Goal: Task Accomplishment & Management: Manage account settings

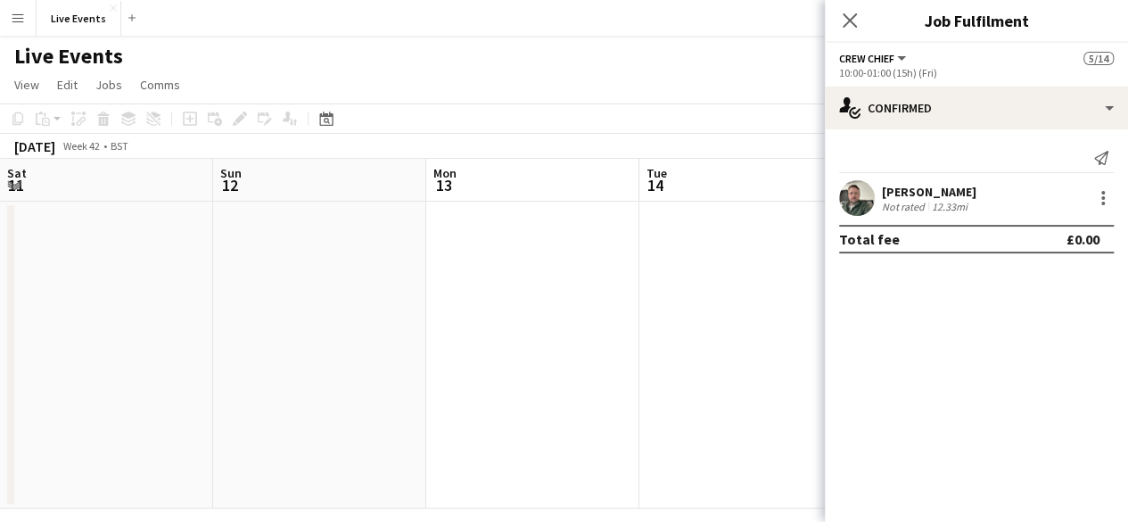
scroll to position [0, 620]
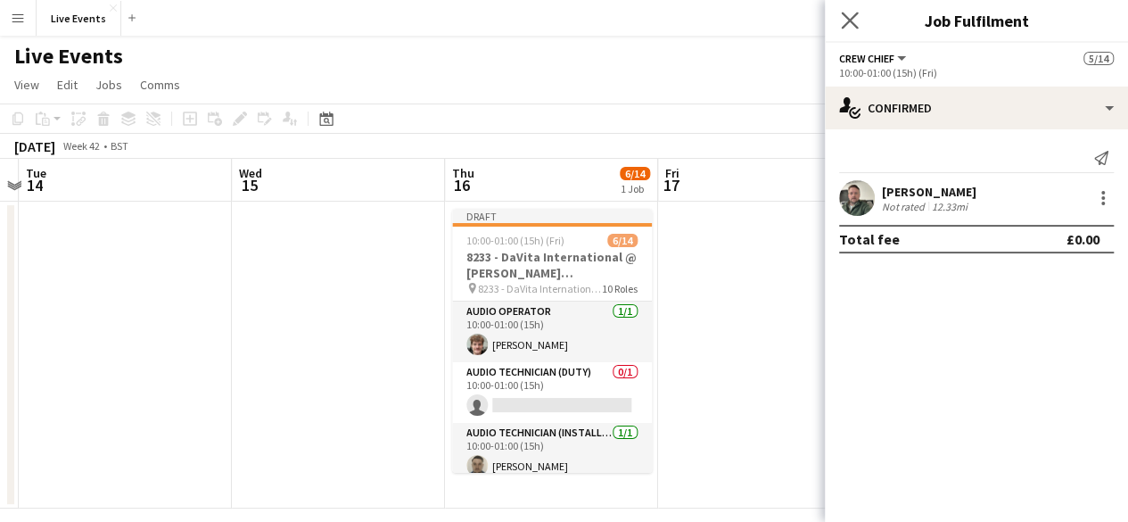
click at [840, 17] on app-icon "Close pop-in" at bounding box center [850, 21] width 26 height 26
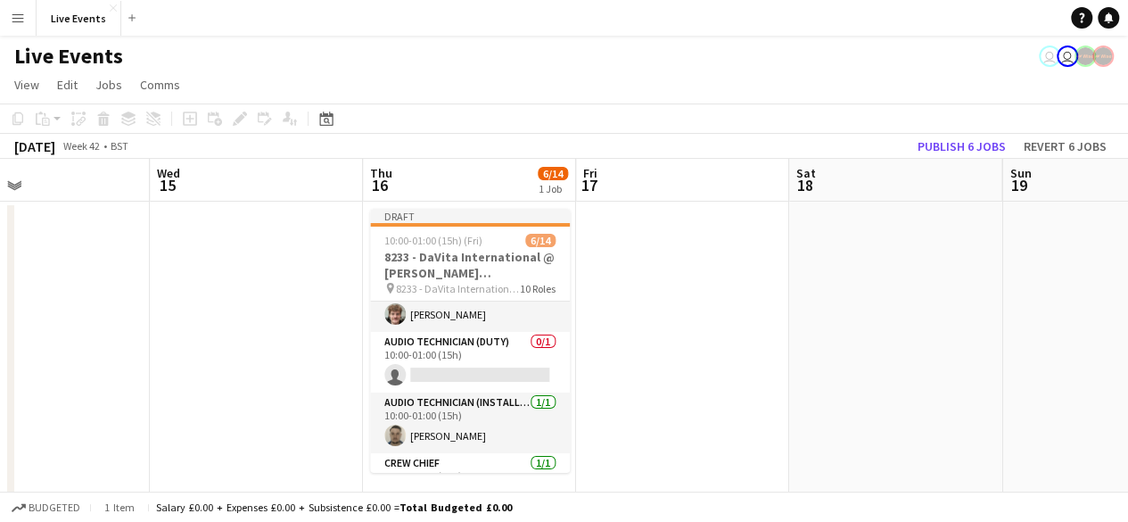
scroll to position [27, 0]
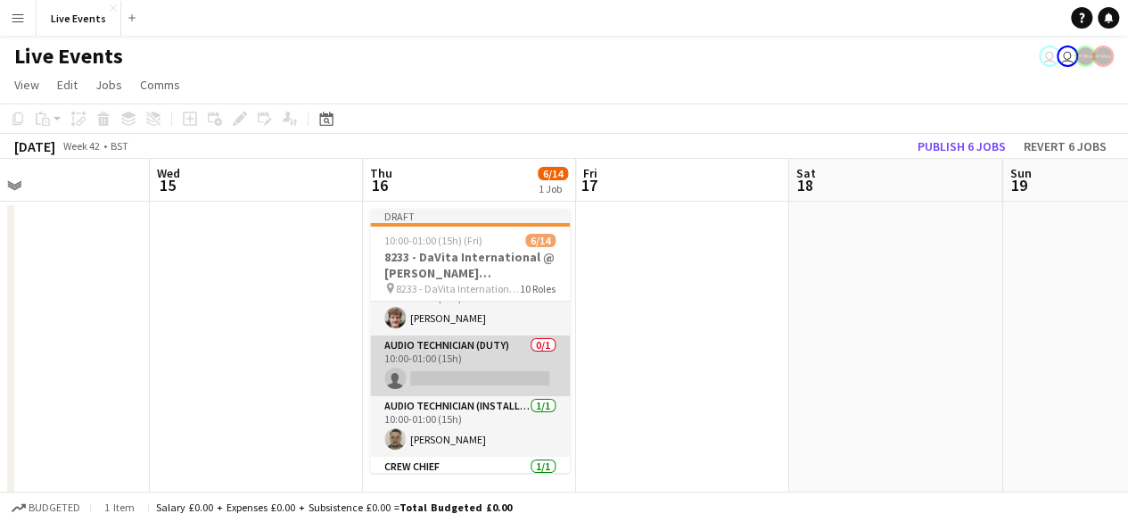
click at [460, 369] on app-card-role "Audio Technician (duty) 0/1 10:00-01:00 (15h) single-neutral-actions" at bounding box center [470, 365] width 200 height 61
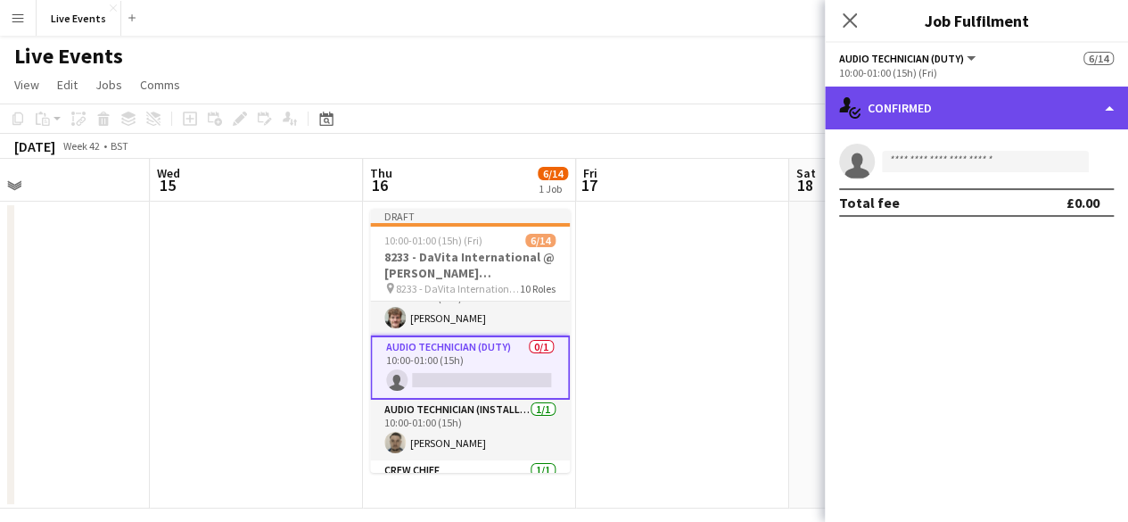
click at [1107, 110] on div "single-neutral-actions-check-2 Confirmed" at bounding box center [976, 107] width 303 height 43
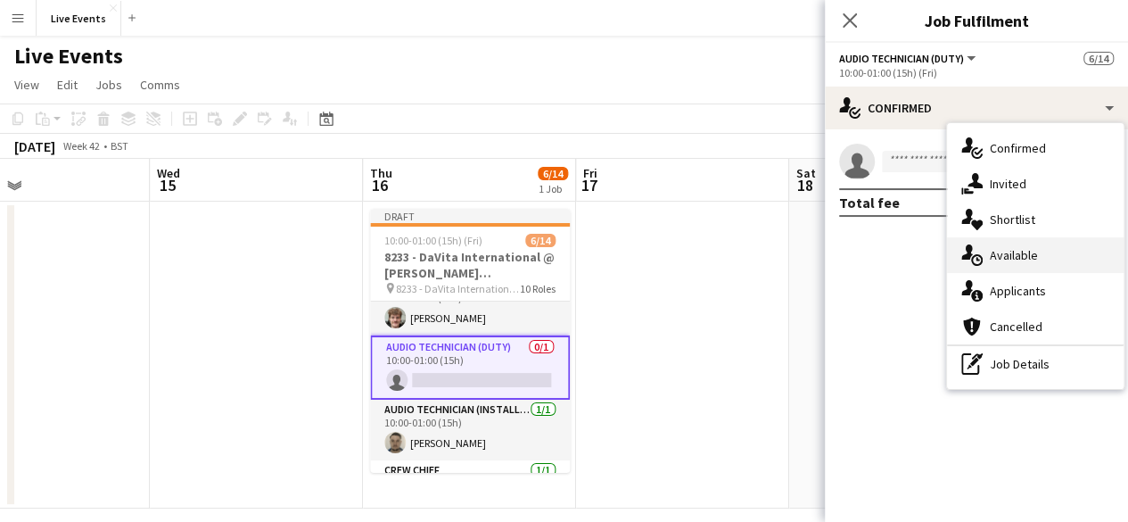
click at [1048, 259] on div "single-neutral-actions-upload Available" at bounding box center [1035, 255] width 177 height 36
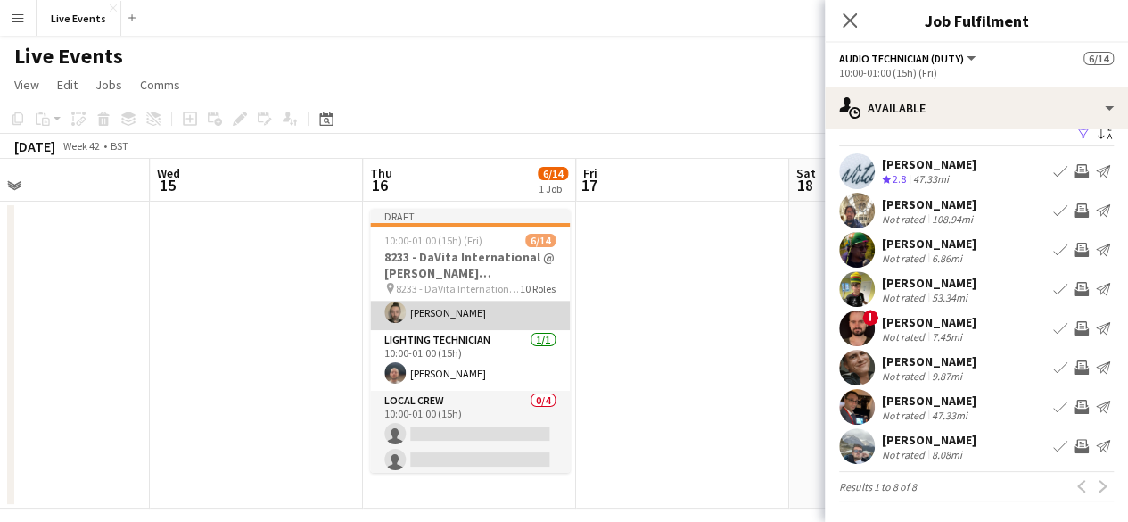
scroll to position [311, 0]
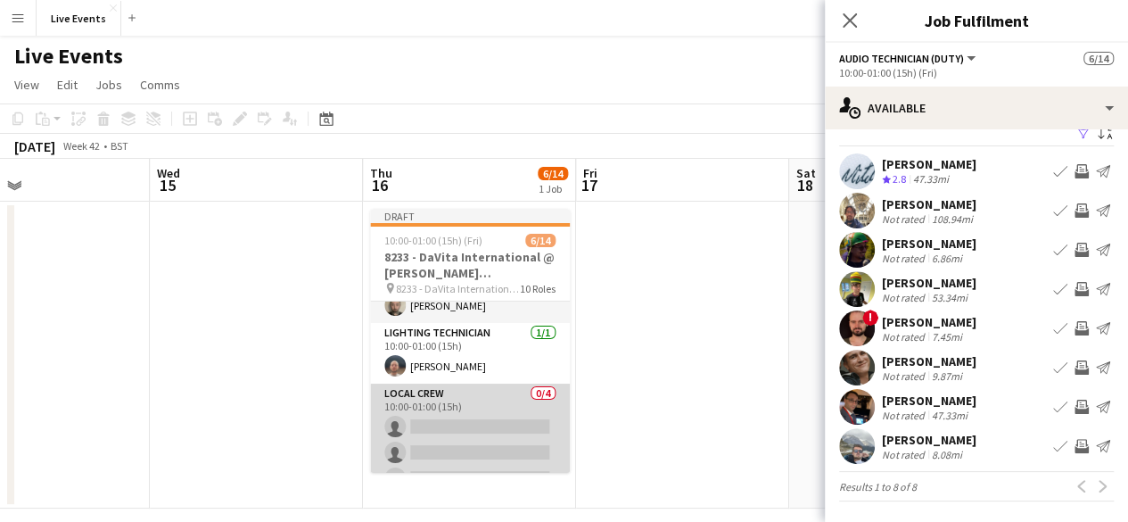
click at [424, 423] on app-card-role "Local Crew 0/4 10:00-01:00 (15h) single-neutral-actions single-neutral-actions …" at bounding box center [470, 452] width 200 height 138
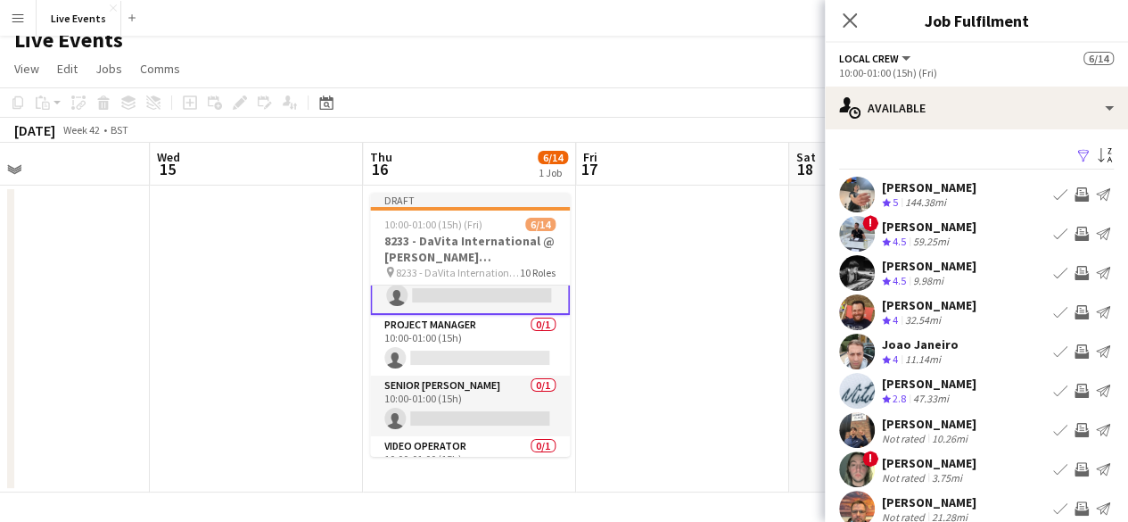
scroll to position [504, 0]
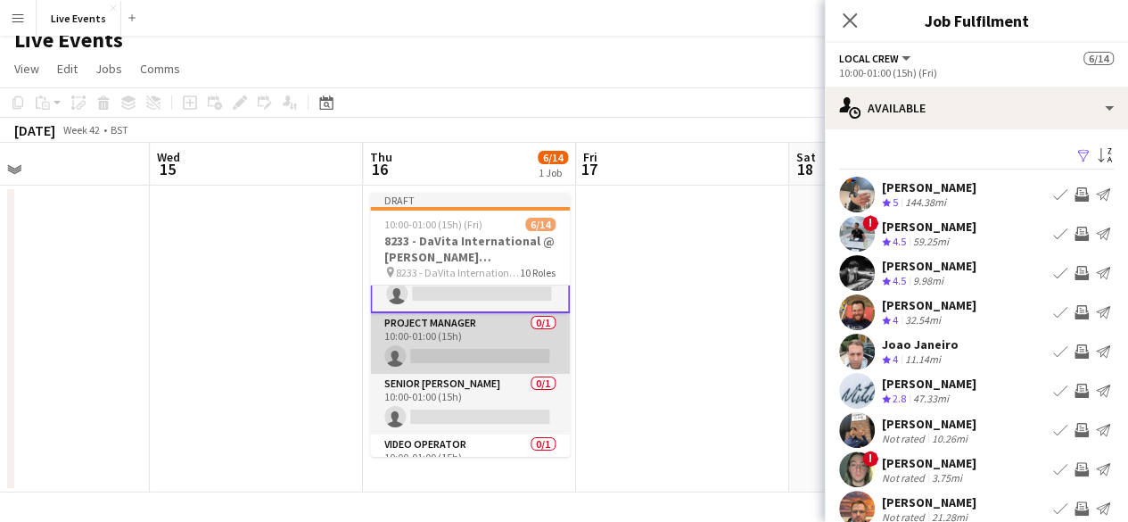
click at [423, 334] on app-card-role "Project Manager 0/1 10:00-01:00 (15h) single-neutral-actions" at bounding box center [470, 343] width 200 height 61
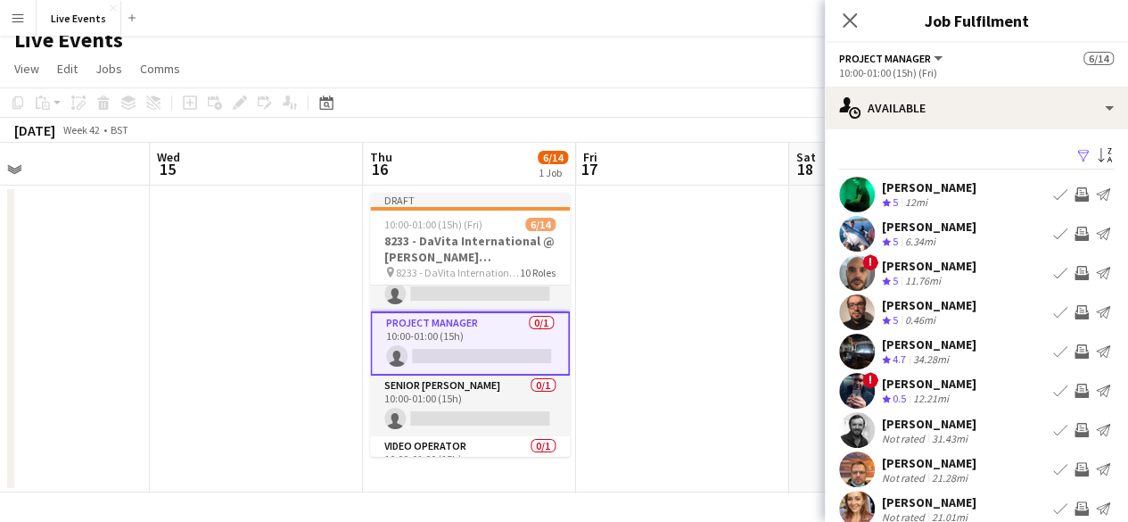
click at [902, 188] on div "[PERSON_NAME]" at bounding box center [929, 187] width 94 height 16
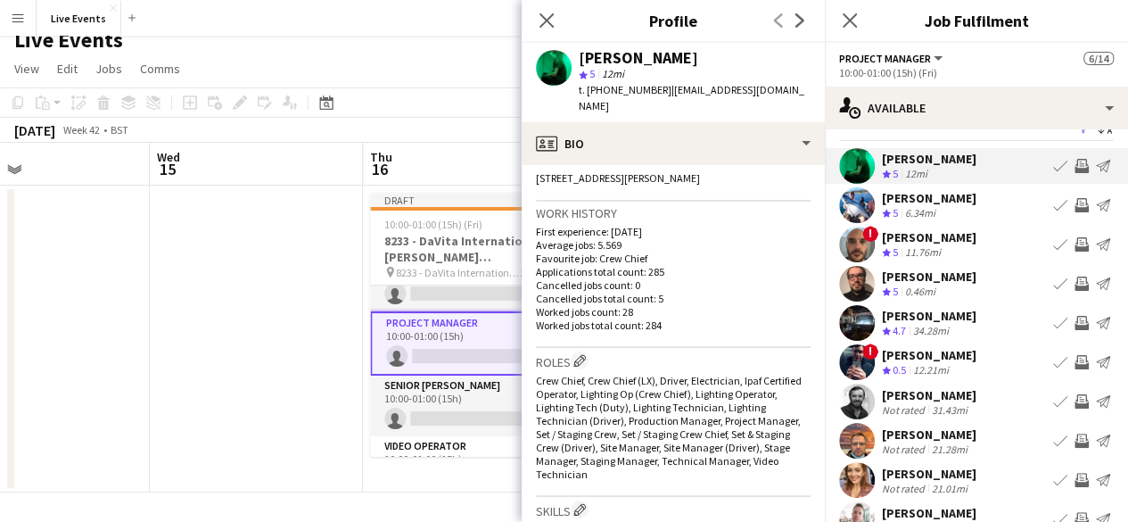
scroll to position [0, 0]
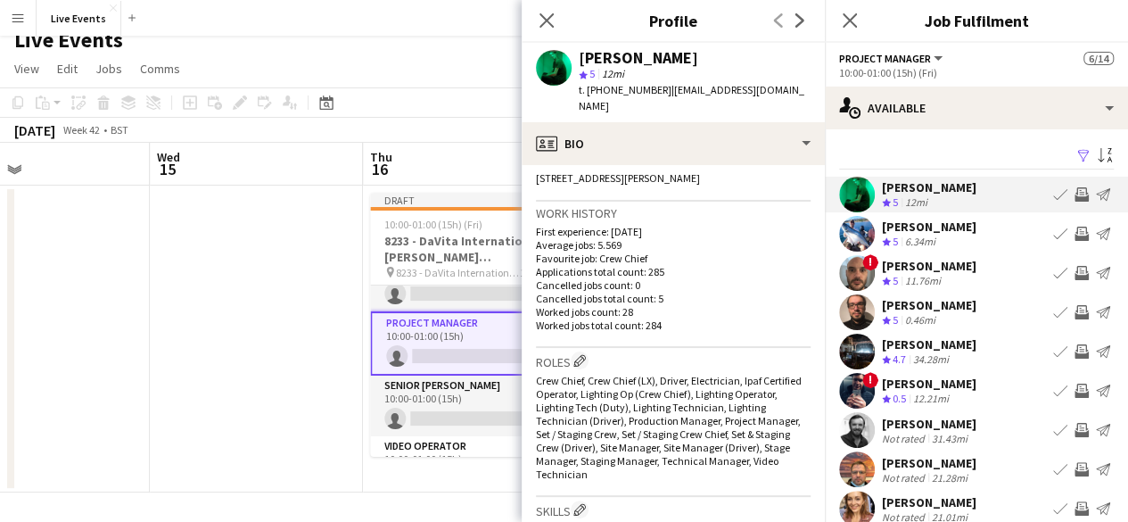
click at [1096, 192] on app-icon "Send notification" at bounding box center [1103, 194] width 14 height 14
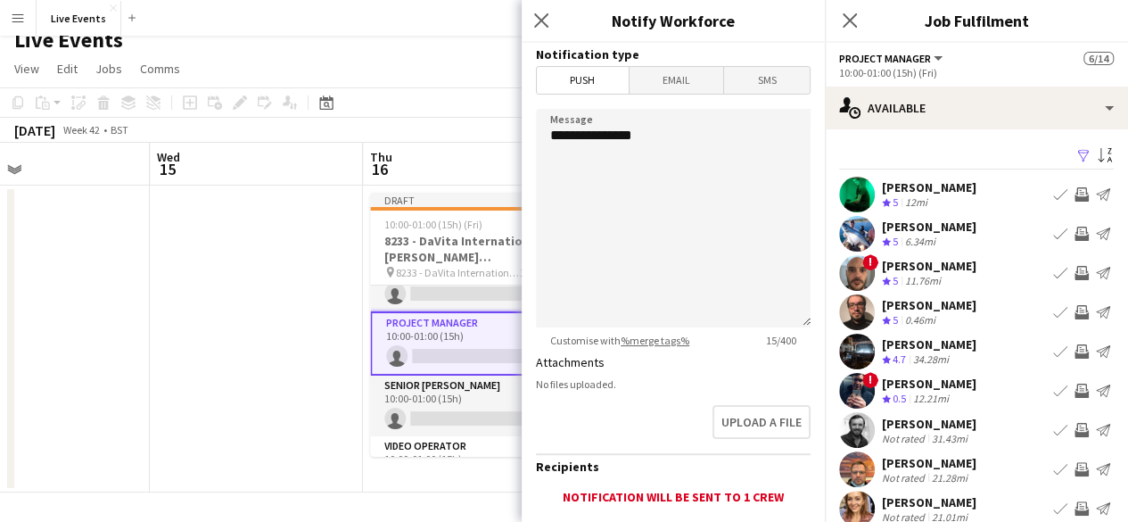
click at [1096, 193] on app-icon "Send notification" at bounding box center [1103, 194] width 14 height 14
click at [1074, 196] on app-icon "Invite crew" at bounding box center [1081, 194] width 14 height 14
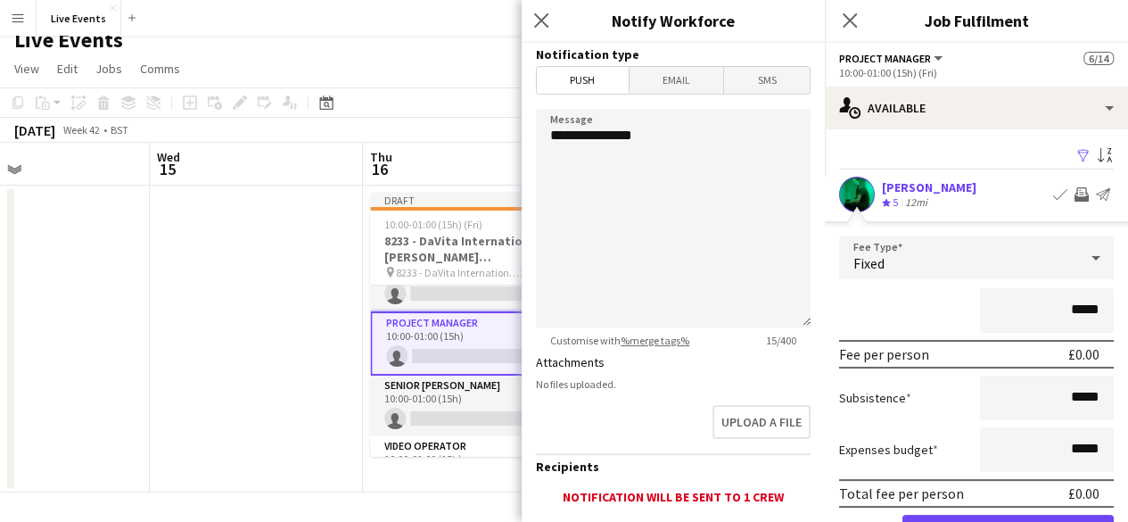
scroll to position [83, 0]
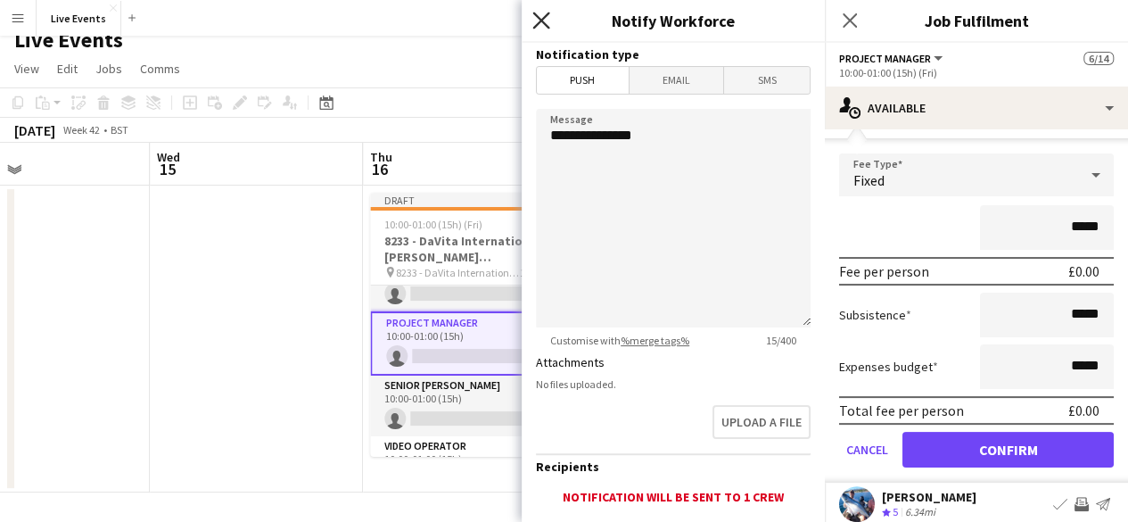
click at [546, 24] on icon at bounding box center [540, 20] width 17 height 17
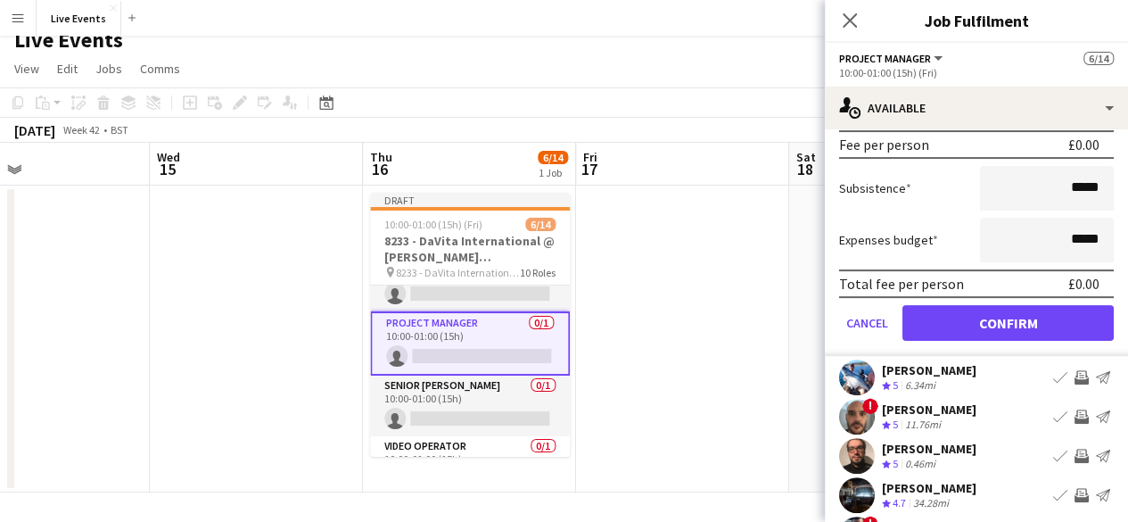
scroll to position [213, 0]
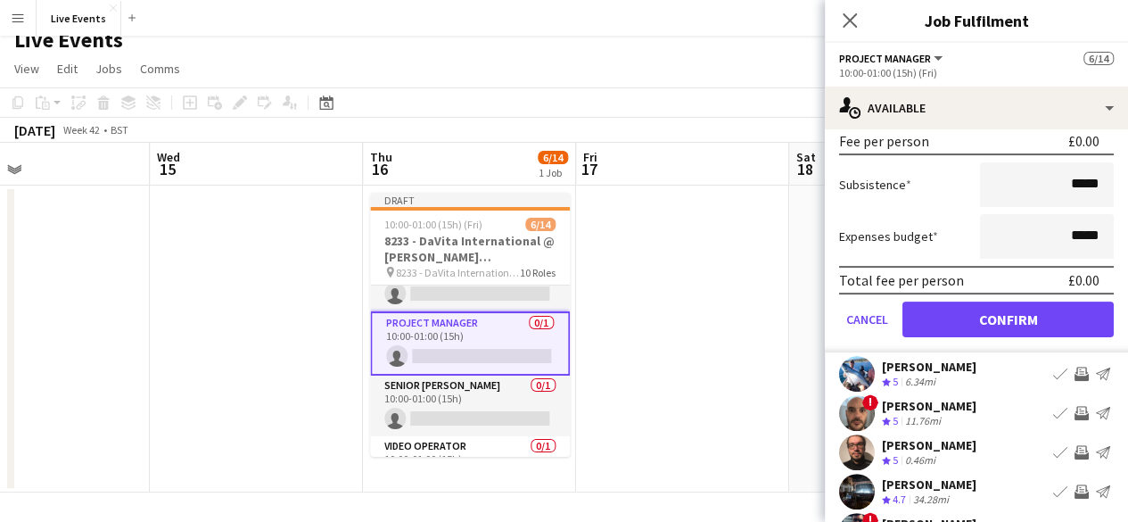
click at [661, 222] on app-date-cell at bounding box center [682, 338] width 213 height 307
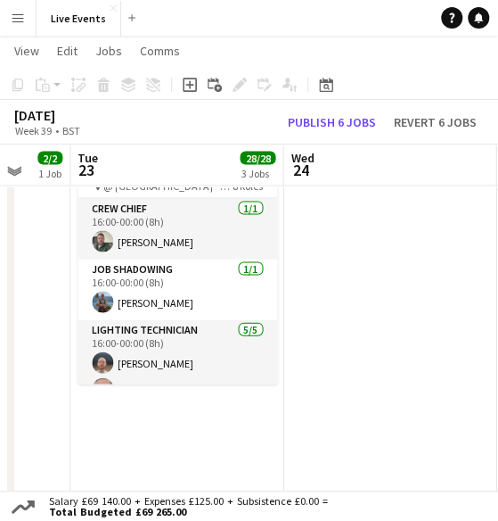
scroll to position [702, 0]
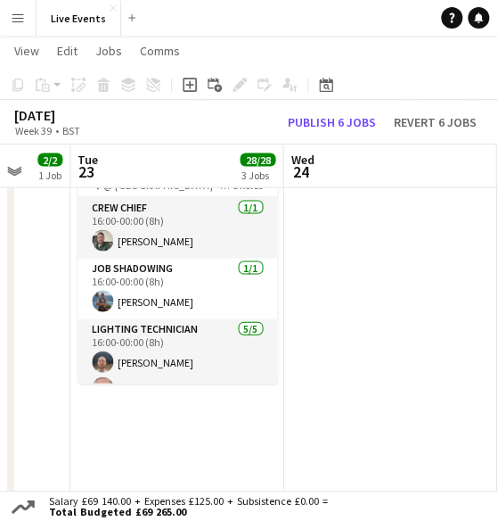
click at [307, 308] on app-date-cell at bounding box center [389, 213] width 213 height 1391
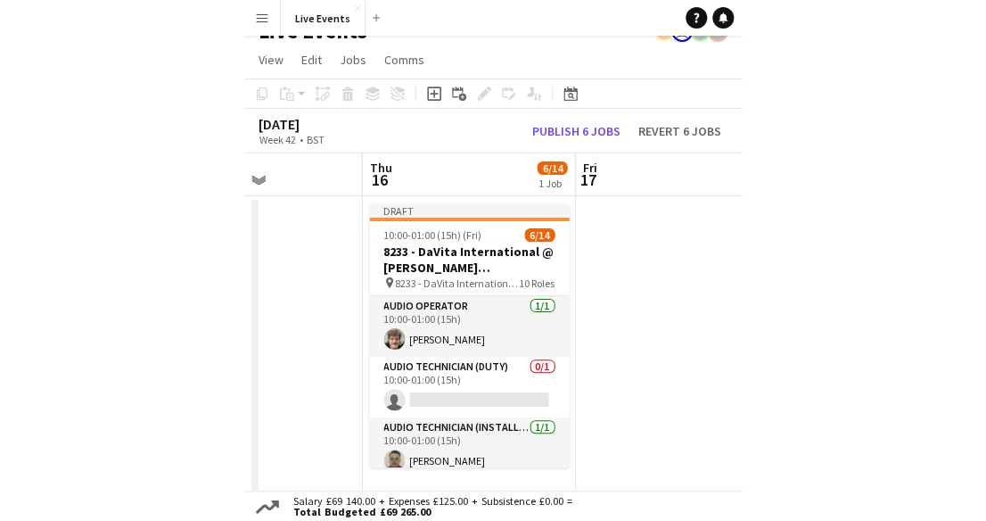
scroll to position [0, 0]
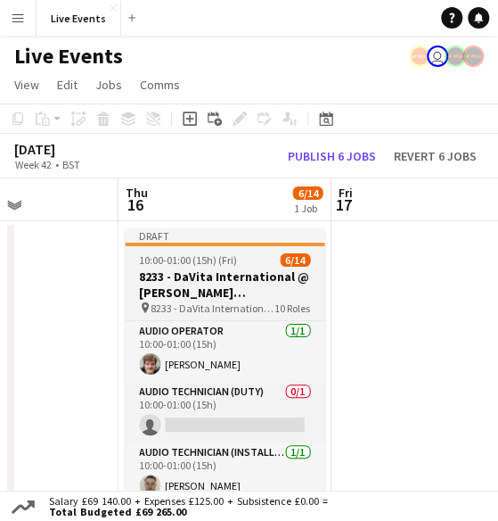
click at [193, 288] on h3 "8233 - DaVita International @ [PERSON_NAME][GEOGRAPHIC_DATA]" at bounding box center [225, 284] width 200 height 32
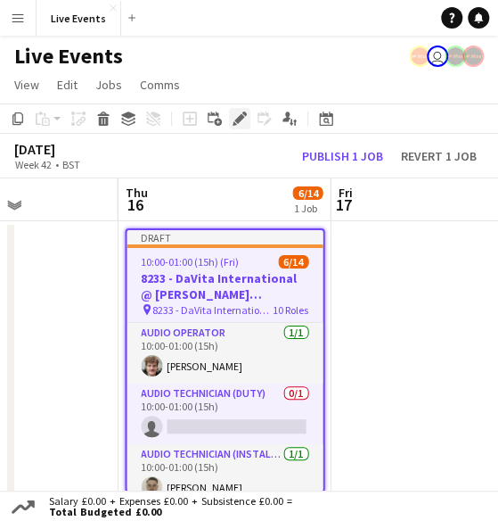
click at [233, 115] on icon "Edit" at bounding box center [240, 118] width 14 height 14
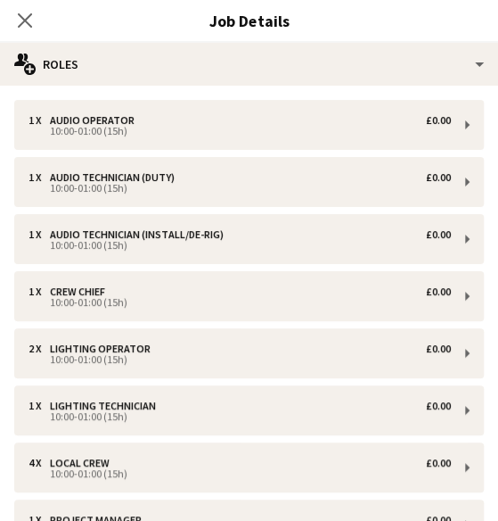
click at [27, 6] on div "Close pop-in" at bounding box center [25, 20] width 50 height 41
click at [27, 17] on icon at bounding box center [24, 20] width 17 height 17
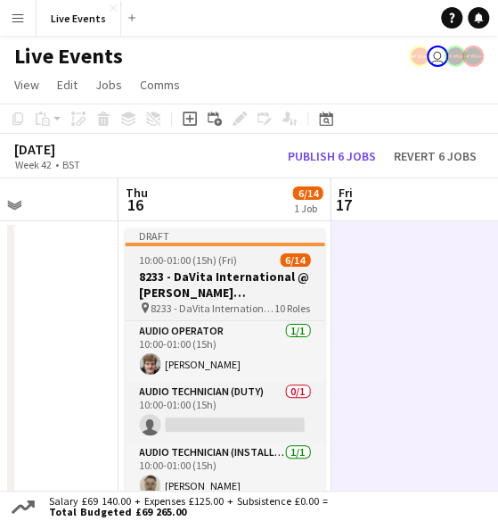
click at [216, 277] on h3 "8233 - DaVita International @ [PERSON_NAME][GEOGRAPHIC_DATA]" at bounding box center [225, 284] width 200 height 32
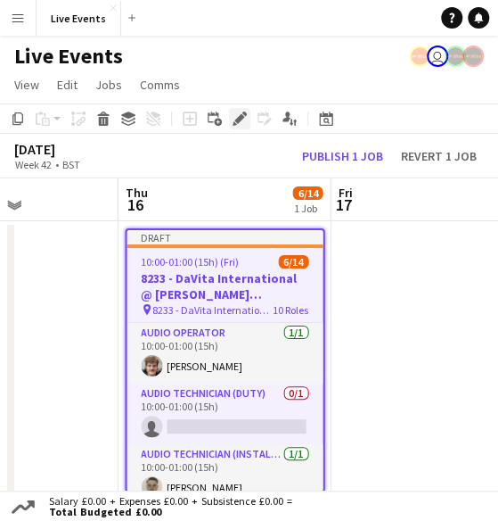
click at [239, 117] on icon at bounding box center [239, 119] width 10 height 10
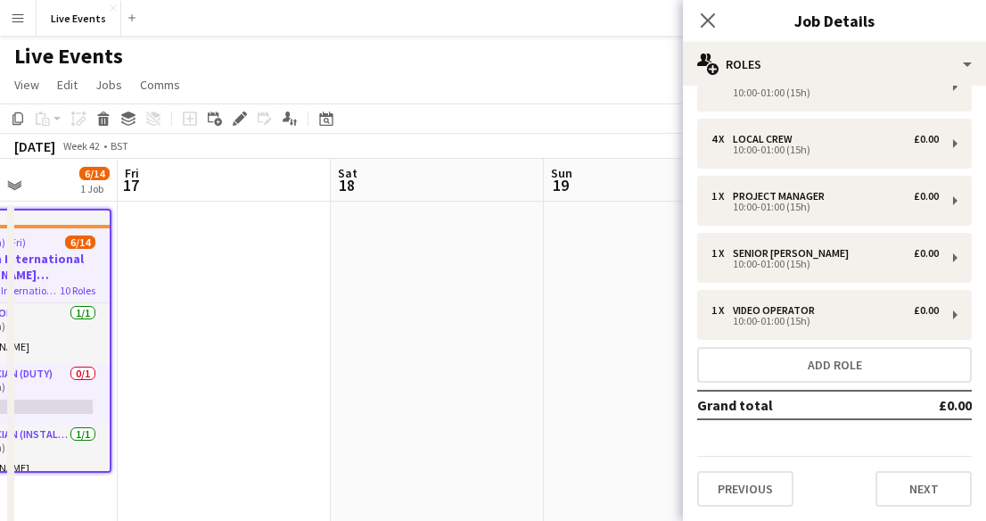
scroll to position [335, 0]
click at [914, 496] on button "Next" at bounding box center [923, 489] width 96 height 36
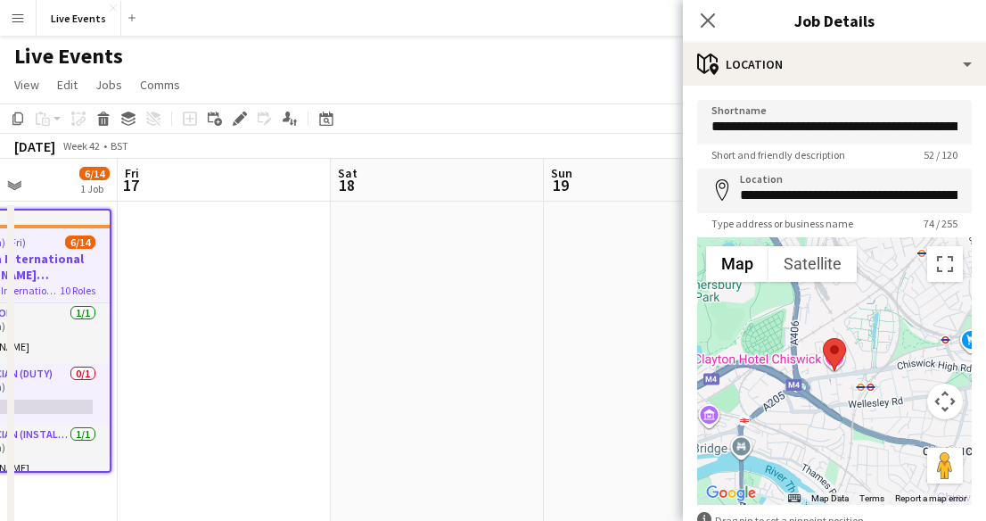
scroll to position [109, 0]
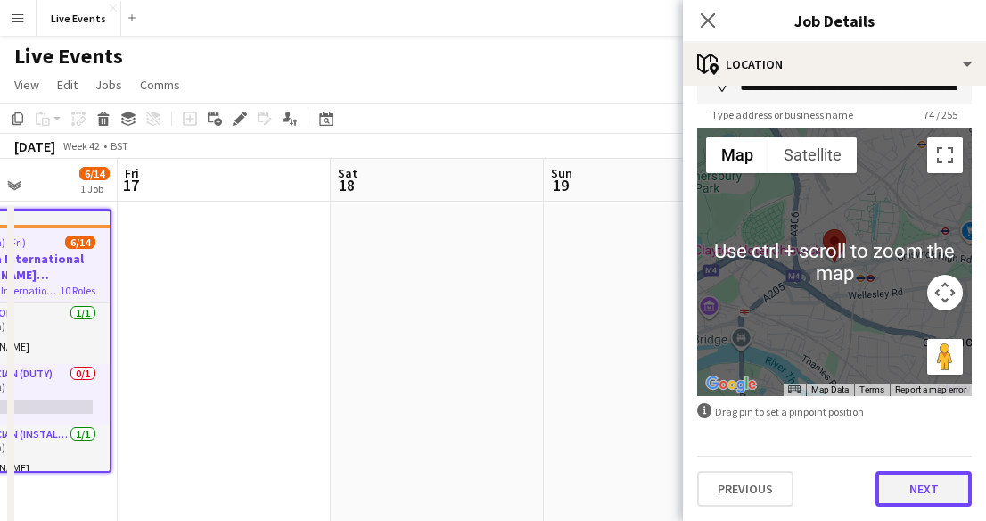
click at [917, 488] on button "Next" at bounding box center [923, 489] width 96 height 36
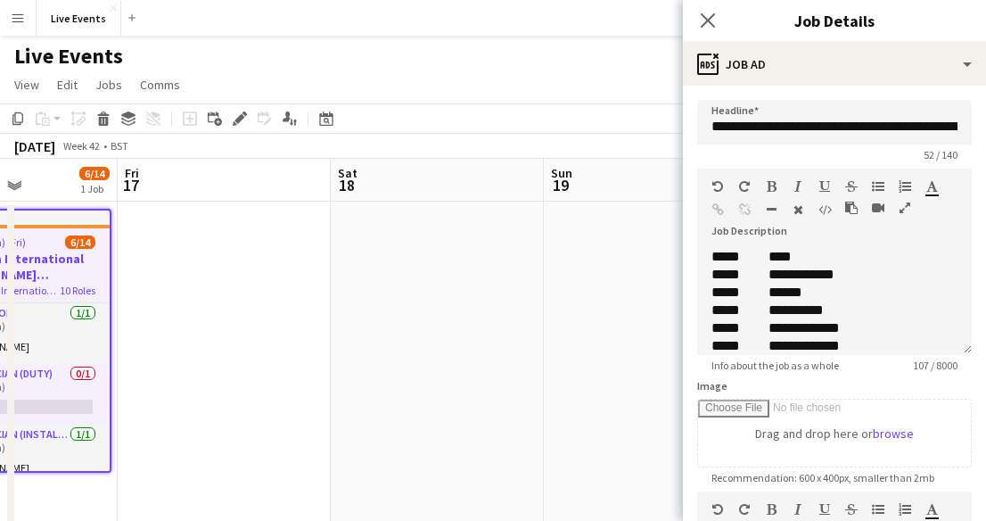
scroll to position [0, 0]
click at [713, 272] on div "**********" at bounding box center [820, 275] width 218 height 18
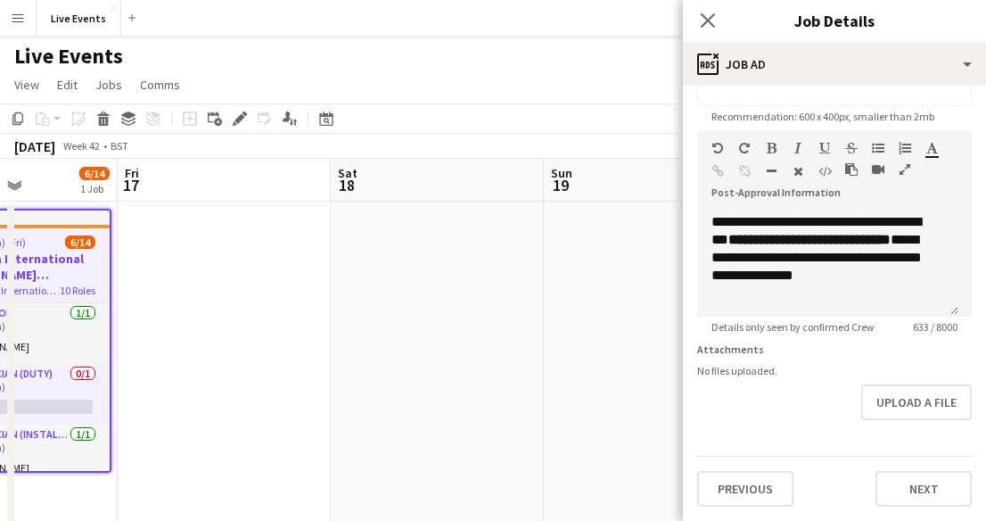
scroll to position [374, 0]
click at [898, 492] on button "Next" at bounding box center [923, 489] width 96 height 36
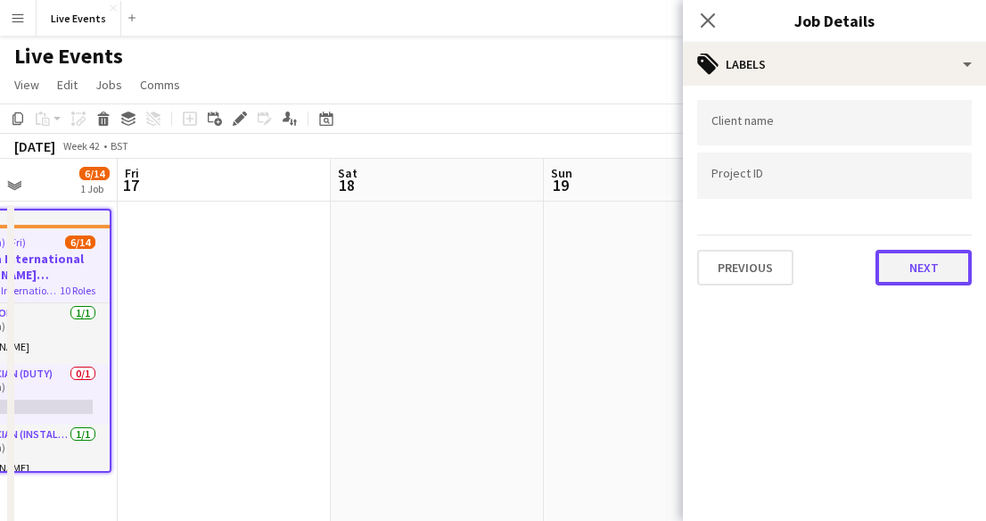
click at [925, 266] on button "Next" at bounding box center [923, 268] width 96 height 36
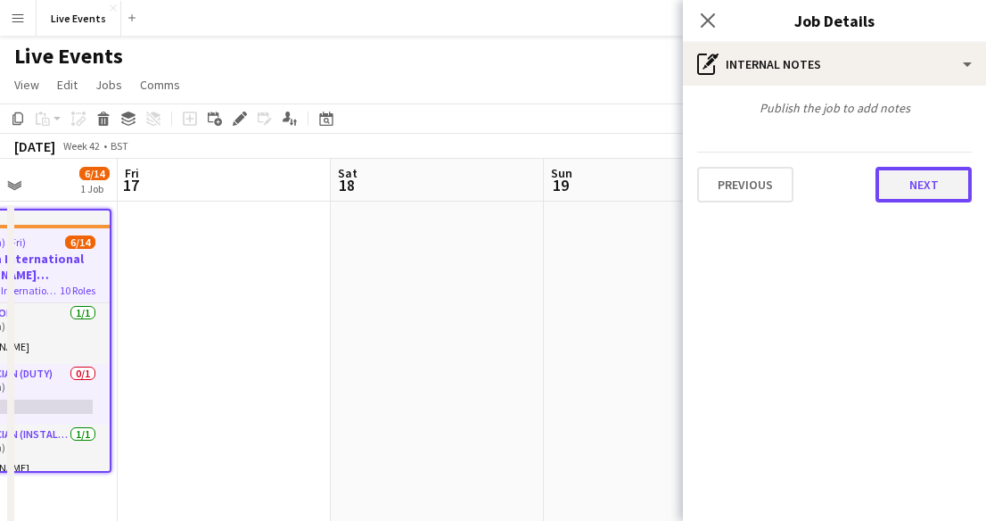
click at [924, 178] on button "Next" at bounding box center [923, 185] width 96 height 36
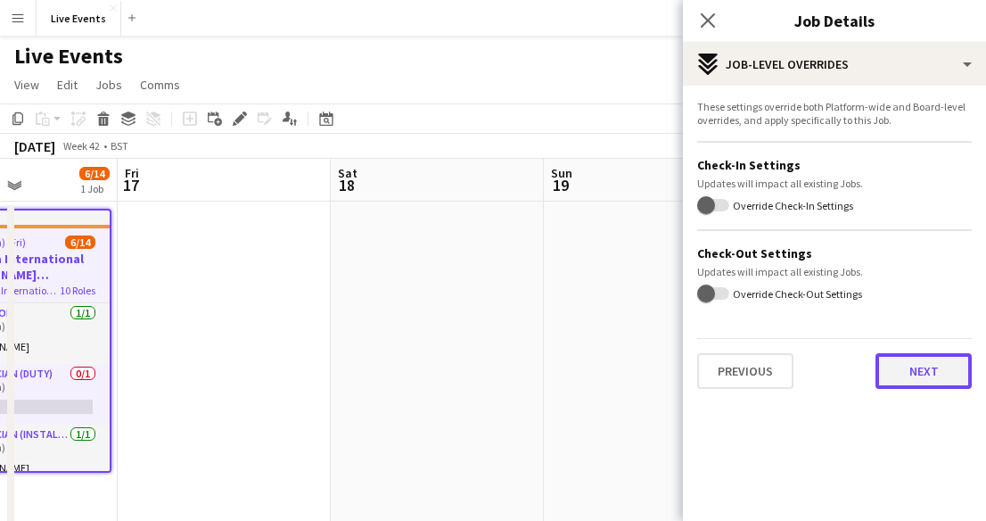
click at [911, 374] on button "Next" at bounding box center [923, 371] width 96 height 36
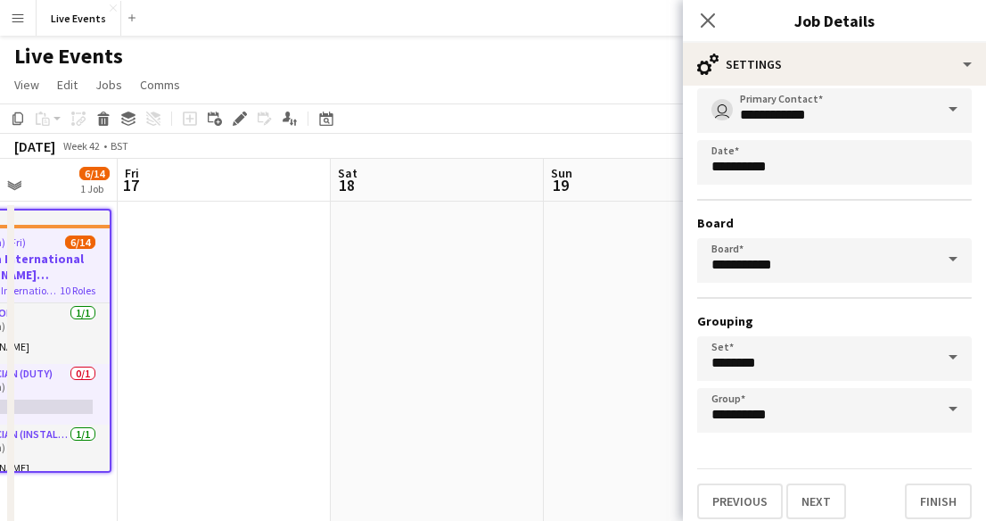
scroll to position [119, 0]
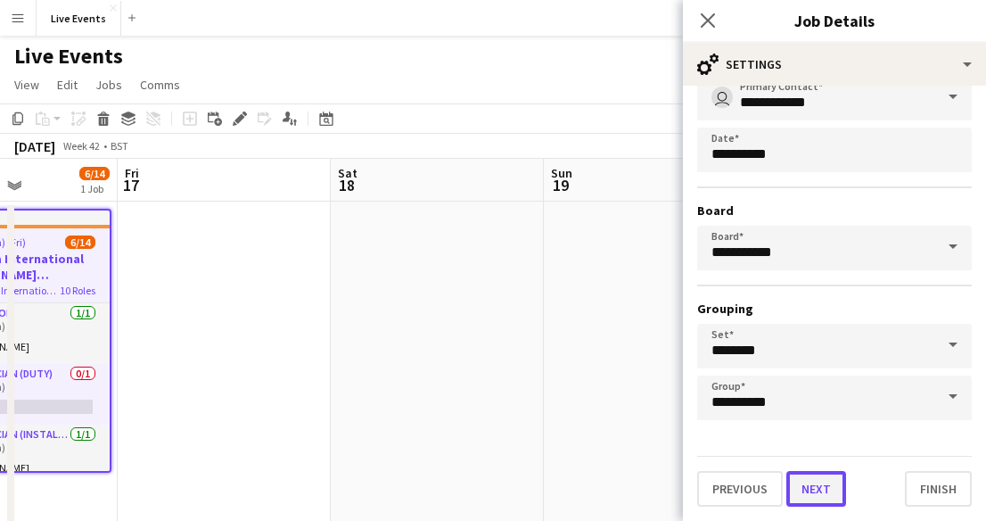
click at [809, 486] on button "Next" at bounding box center [816, 489] width 60 height 36
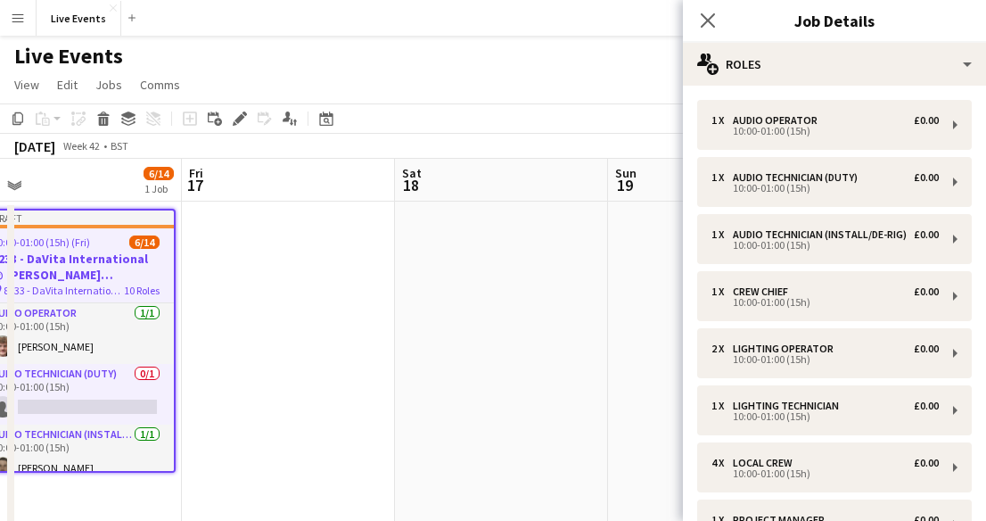
scroll to position [0, 698]
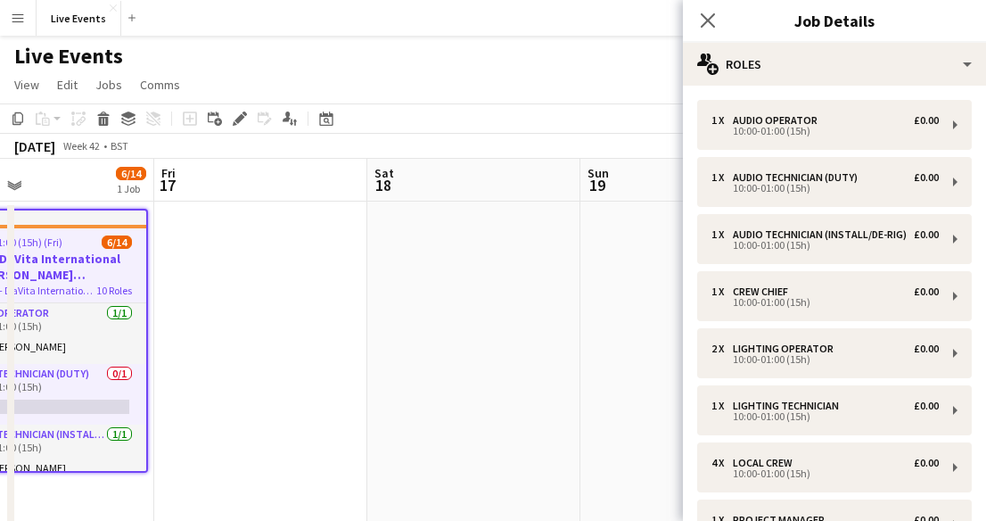
click at [967, 338] on div "1 x Audio Operator £0.00 10:00-01:00 (15h) 1 x Audio Technician (duty) £0.00 10…" at bounding box center [834, 465] width 303 height 730
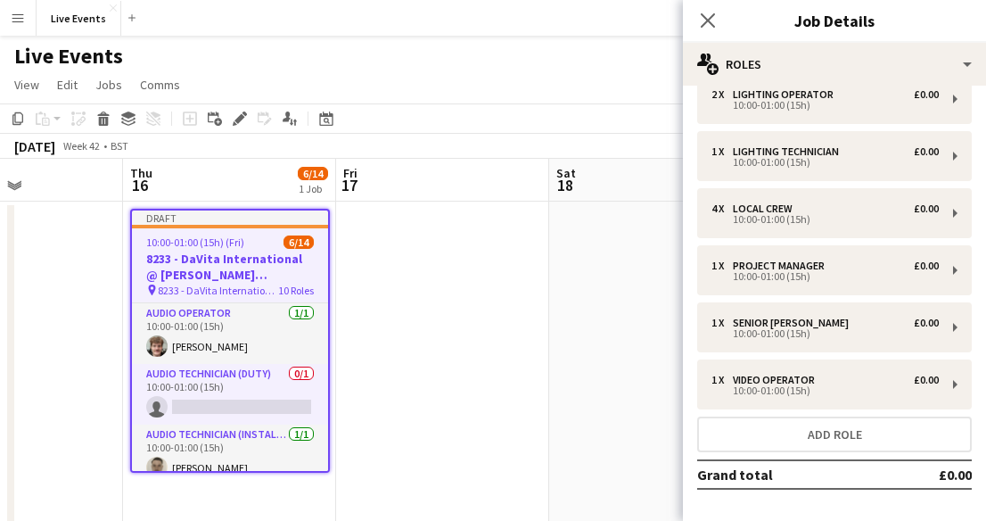
scroll to position [271, 0]
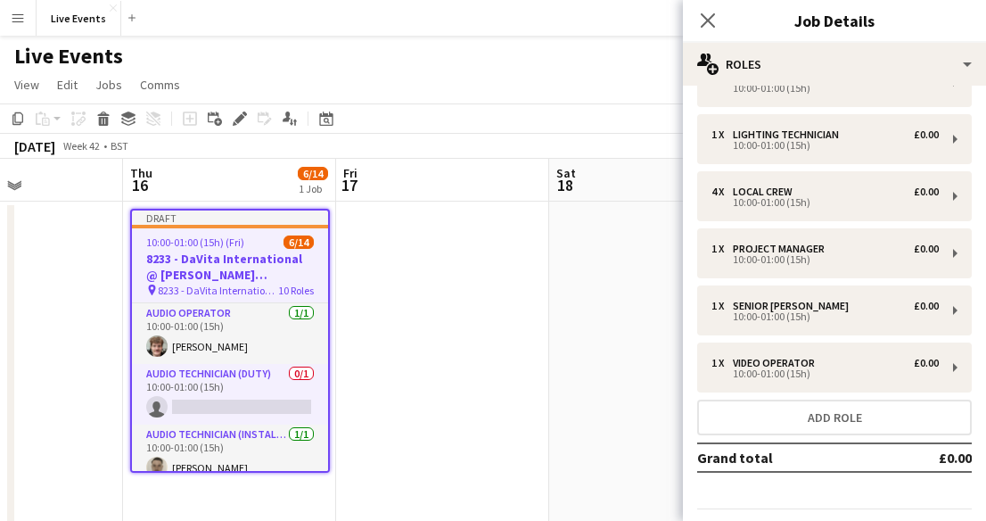
click at [592, 199] on app-board-header-date "Sat 18" at bounding box center [655, 180] width 213 height 43
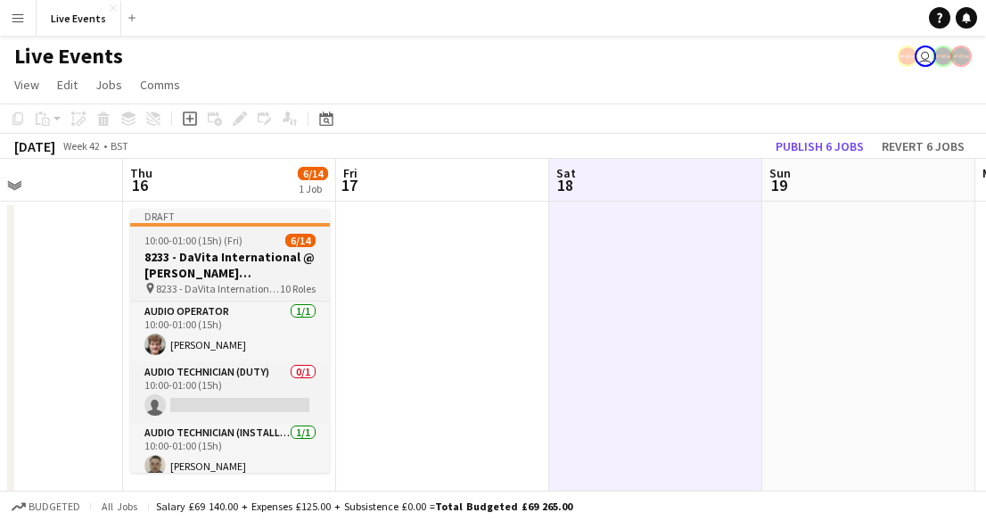
click at [174, 247] on app-job-card "Draft 10:00-01:00 (15h) (Fri) 6/14 8233 - DaVita International @ [PERSON_NAME][…" at bounding box center [230, 341] width 200 height 264
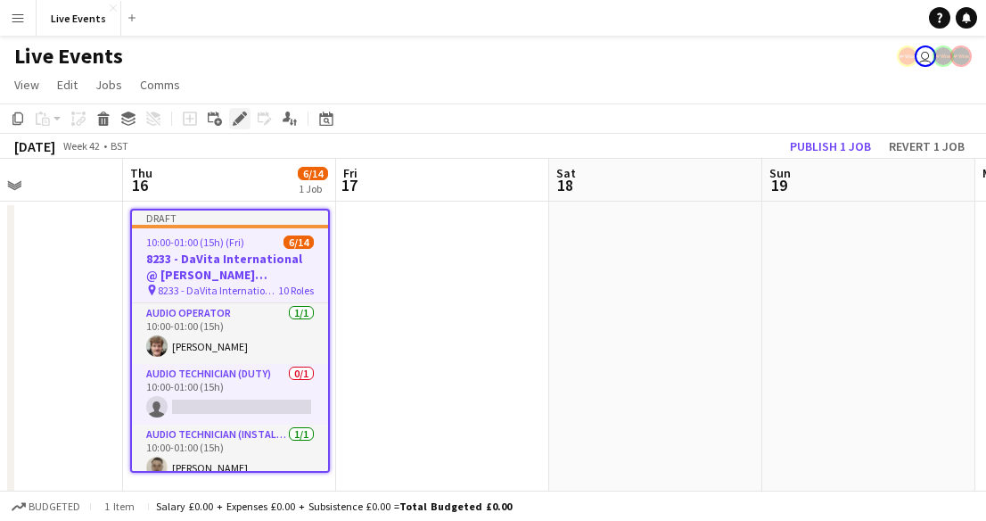
click at [242, 120] on icon "Edit" at bounding box center [240, 118] width 14 height 14
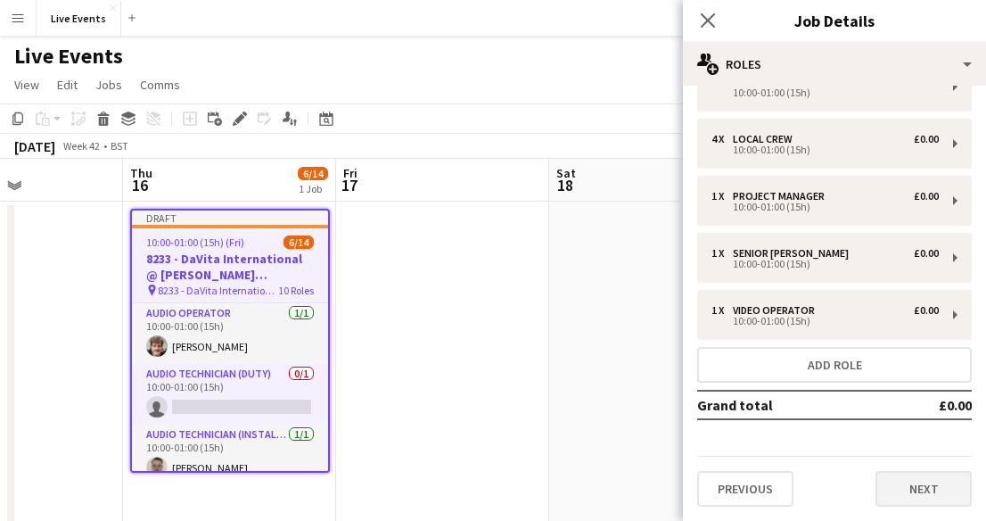
scroll to position [335, 0]
click at [936, 486] on button "Next" at bounding box center [923, 489] width 96 height 36
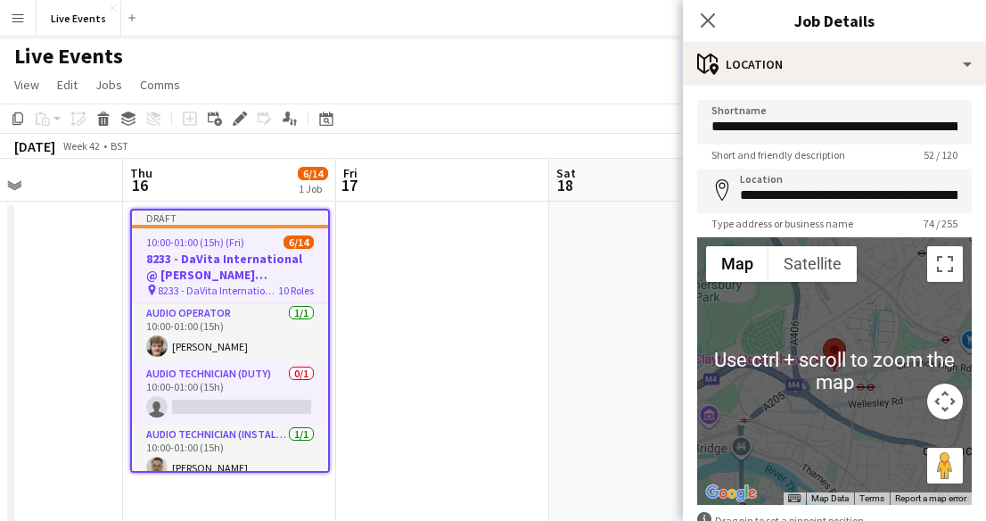
scroll to position [109, 0]
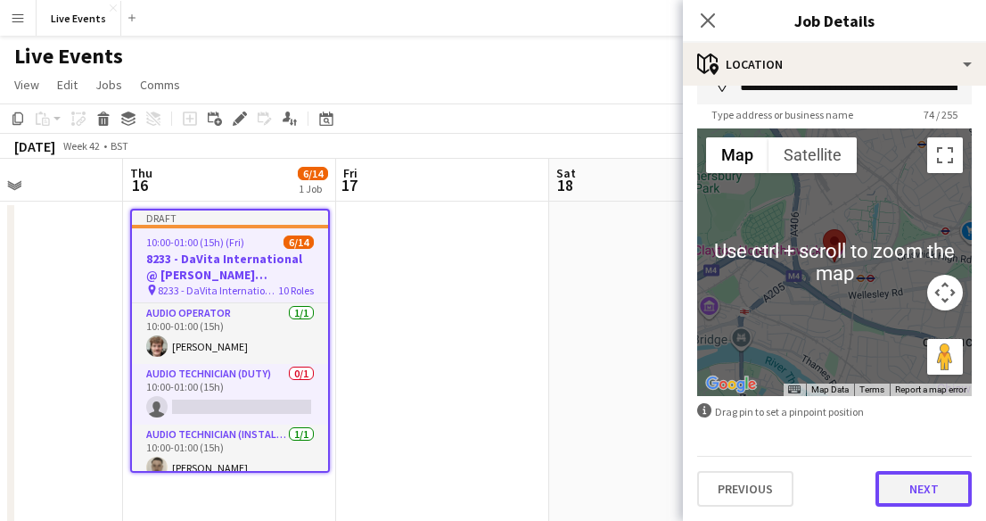
click at [915, 497] on button "Next" at bounding box center [923, 489] width 96 height 36
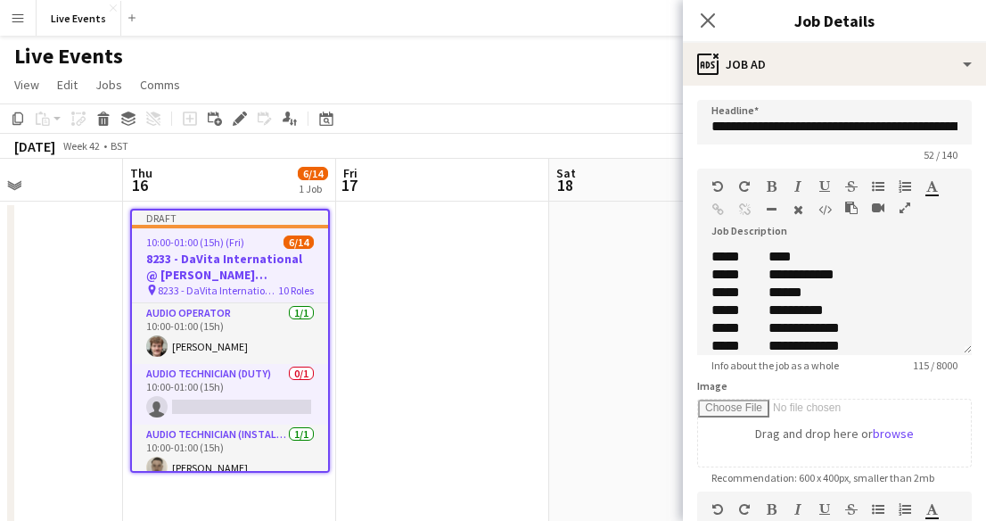
scroll to position [276, 0]
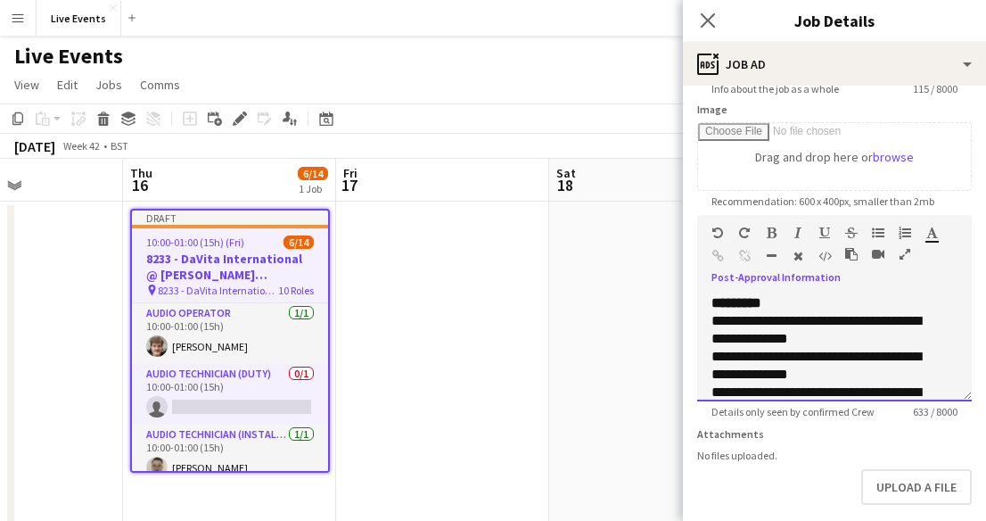
click at [915, 497] on form "**********" at bounding box center [834, 207] width 303 height 768
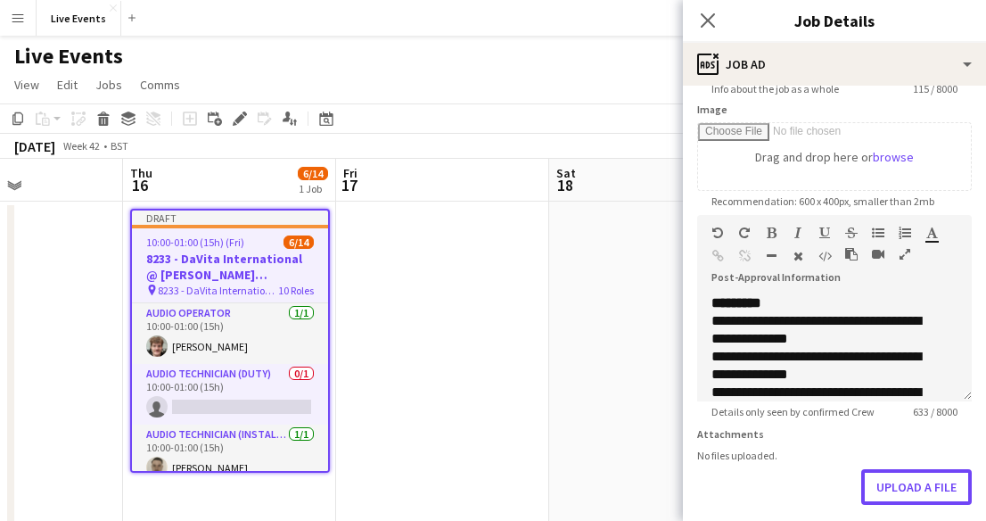
click at [915, 497] on button "Upload a file" at bounding box center [916, 487] width 111 height 36
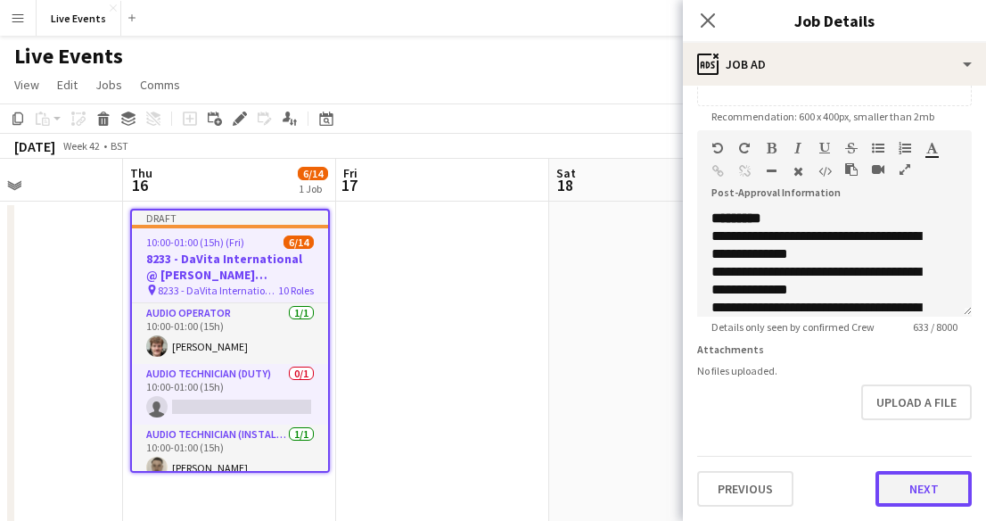
click at [904, 495] on button "Next" at bounding box center [923, 489] width 96 height 36
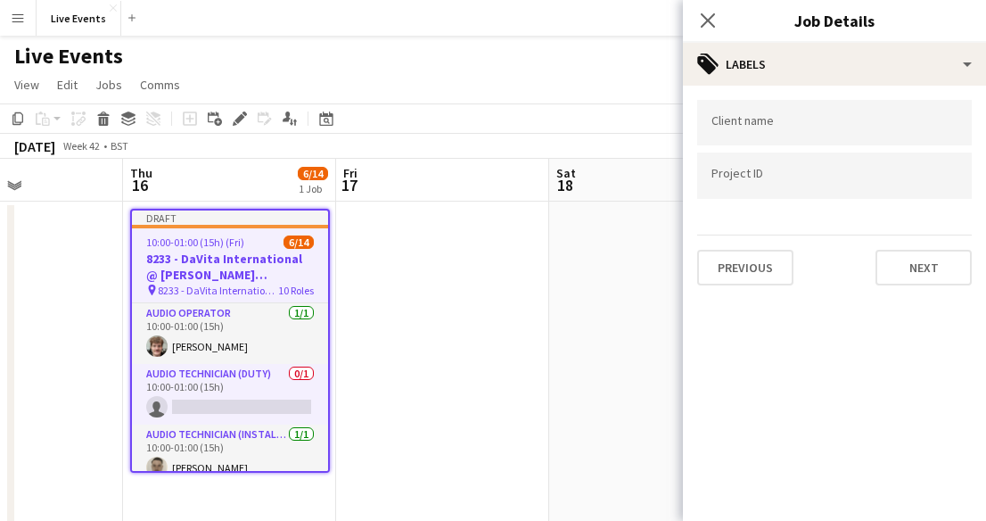
scroll to position [0, 0]
click at [911, 275] on button "Next" at bounding box center [923, 268] width 96 height 36
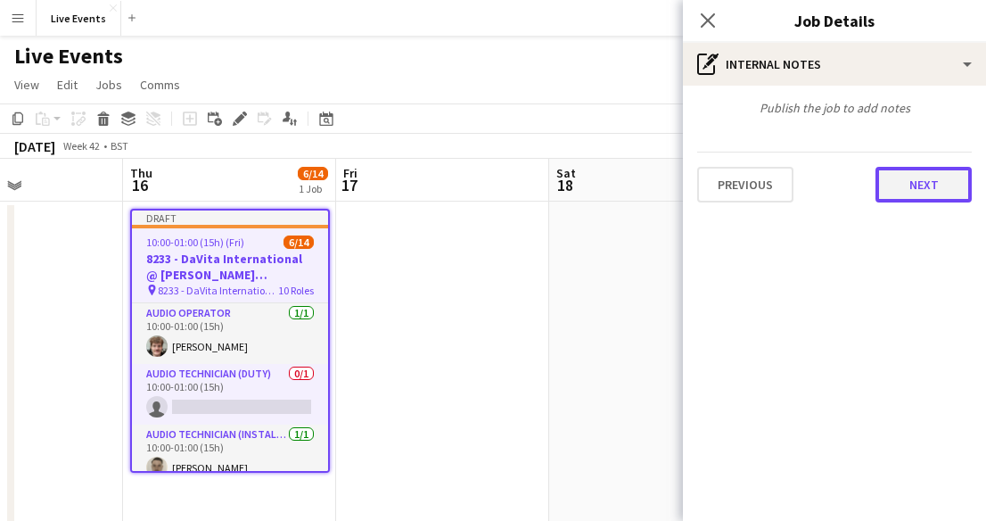
click at [911, 179] on button "Next" at bounding box center [923, 185] width 96 height 36
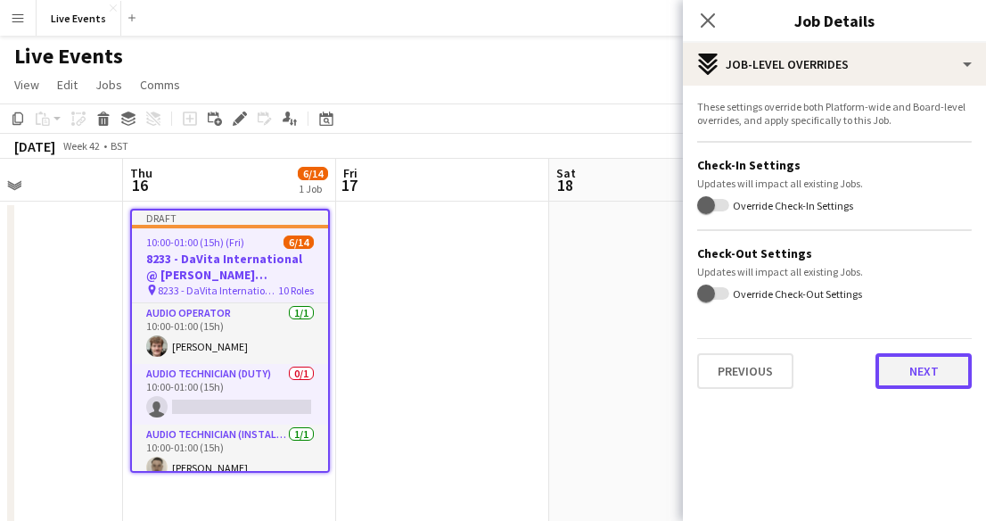
click at [923, 357] on button "Next" at bounding box center [923, 371] width 96 height 36
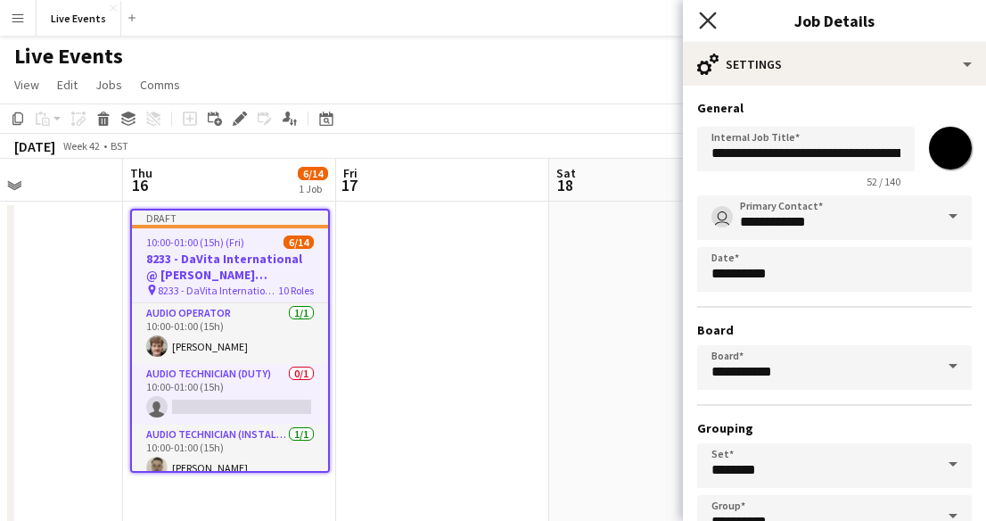
click at [711, 16] on icon at bounding box center [707, 20] width 17 height 17
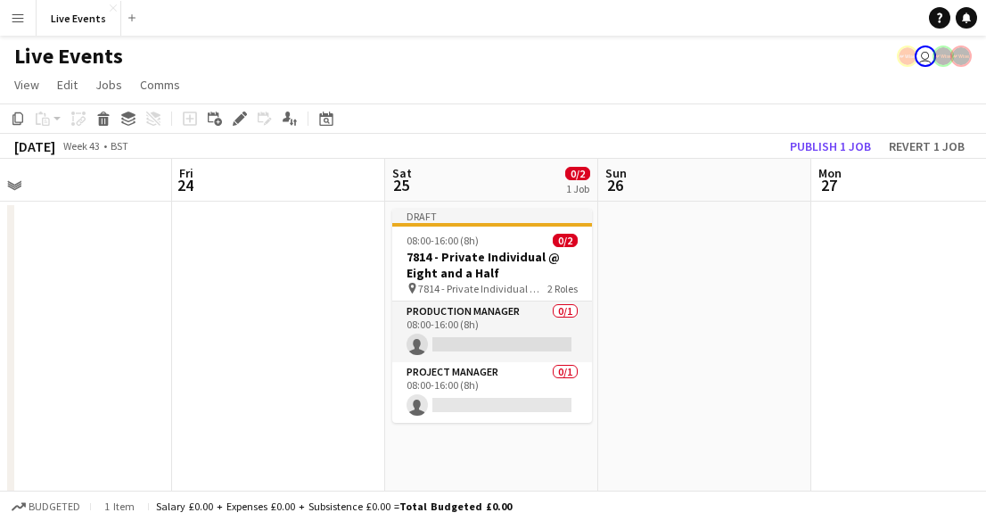
scroll to position [0, 693]
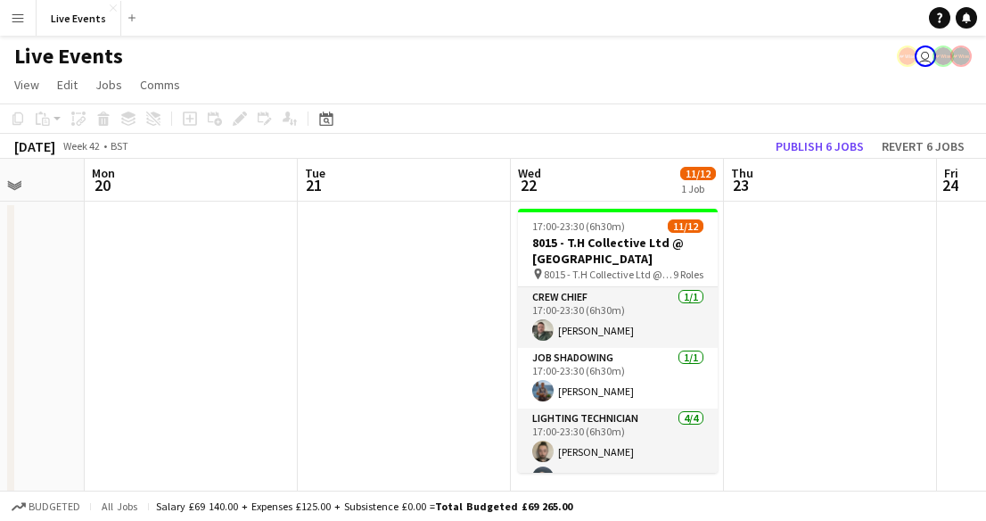
scroll to position [0, 542]
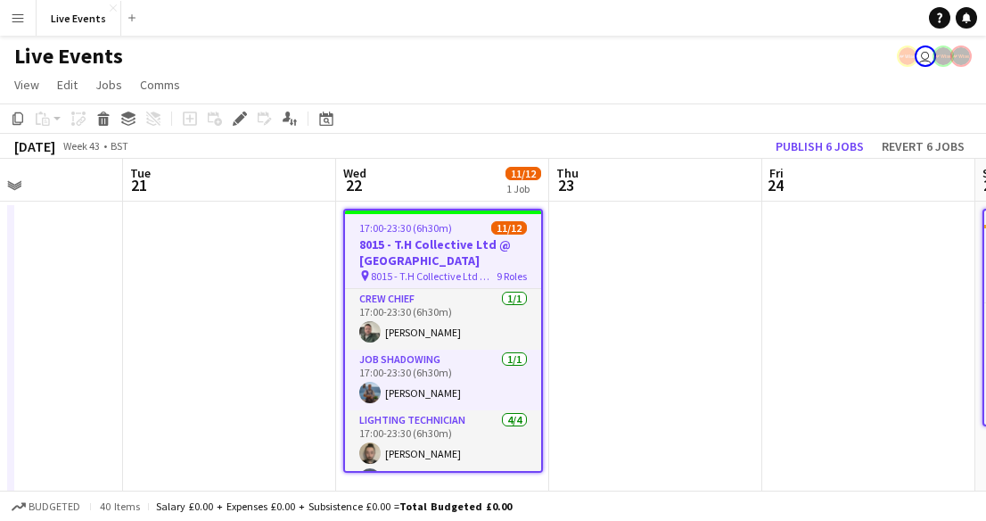
scroll to position [0, 745]
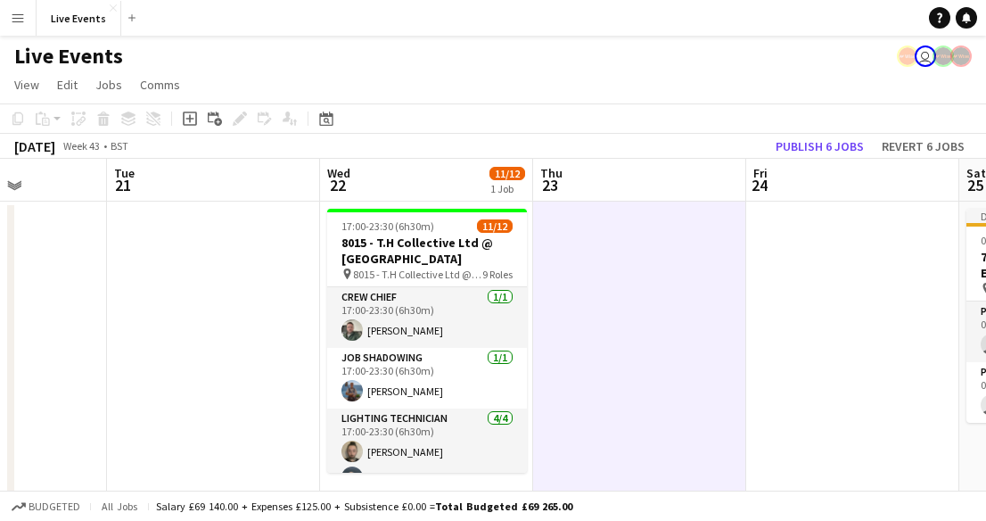
click at [414, 56] on div "Live Events user" at bounding box center [493, 53] width 986 height 34
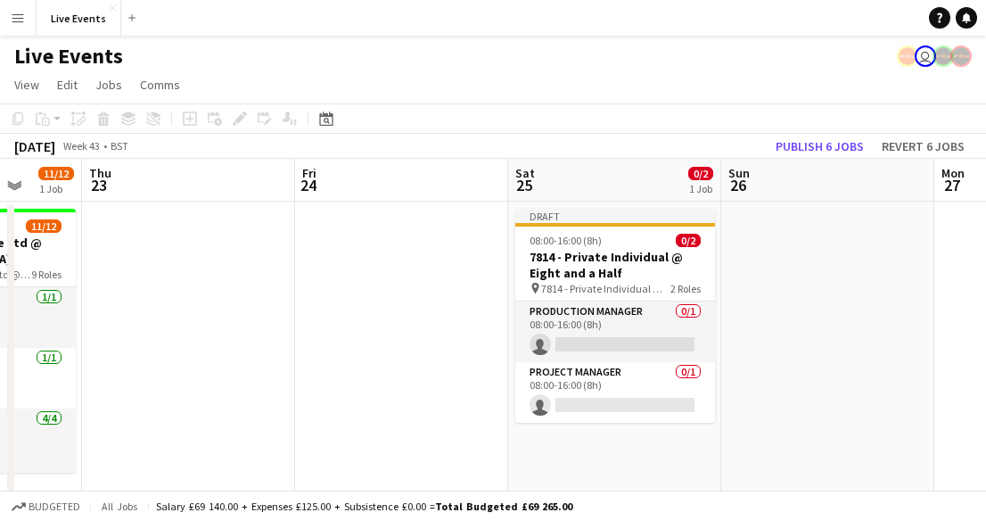
scroll to position [0, 488]
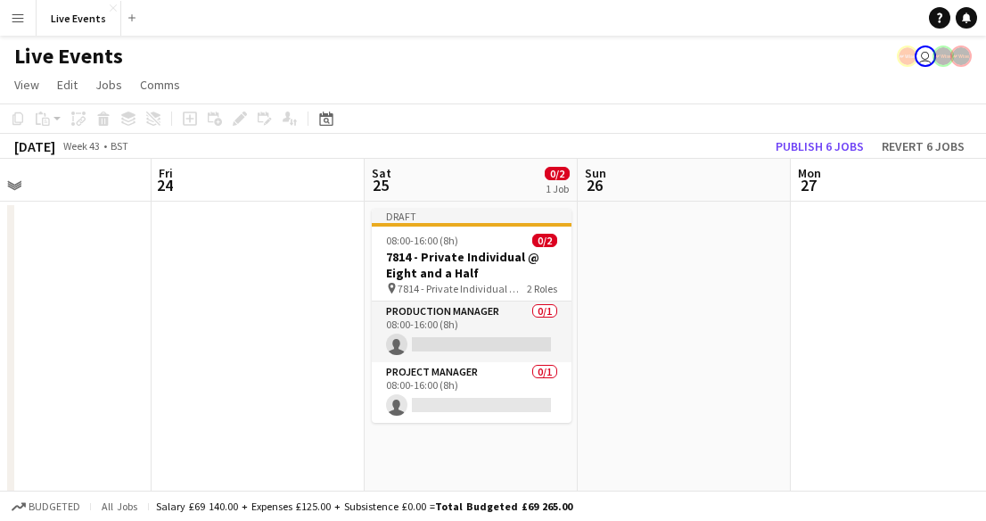
click at [557, 86] on app-page-menu "View Day view expanded Day view collapsed Month view Date picker Jump to [DATE]…" at bounding box center [493, 87] width 986 height 34
click at [570, 77] on app-page-menu "View Day view expanded Day view collapsed Month view Date picker Jump to [DATE]…" at bounding box center [493, 87] width 986 height 34
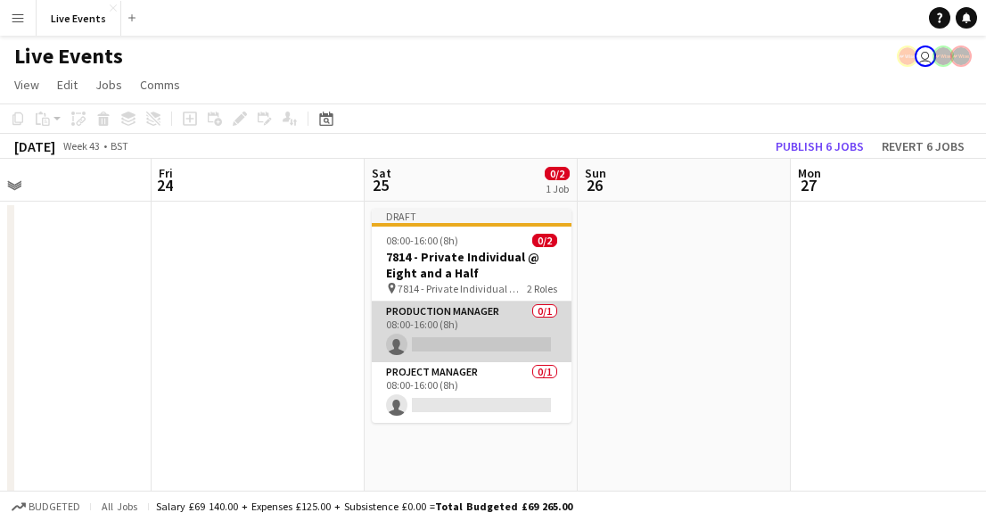
click at [464, 337] on app-card-role "Production Manager 0/1 08:00-16:00 (8h) single-neutral-actions" at bounding box center [472, 331] width 200 height 61
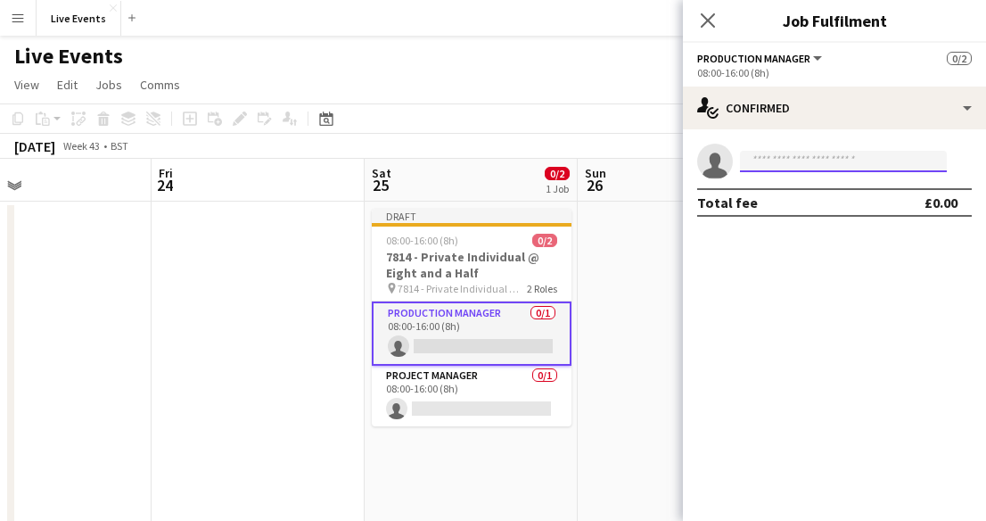
click at [831, 166] on input at bounding box center [843, 161] width 207 height 21
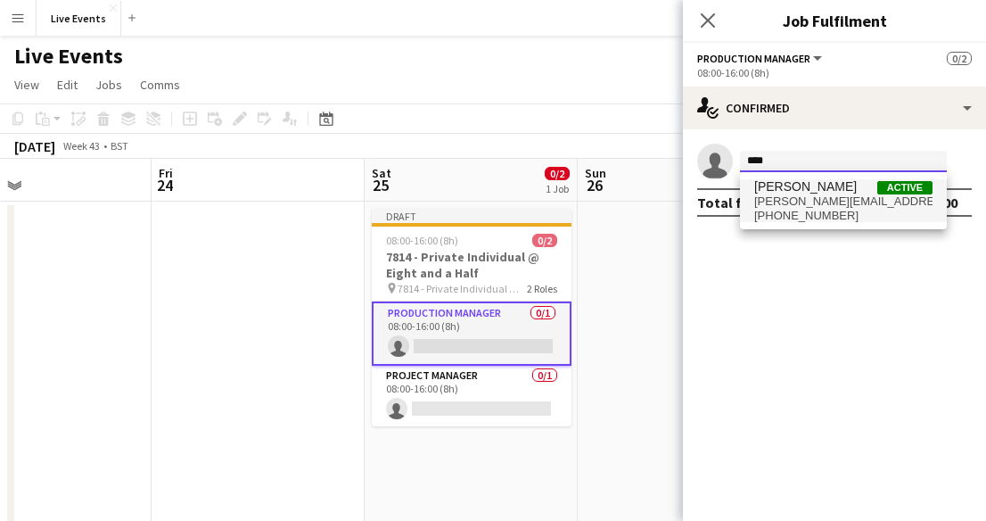
type input "****"
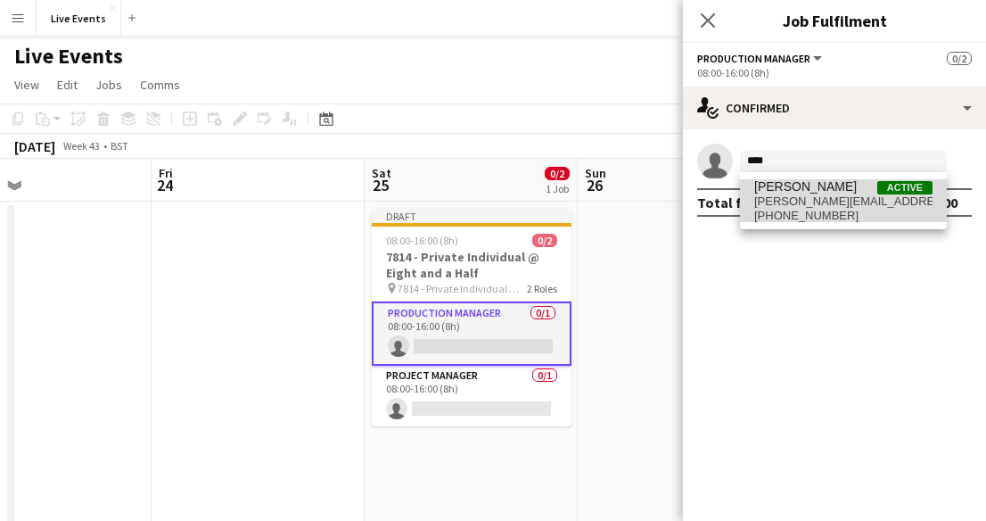
click at [807, 213] on span "[PHONE_NUMBER]" at bounding box center [843, 216] width 178 height 14
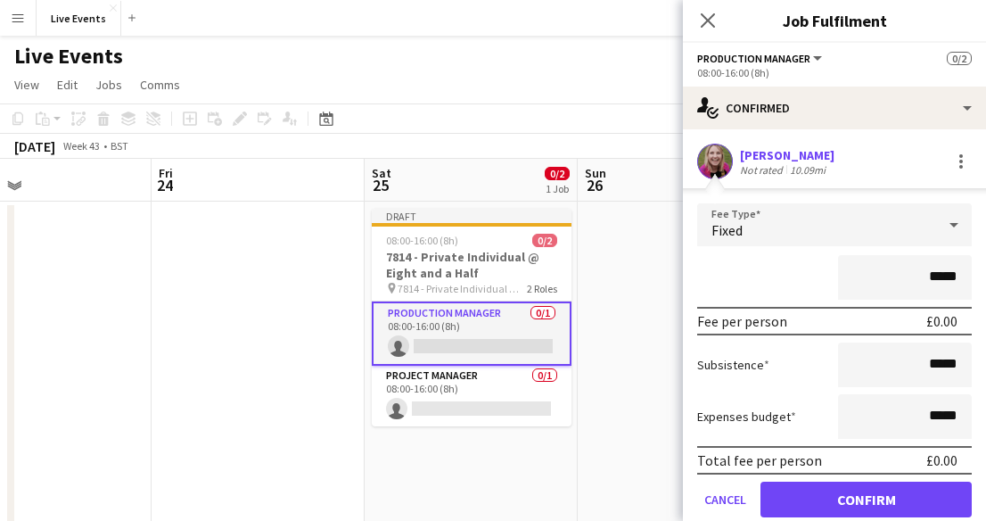
scroll to position [62, 0]
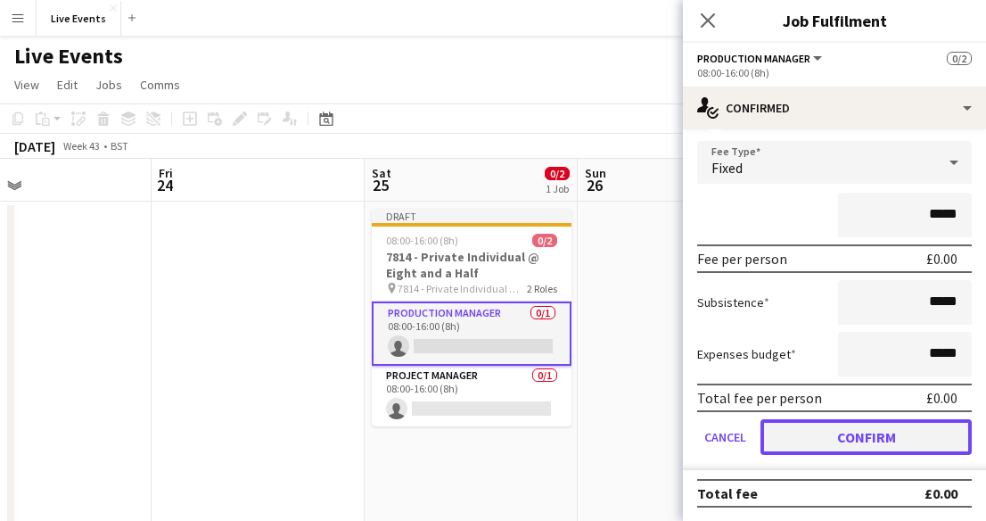
click at [824, 446] on button "Confirm" at bounding box center [865, 437] width 211 height 36
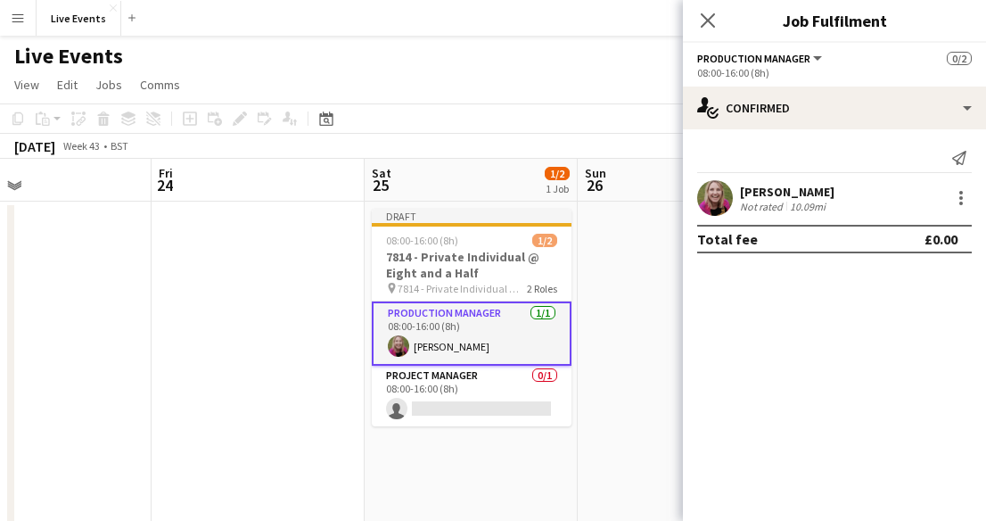
scroll to position [0, 0]
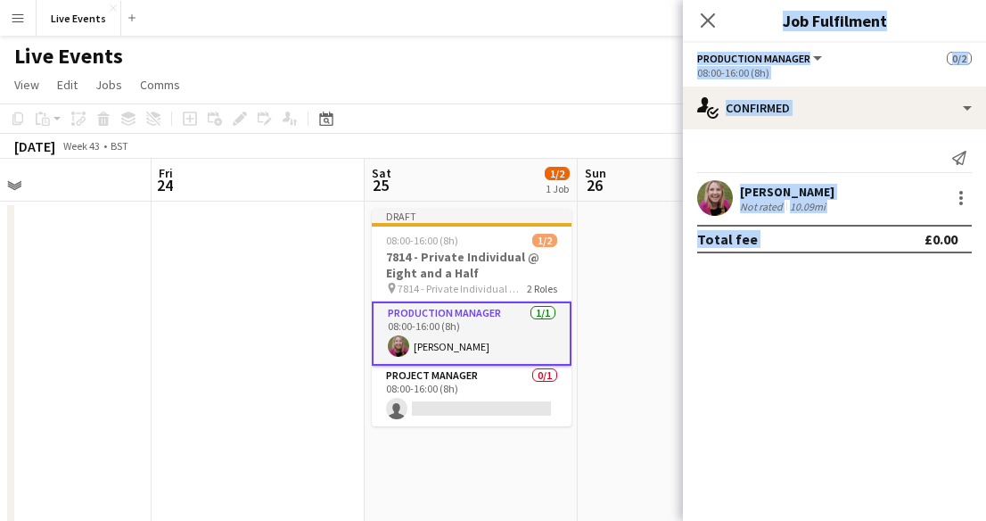
drag, startPoint x: 839, startPoint y: 302, endPoint x: 288, endPoint y: 359, distance: 553.9
click at [810, 369] on mat-expansion-panel "check Confirmed Send notification [PERSON_NAME] Not rated 10.09mi Total fee £0.…" at bounding box center [834, 324] width 303 height 391
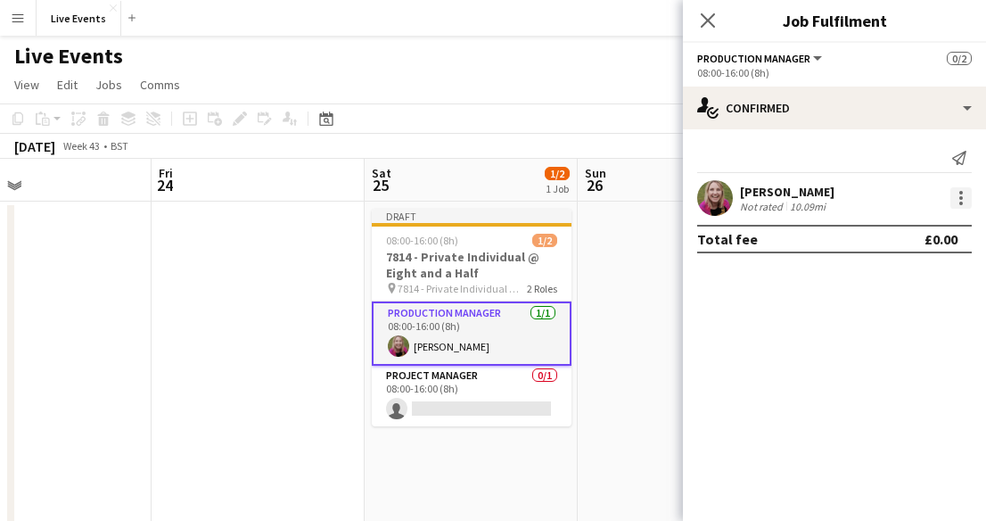
click at [961, 193] on div at bounding box center [961, 193] width 4 height 4
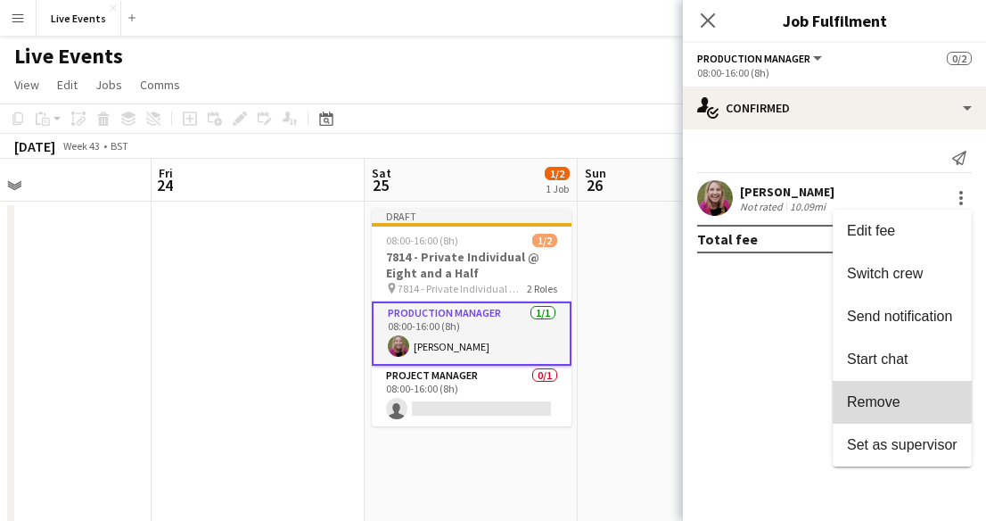
click at [886, 390] on button "Remove" at bounding box center [902, 402] width 139 height 43
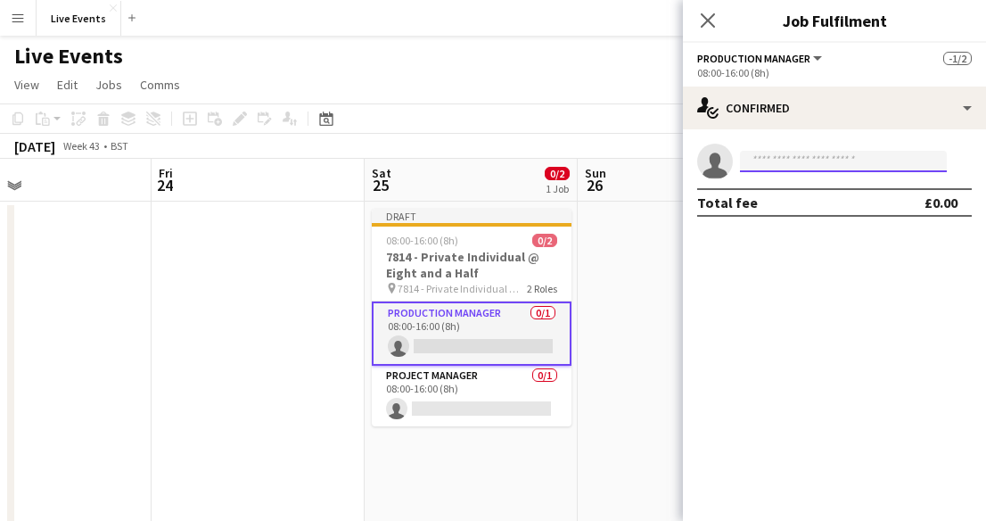
click at [786, 165] on input at bounding box center [843, 161] width 207 height 21
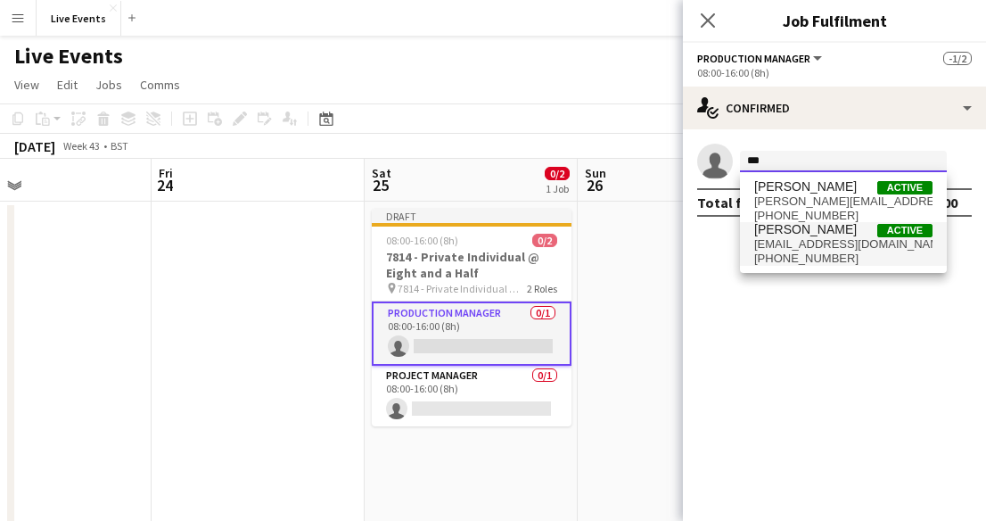
type input "***"
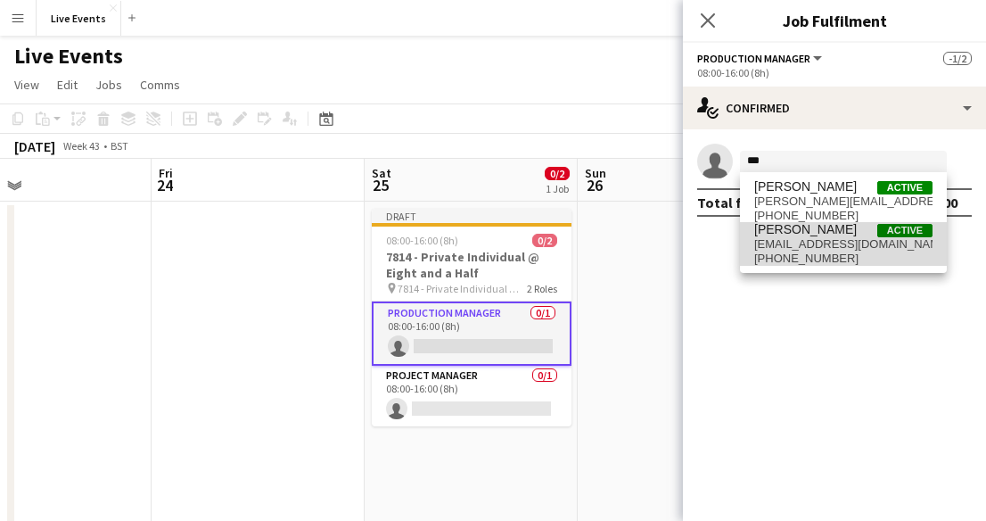
click at [784, 236] on span "[PERSON_NAME]" at bounding box center [805, 229] width 103 height 15
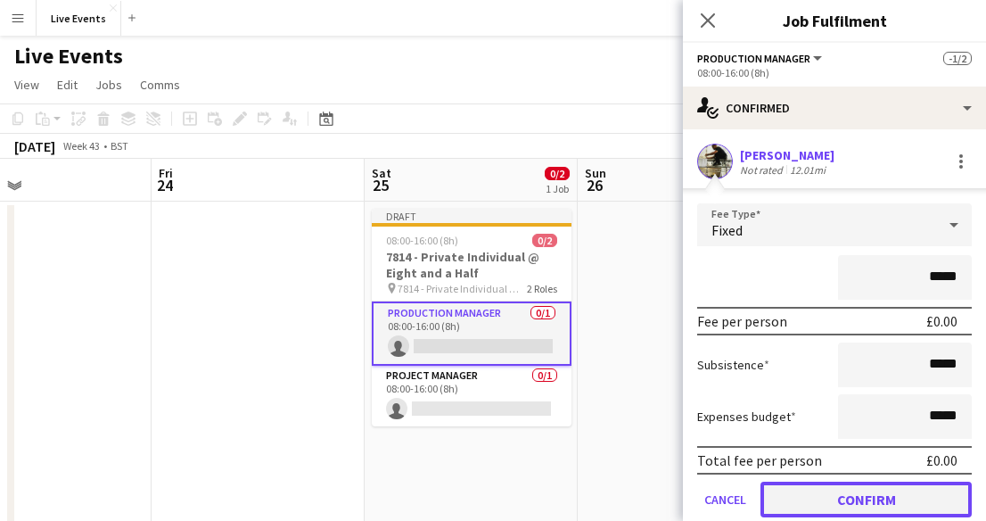
click at [874, 492] on button "Confirm" at bounding box center [865, 499] width 211 height 36
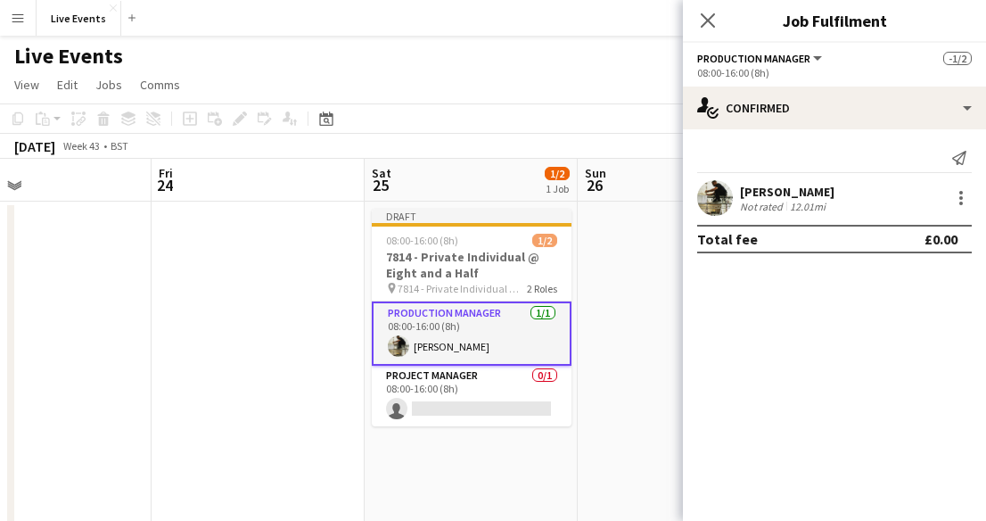
click at [894, 314] on mat-expansion-panel "check Confirmed Send notification [PERSON_NAME] Not rated 12.01mi Total fee £0.…" at bounding box center [834, 324] width 303 height 391
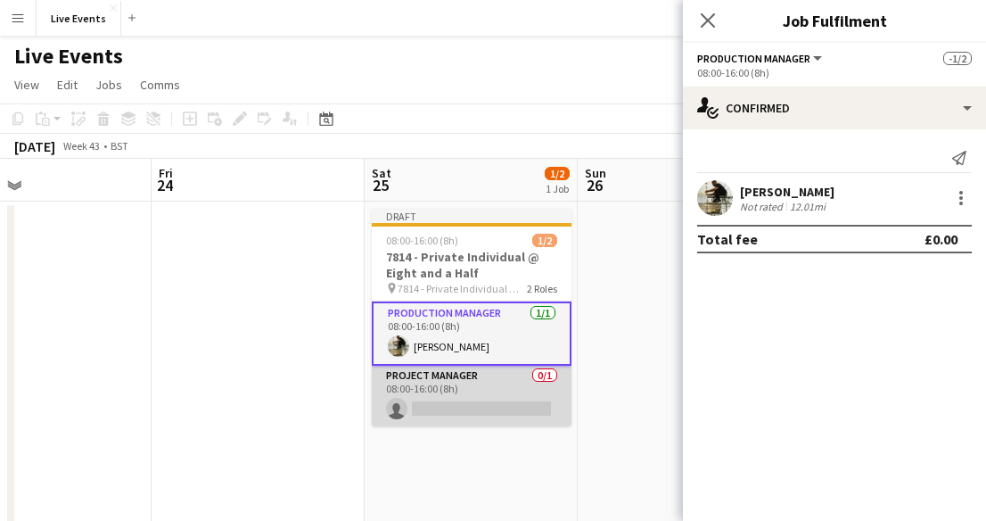
click at [495, 374] on app-card-role "Project Manager 0/1 08:00-16:00 (8h) single-neutral-actions" at bounding box center [472, 396] width 200 height 61
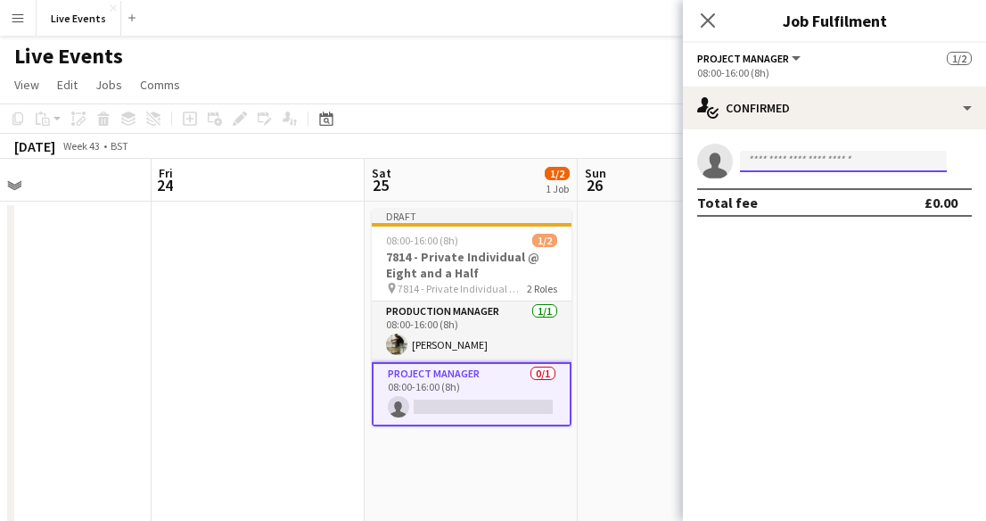
click at [776, 162] on input at bounding box center [843, 161] width 207 height 21
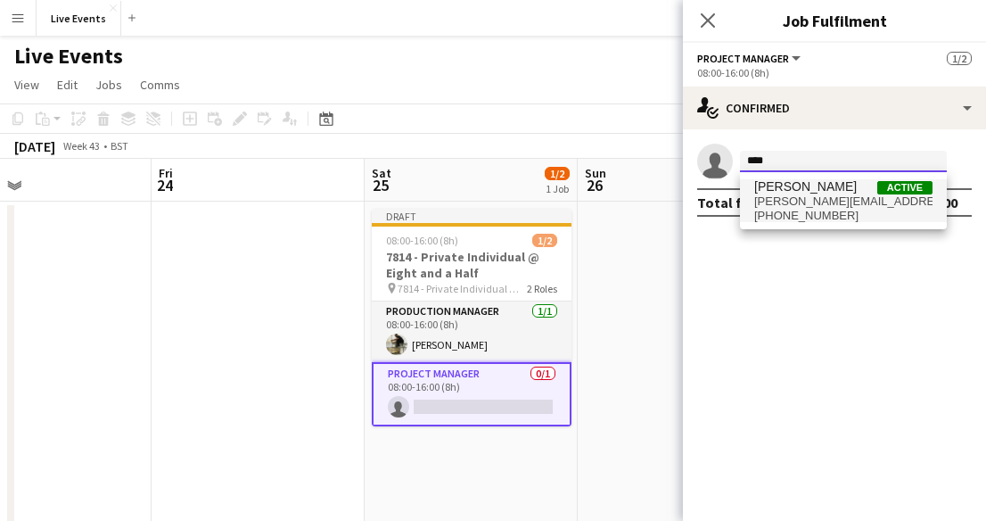
type input "****"
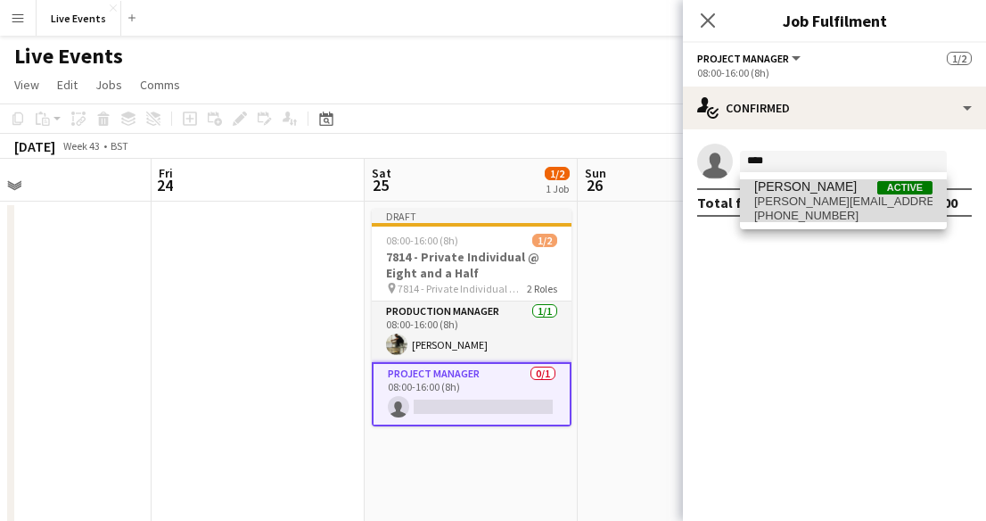
click at [801, 209] on span "[PHONE_NUMBER]" at bounding box center [843, 216] width 178 height 14
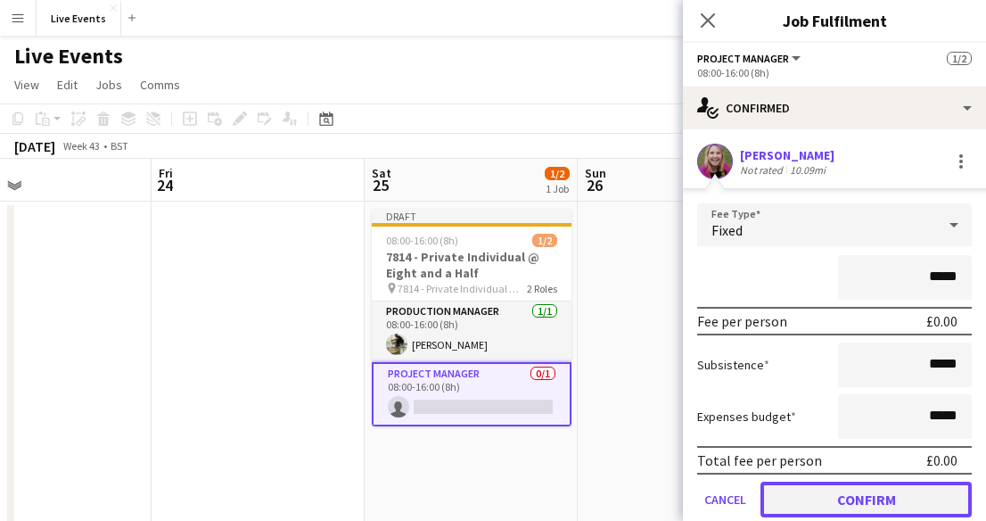
click at [836, 489] on button "Confirm" at bounding box center [865, 499] width 211 height 36
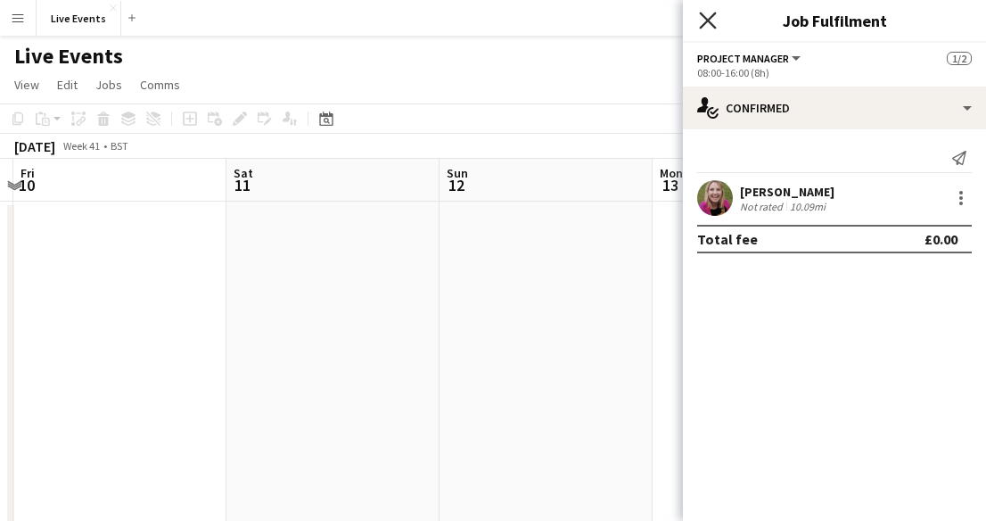
click at [713, 19] on icon "Close pop-in" at bounding box center [707, 20] width 17 height 17
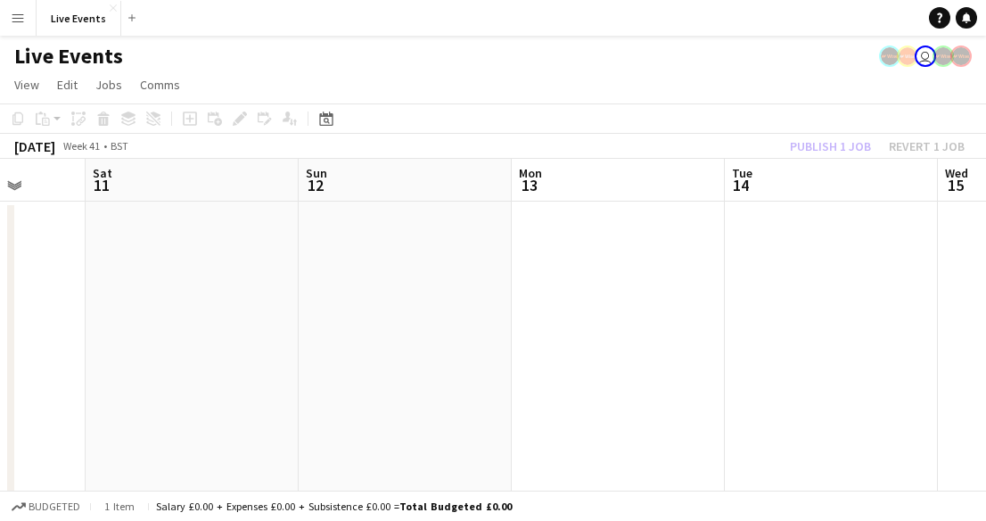
scroll to position [0, 768]
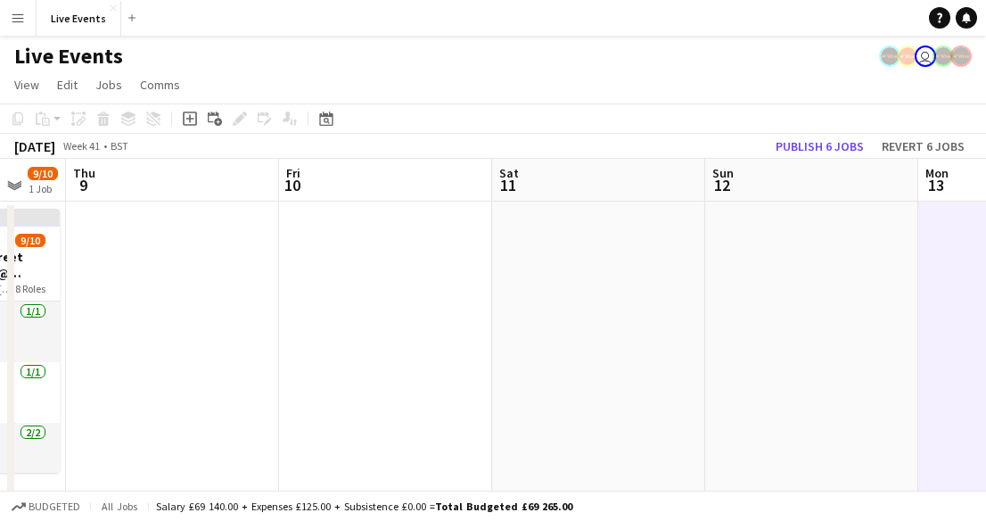
scroll to position [0, 359]
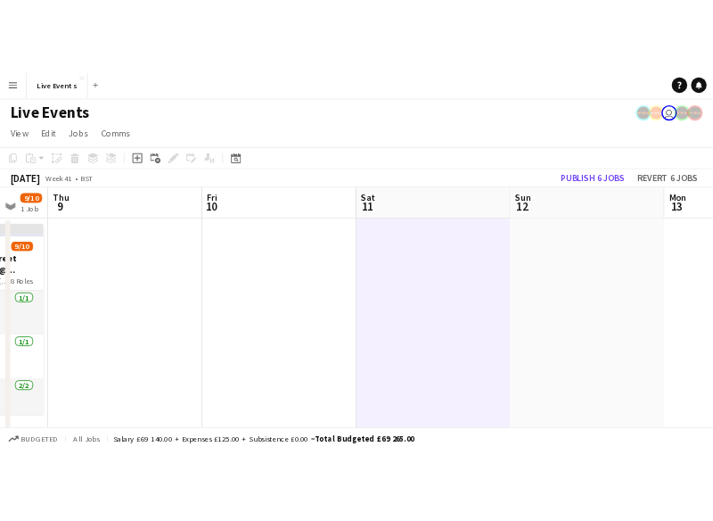
scroll to position [0, 563]
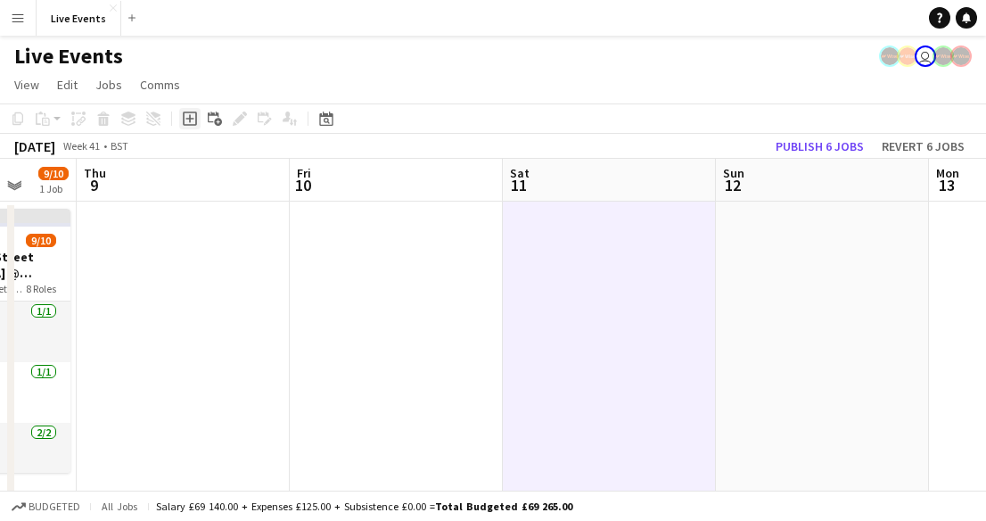
click at [186, 115] on icon "Add job" at bounding box center [190, 118] width 14 height 14
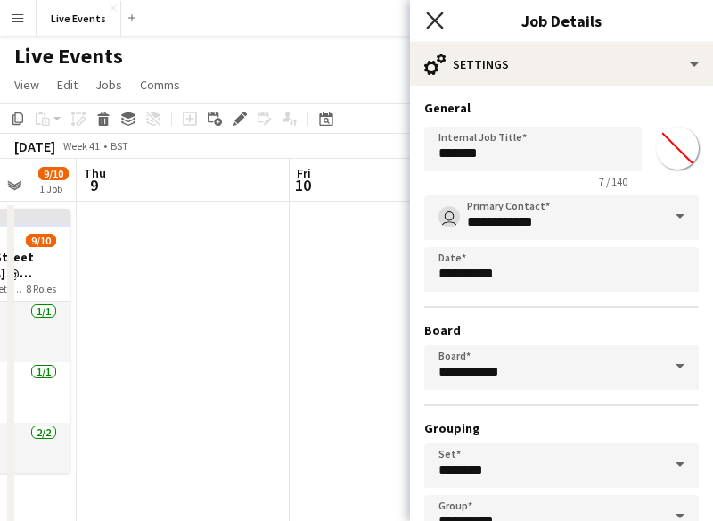
click at [437, 28] on icon "Close pop-in" at bounding box center [434, 20] width 17 height 17
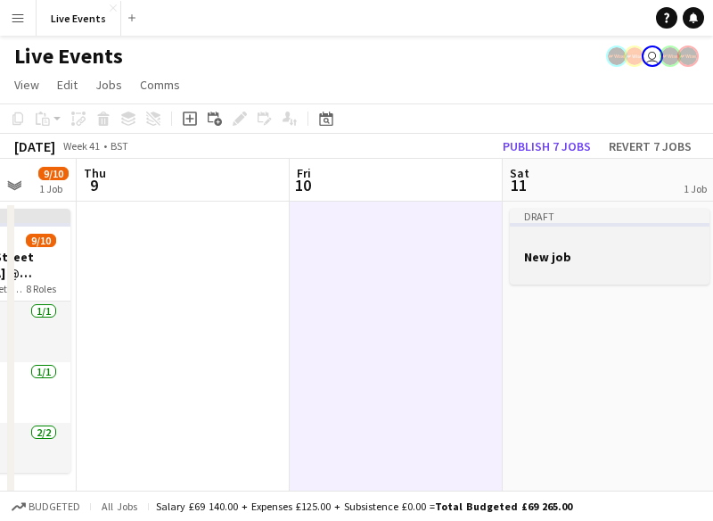
click at [594, 243] on div at bounding box center [610, 240] width 200 height 13
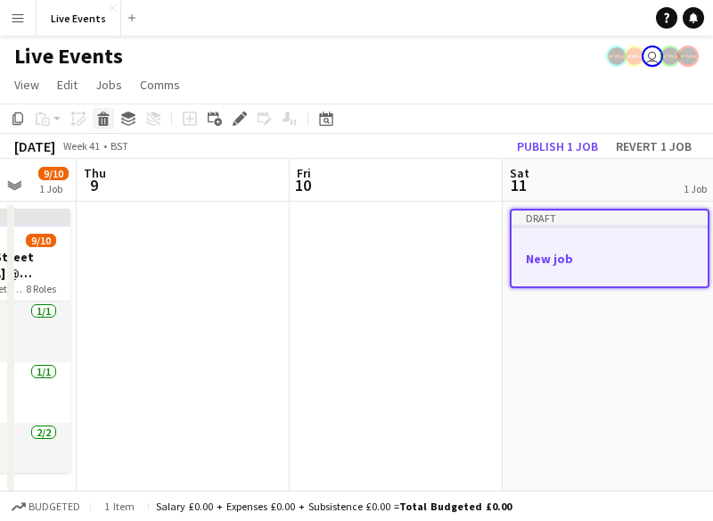
click at [96, 122] on icon "Delete" at bounding box center [103, 118] width 14 height 14
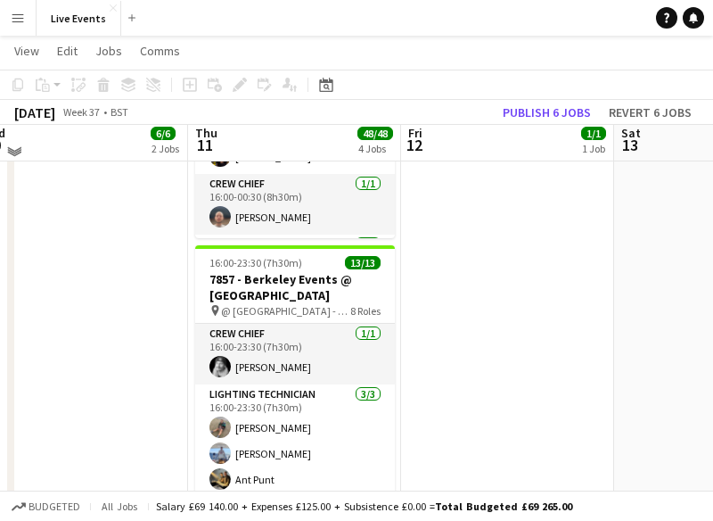
scroll to position [776, 0]
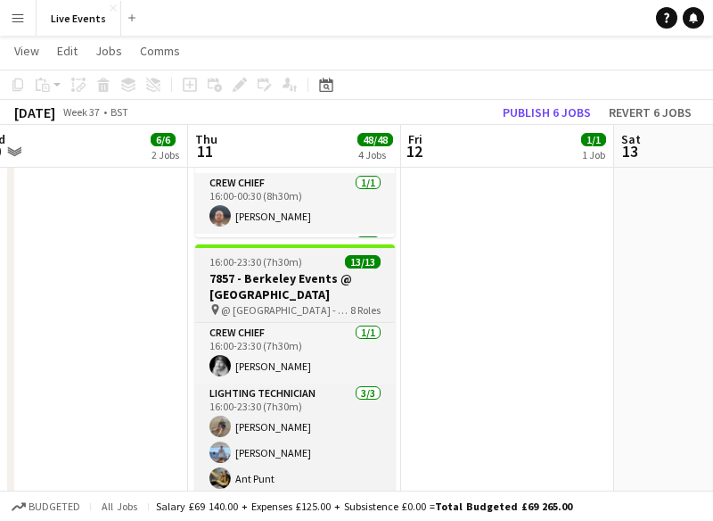
click at [301, 288] on h3 "7857 - Berkeley Events @ [GEOGRAPHIC_DATA]" at bounding box center [295, 286] width 200 height 32
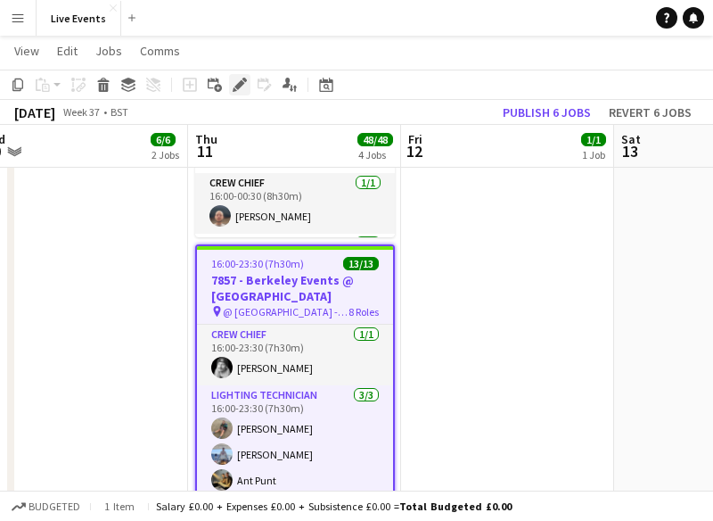
click at [239, 81] on icon "Edit" at bounding box center [240, 85] width 14 height 14
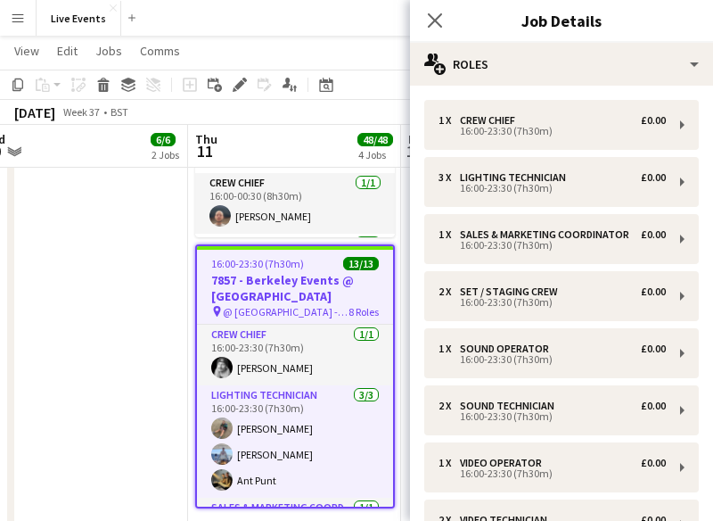
click at [283, 120] on div "[DATE] Week 37 • BST Publish 6 jobs Revert 6 jobs" at bounding box center [356, 112] width 713 height 25
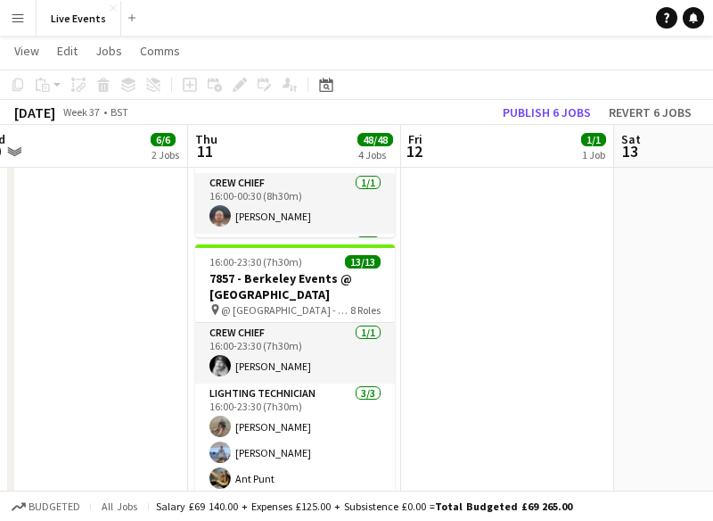
click at [455, 386] on app-date-cell "08:00-10:00 (2h) 1/1 7920 - Food and Drink Federation @ Roundhouse pin 7920 - F…" at bounding box center [507, 119] width 213 height 1391
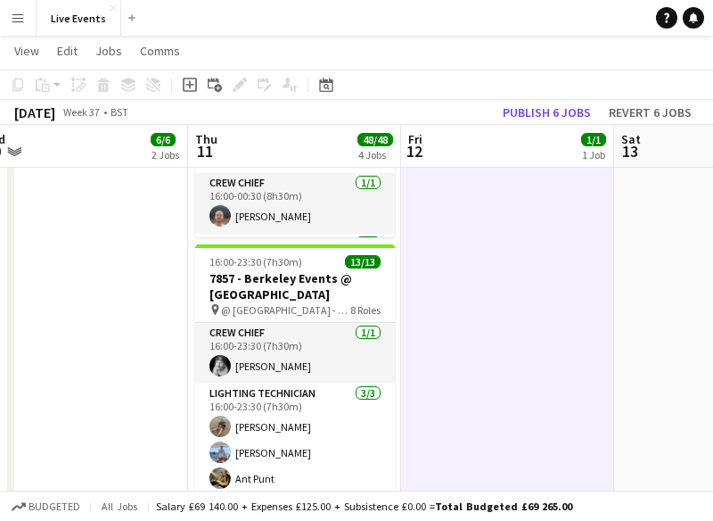
click at [559, 359] on app-date-cell "08:00-10:00 (2h) 1/1 7920 - Food and Drink Federation @ Roundhouse pin 7920 - F…" at bounding box center [507, 119] width 213 height 1391
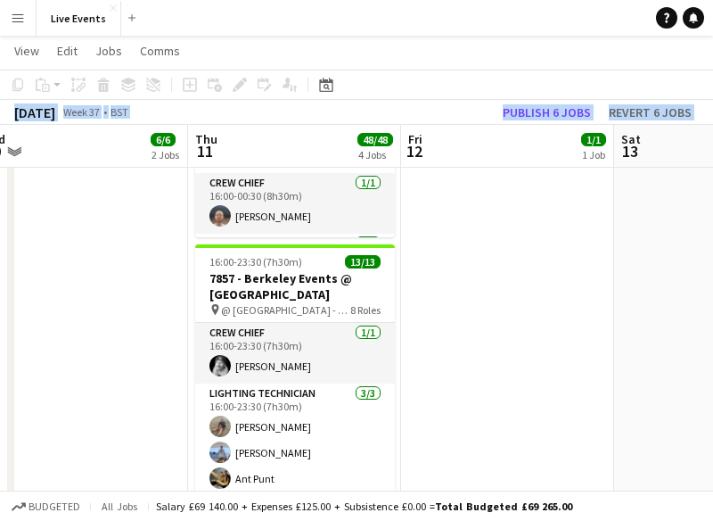
drag, startPoint x: 225, startPoint y: 60, endPoint x: -50, endPoint y: 37, distance: 275.5
click at [0, 37] on html "Menu Boards Boards Boards All jobs Status Workforce Workforce My Workforce Recr…" at bounding box center [356, 34] width 713 height 1621
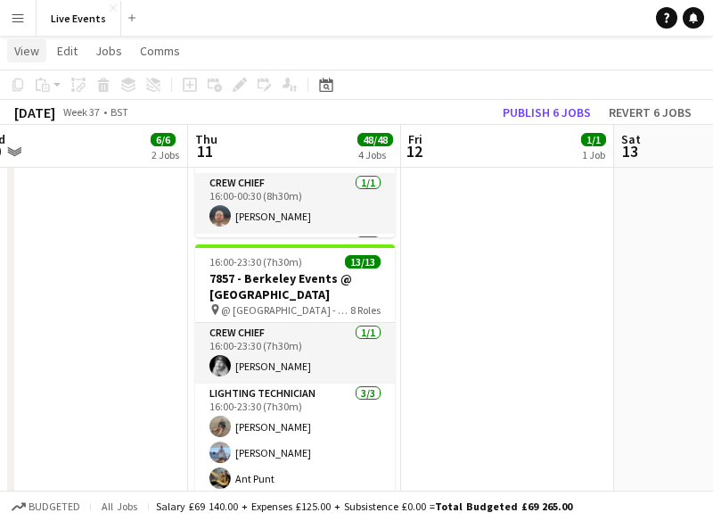
click at [21, 44] on span "View" at bounding box center [26, 51] width 25 height 16
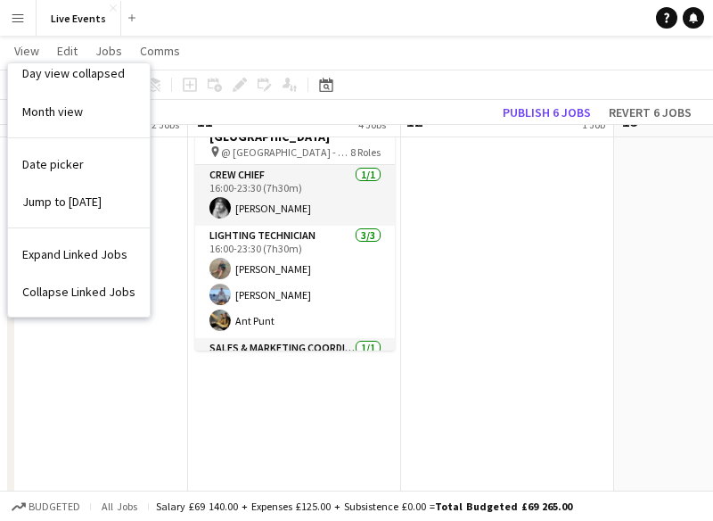
scroll to position [903, 0]
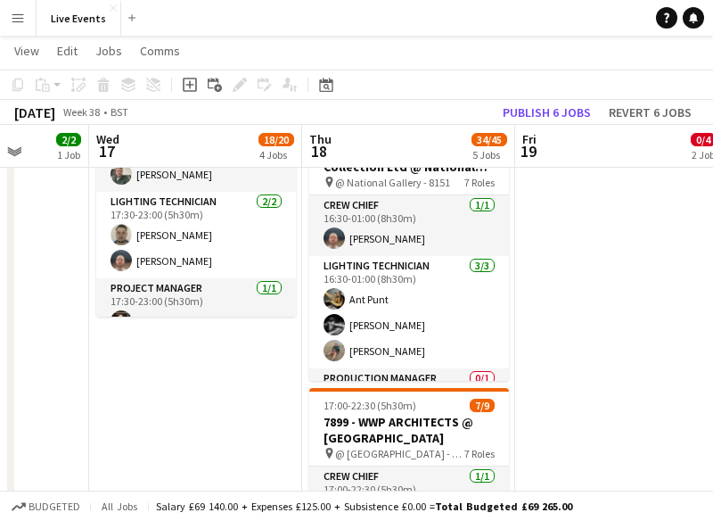
scroll to position [0, 578]
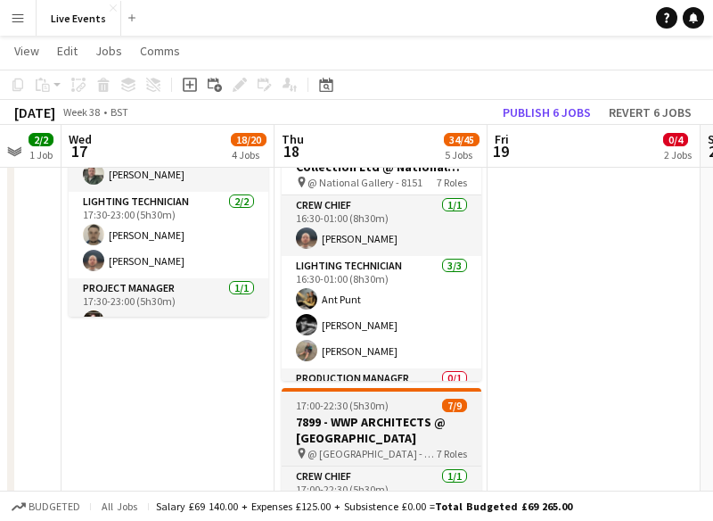
click at [418, 427] on h3 "7899 - WWP ARCHITECTS @ [GEOGRAPHIC_DATA]" at bounding box center [382, 430] width 200 height 32
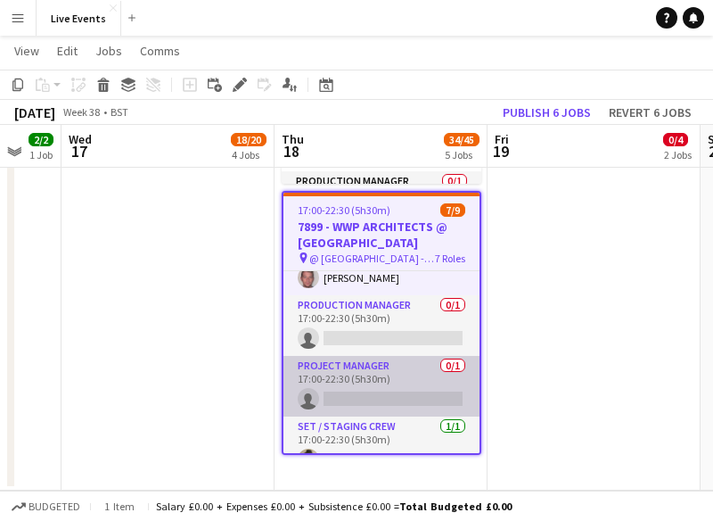
scroll to position [122, 0]
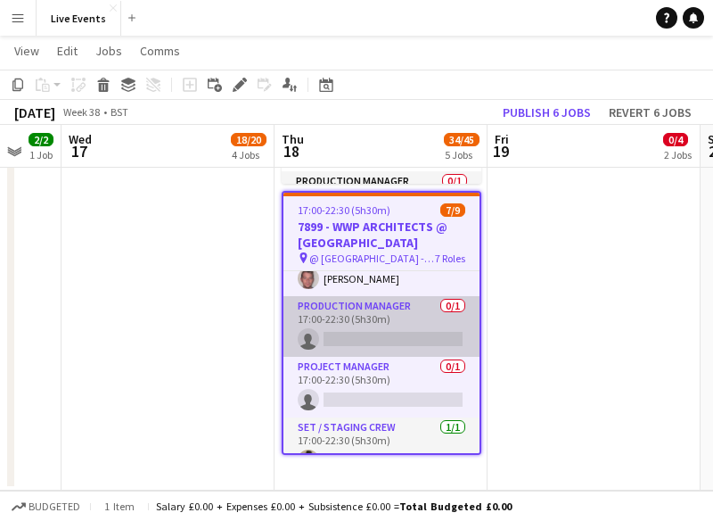
click at [367, 324] on app-card-role "Production Manager 0/1 17:00-22:30 (5h30m) single-neutral-actions" at bounding box center [381, 326] width 196 height 61
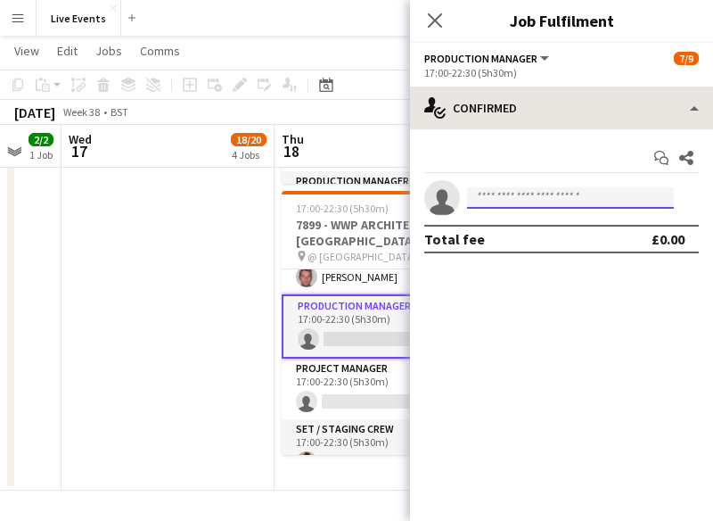
drag, startPoint x: 558, startPoint y: 198, endPoint x: 628, endPoint y: 111, distance: 111.5
click at [628, 111] on div "single-neutral-actions-check-2 Confirmed single-neutral-actions-check-2 Confirm…" at bounding box center [561, 303] width 303 height 434
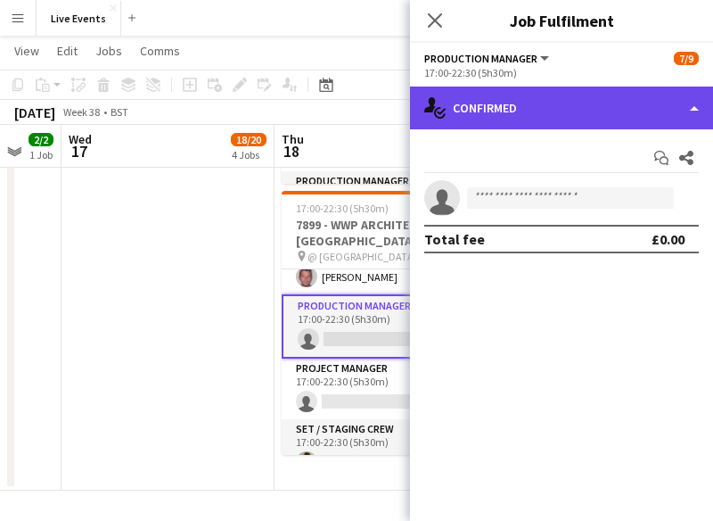
click at [628, 111] on div "single-neutral-actions-check-2 Confirmed" at bounding box center [561, 107] width 303 height 43
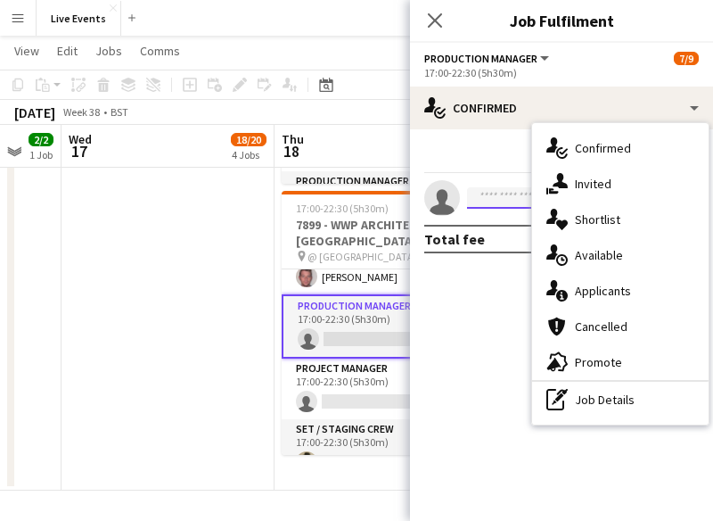
click at [494, 196] on input at bounding box center [570, 197] width 207 height 21
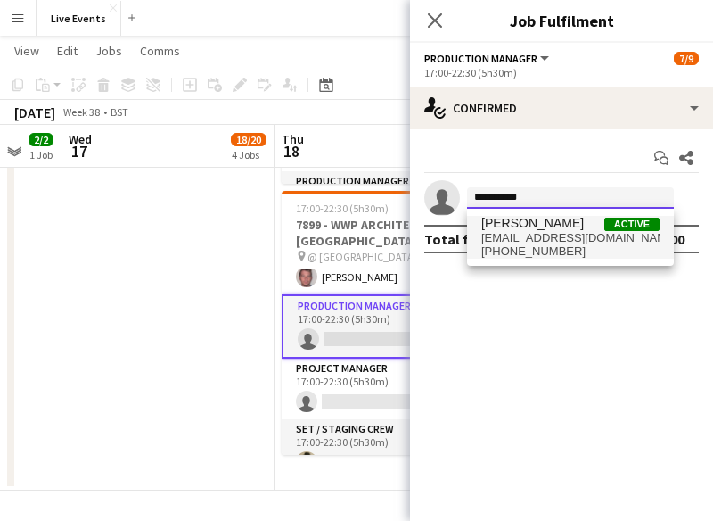
type input "**********"
drag, startPoint x: 477, startPoint y: 250, endPoint x: 588, endPoint y: 241, distance: 111.8
click at [588, 241] on mat-option "[PERSON_NAME] Active [EMAIL_ADDRESS][DOMAIN_NAME] [PHONE_NUMBER]" at bounding box center [570, 237] width 207 height 43
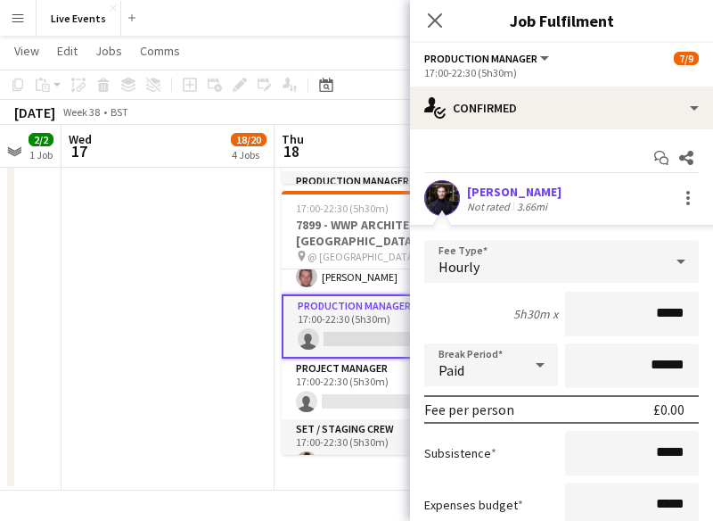
click at [451, 199] on app-user-avatar at bounding box center [442, 198] width 36 height 36
click at [483, 195] on div "[PERSON_NAME]" at bounding box center [514, 192] width 94 height 16
click at [678, 193] on div at bounding box center [688, 197] width 21 height 21
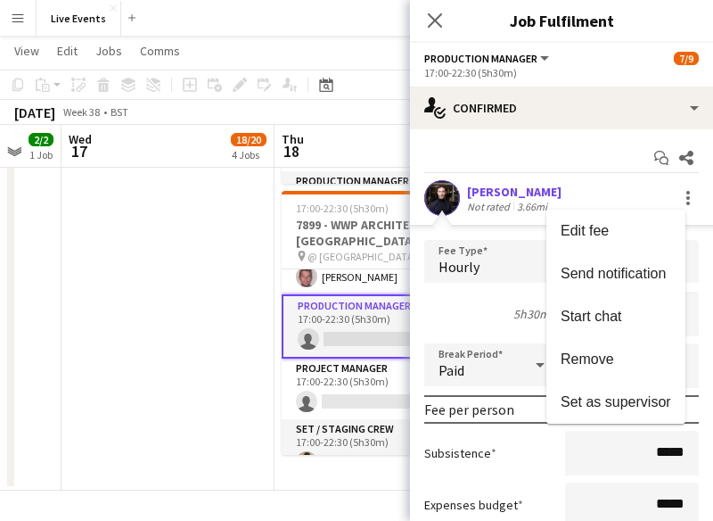
click at [433, 209] on div at bounding box center [356, 260] width 713 height 521
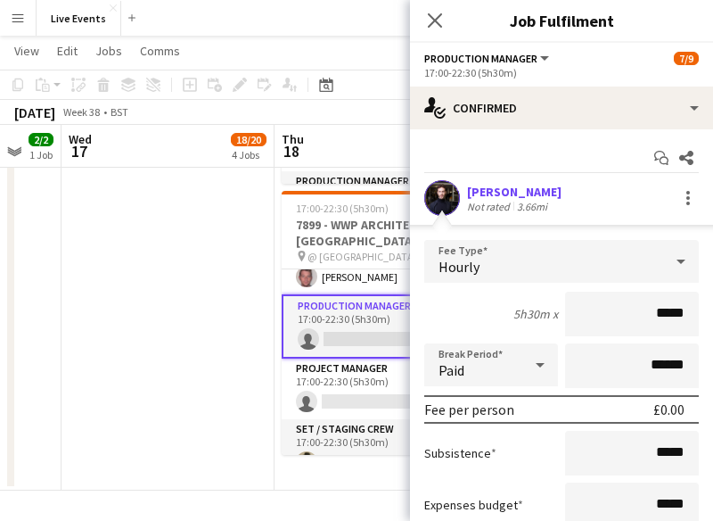
click at [433, 209] on app-user-avatar at bounding box center [442, 198] width 36 height 36
click at [528, 192] on div "[PERSON_NAME]" at bounding box center [514, 192] width 94 height 16
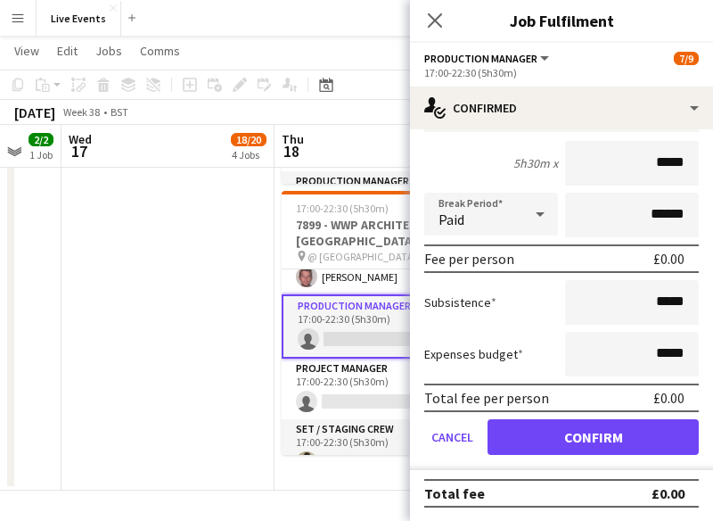
scroll to position [0, 0]
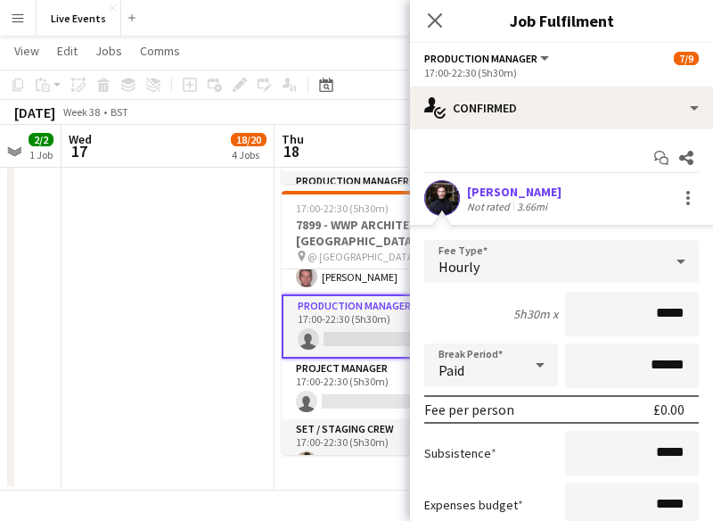
click at [448, 201] on app-user-avatar at bounding box center [442, 198] width 36 height 36
click at [439, 13] on icon "Close pop-in" at bounding box center [434, 20] width 17 height 17
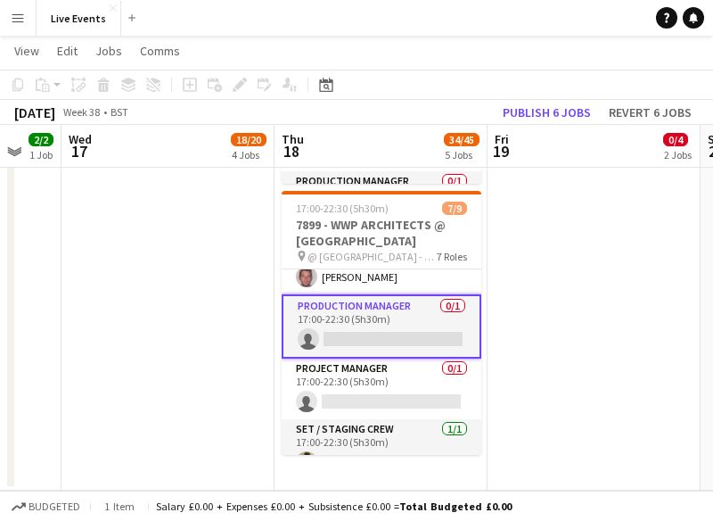
click at [355, 306] on app-card-role "Production Manager 0/1 17:00-22:30 (5h30m) single-neutral-actions" at bounding box center [382, 326] width 200 height 64
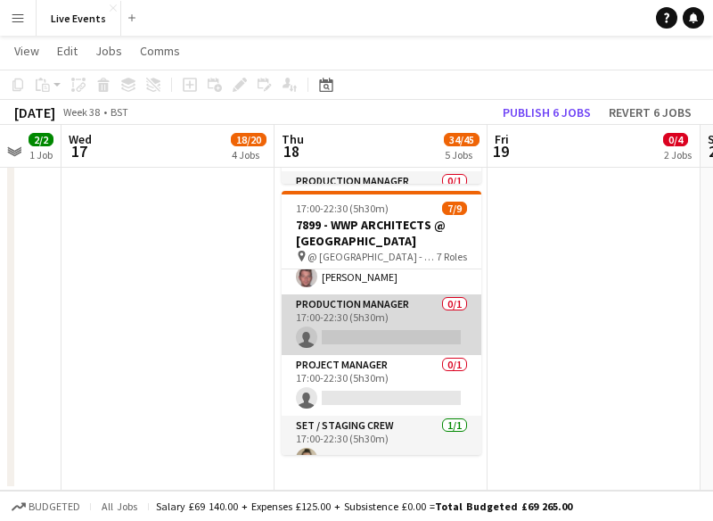
click at [355, 306] on app-card-role "Production Manager 0/1 17:00-22:30 (5h30m) single-neutral-actions" at bounding box center [382, 324] width 200 height 61
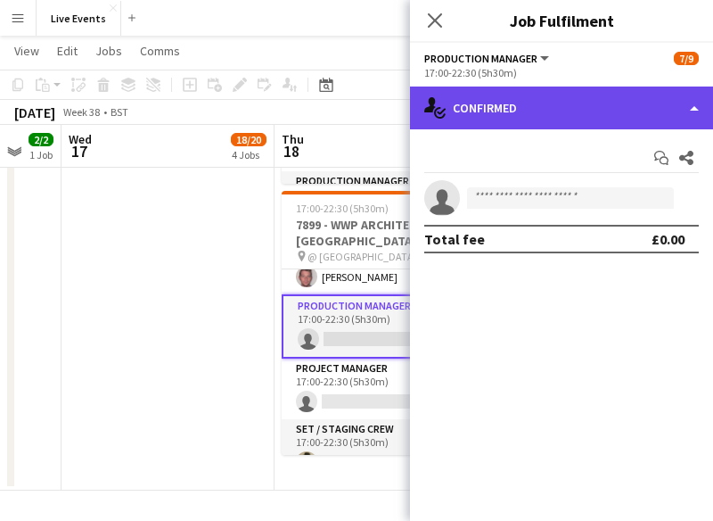
click at [588, 116] on div "single-neutral-actions-check-2 Confirmed" at bounding box center [561, 107] width 303 height 43
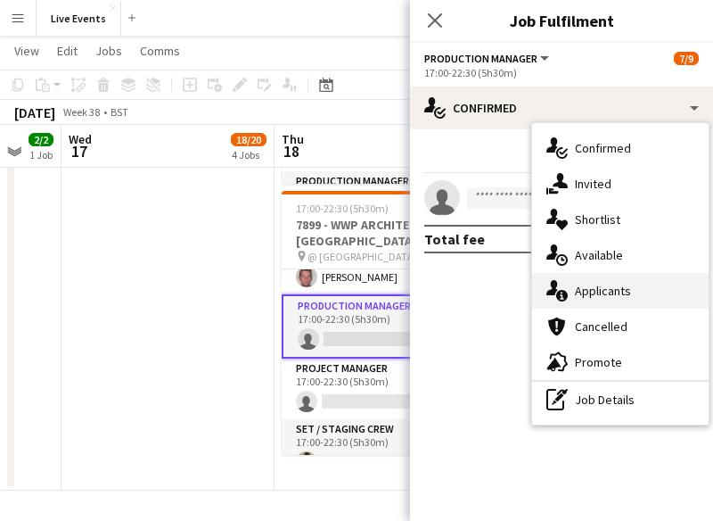
click at [592, 295] on span "Applicants" at bounding box center [603, 291] width 56 height 16
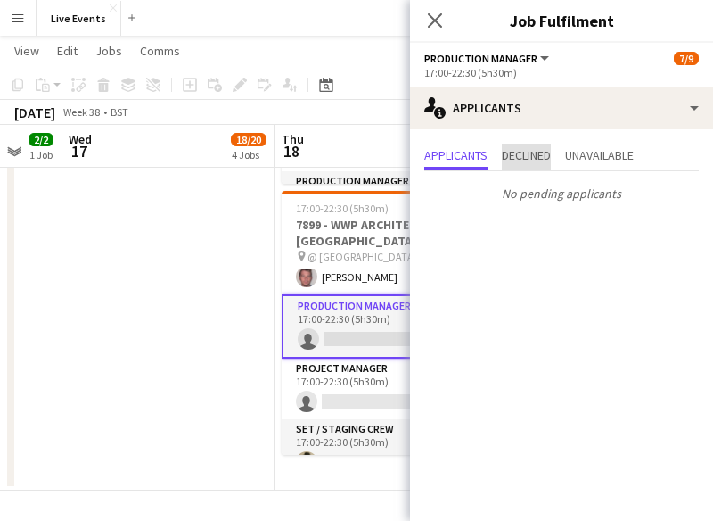
click at [530, 158] on span "Declined" at bounding box center [526, 155] width 49 height 12
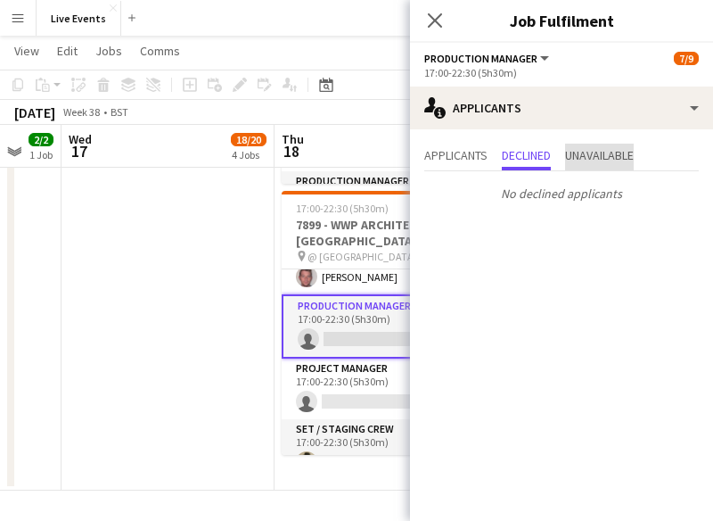
click at [579, 154] on span "Unavailable" at bounding box center [599, 155] width 69 height 12
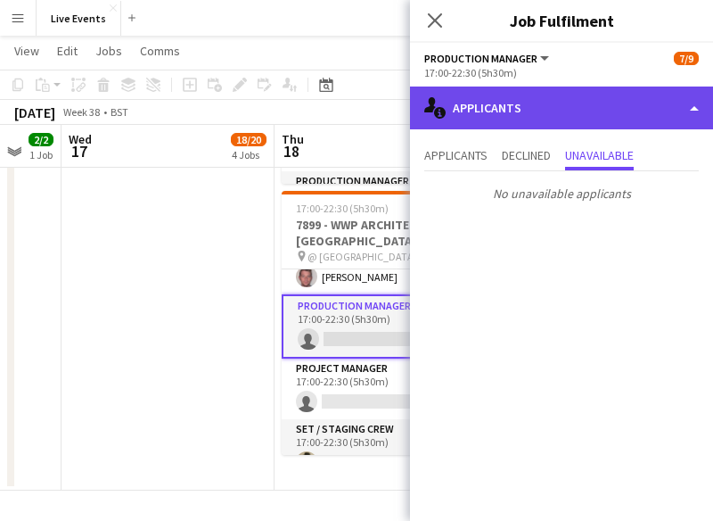
click at [549, 111] on div "single-neutral-actions-information Applicants" at bounding box center [561, 107] width 303 height 43
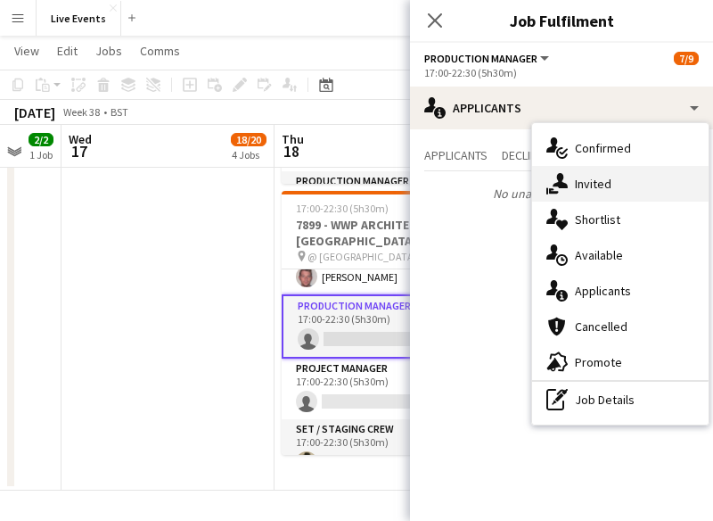
click at [593, 190] on span "Invited" at bounding box center [593, 184] width 37 height 16
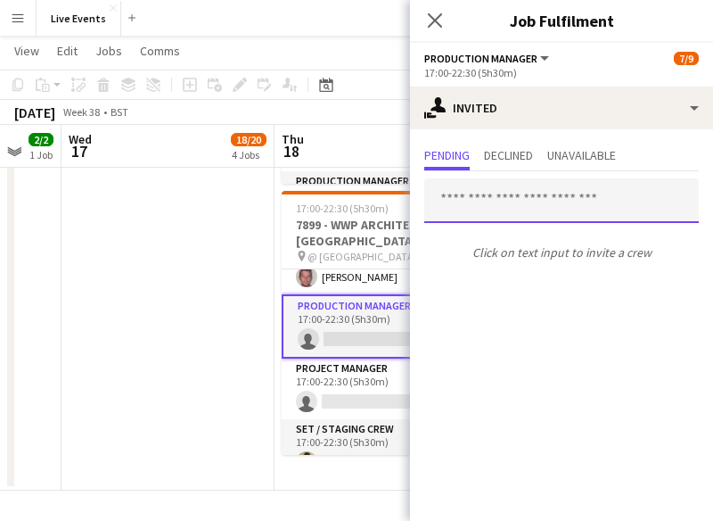
click at [541, 195] on input "text" at bounding box center [561, 200] width 275 height 45
click at [440, 19] on icon "Close pop-in" at bounding box center [434, 20] width 17 height 17
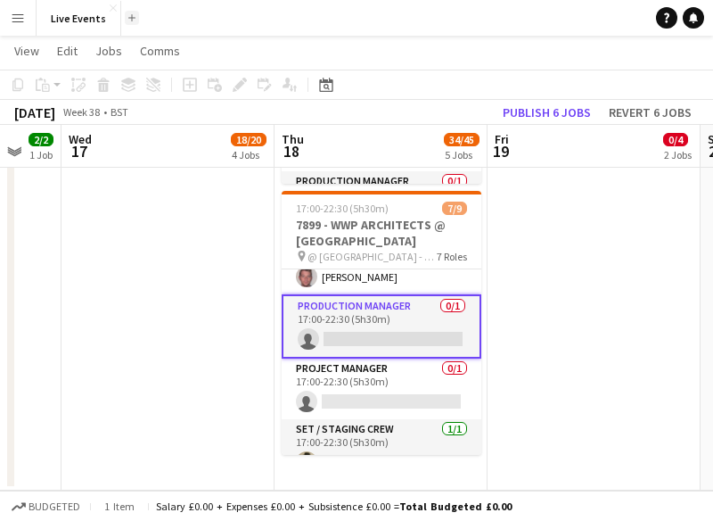
click at [128, 21] on app-icon "Add" at bounding box center [131, 17] width 7 height 7
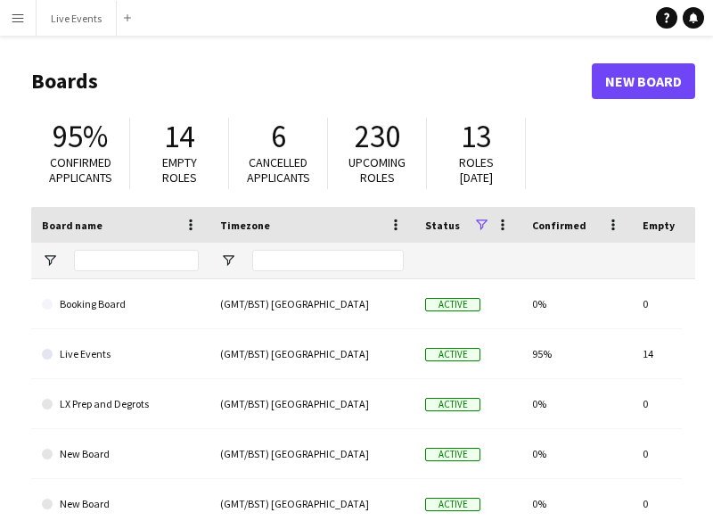
click at [18, 22] on app-icon "Menu" at bounding box center [18, 18] width 14 height 14
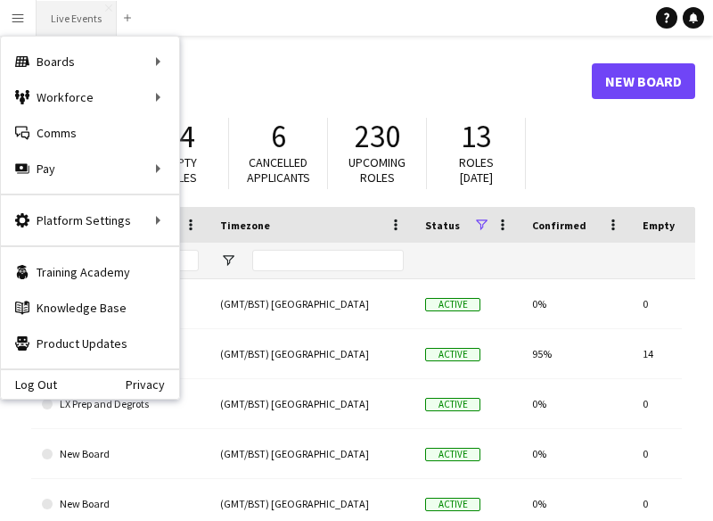
click at [71, 24] on button "Live Events Close" at bounding box center [77, 18] width 80 height 35
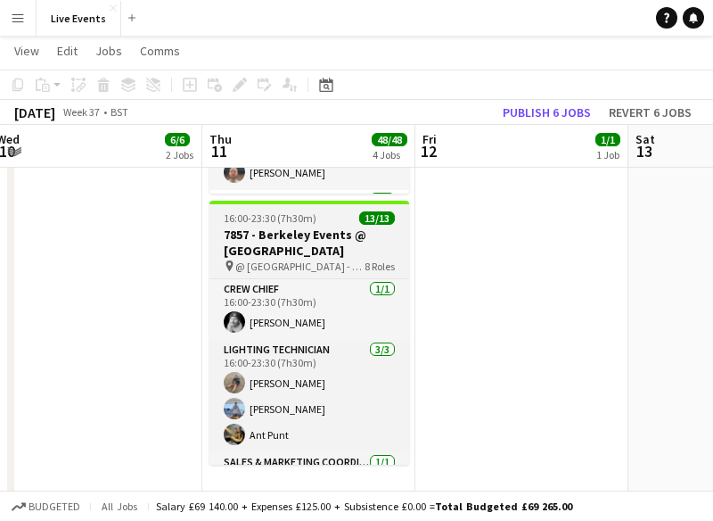
click at [281, 243] on h3 "7857 - Berkeley Events @ [GEOGRAPHIC_DATA]" at bounding box center [309, 242] width 200 height 32
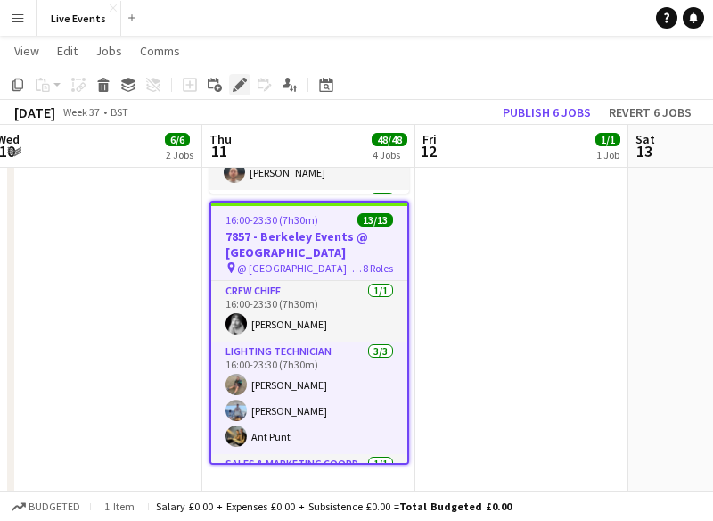
click at [242, 86] on icon "Edit" at bounding box center [240, 85] width 14 height 14
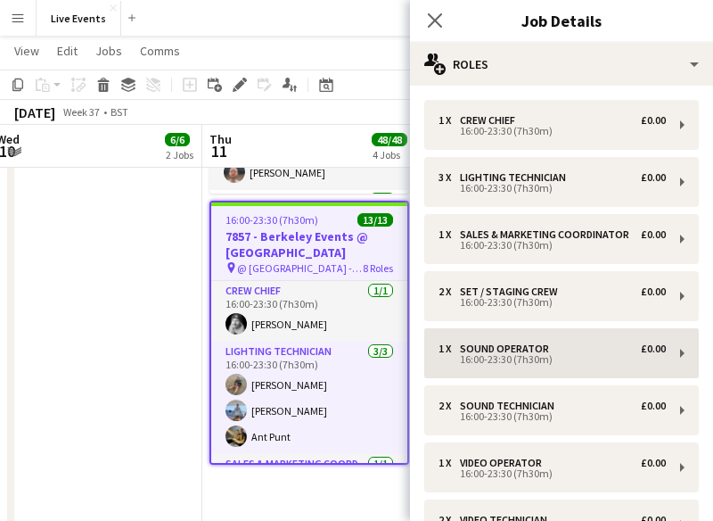
scroll to position [221, 0]
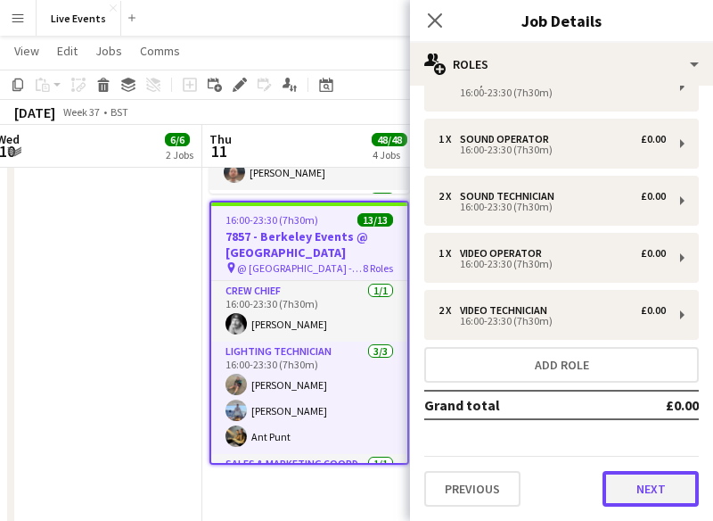
click at [650, 495] on button "Next" at bounding box center [651, 489] width 96 height 36
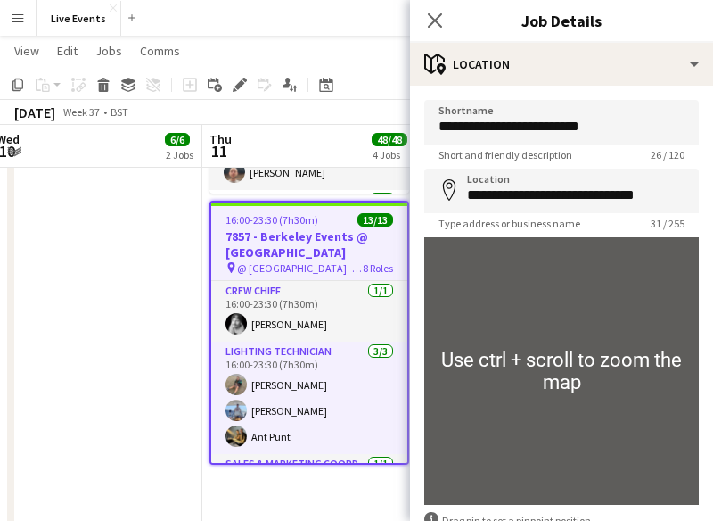
scroll to position [109, 0]
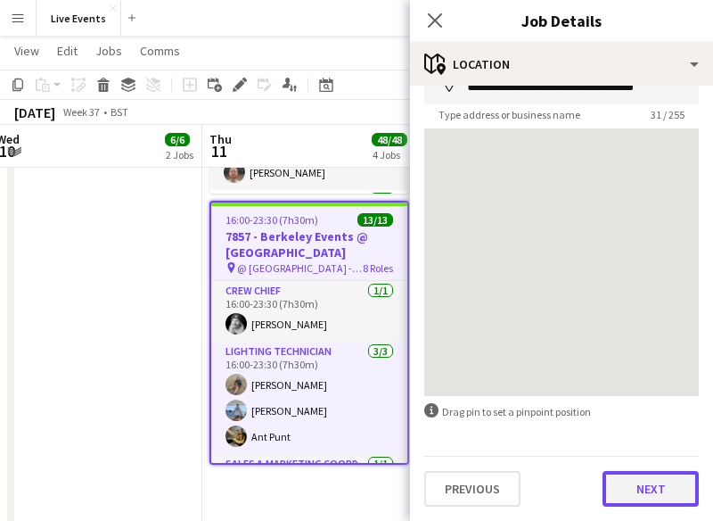
click at [626, 489] on button "Next" at bounding box center [651, 489] width 96 height 36
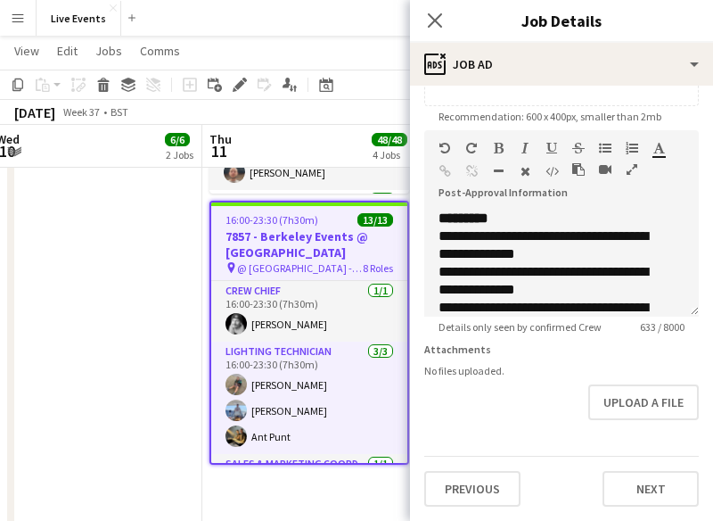
scroll to position [374, 0]
click at [645, 487] on button "Next" at bounding box center [651, 489] width 96 height 36
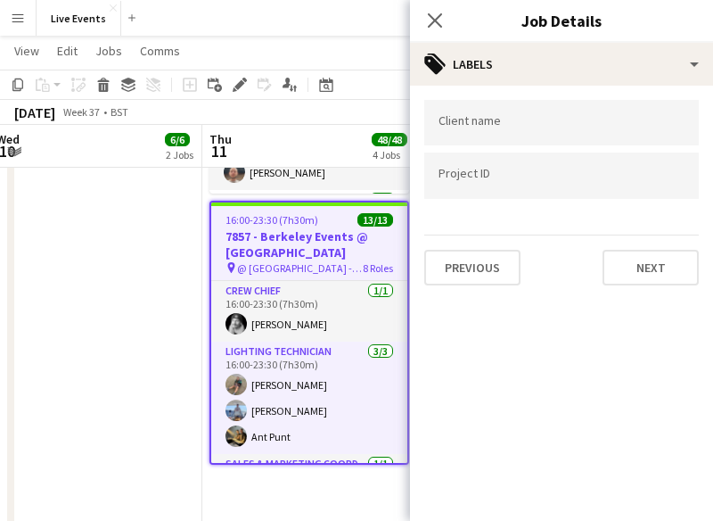
scroll to position [0, 0]
click at [628, 263] on button "Next" at bounding box center [651, 268] width 96 height 36
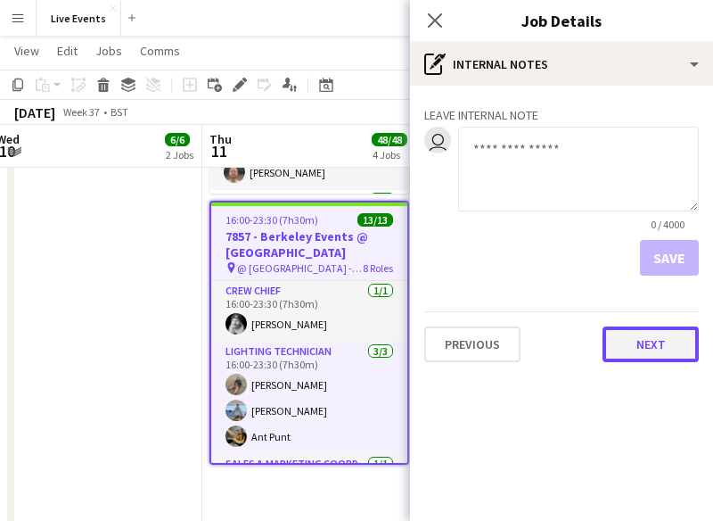
click at [644, 347] on button "Next" at bounding box center [651, 344] width 96 height 36
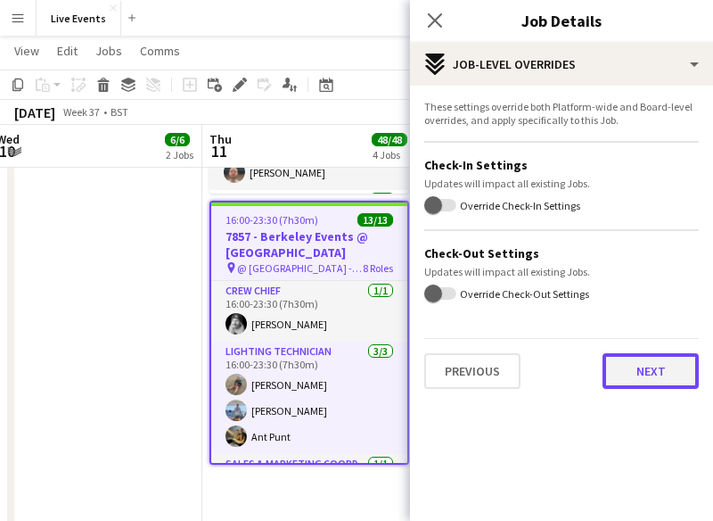
click at [641, 374] on button "Next" at bounding box center [651, 371] width 96 height 36
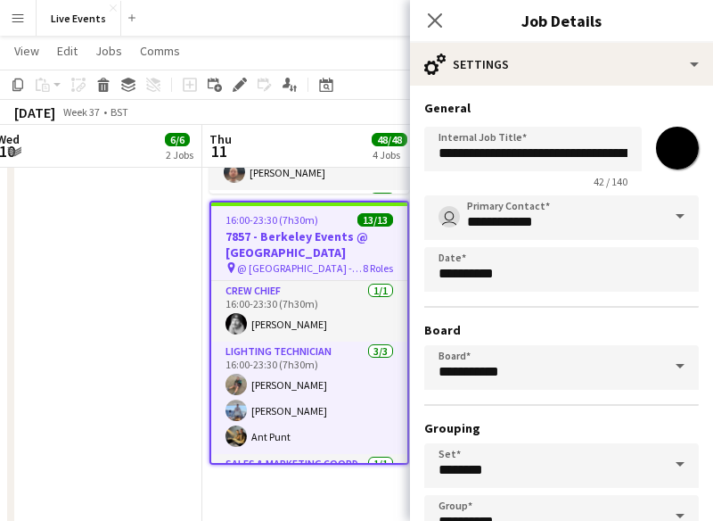
scroll to position [119, 0]
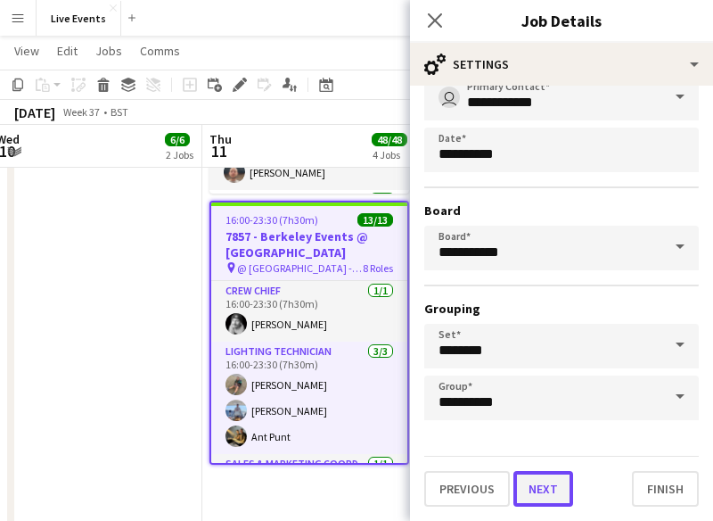
click at [544, 491] on button "Next" at bounding box center [543, 489] width 60 height 36
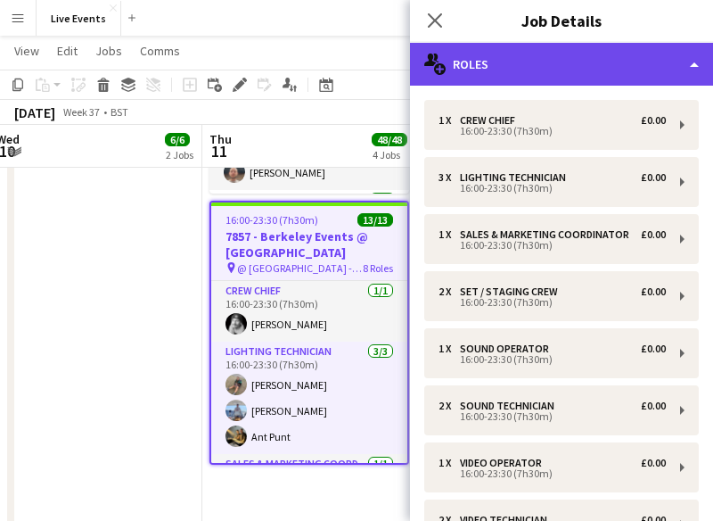
click at [481, 76] on div "multiple-users-add Roles" at bounding box center [561, 64] width 303 height 43
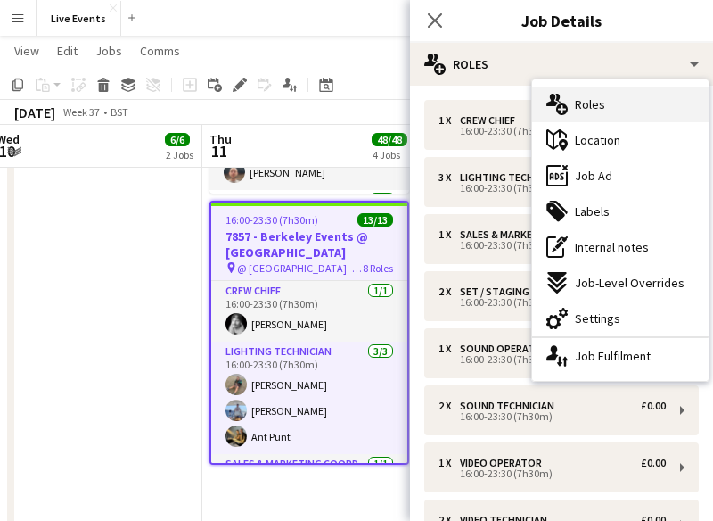
click at [571, 103] on div "multiple-users-add Roles" at bounding box center [620, 104] width 177 height 36
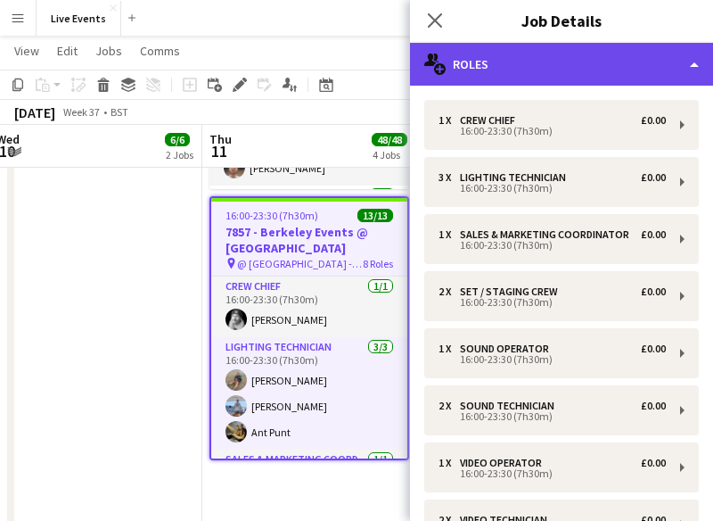
click at [475, 58] on div "multiple-users-add Roles" at bounding box center [561, 64] width 303 height 43
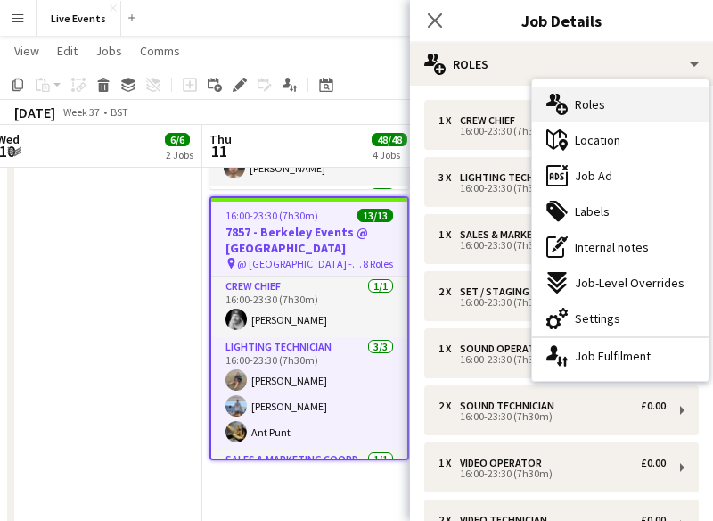
click at [573, 101] on div "multiple-users-add Roles" at bounding box center [620, 104] width 177 height 36
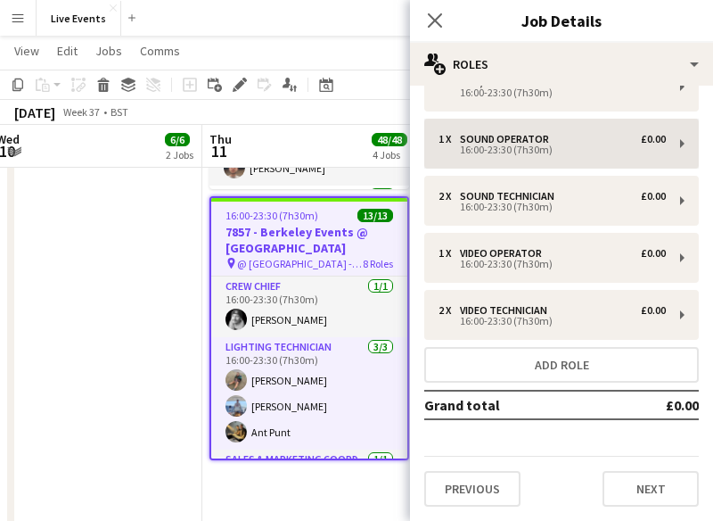
scroll to position [220, 0]
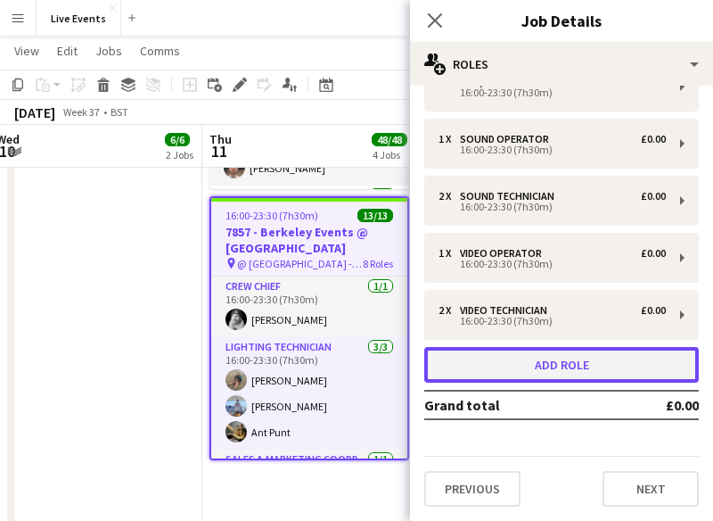
click at [531, 367] on button "Add role" at bounding box center [561, 365] width 275 height 36
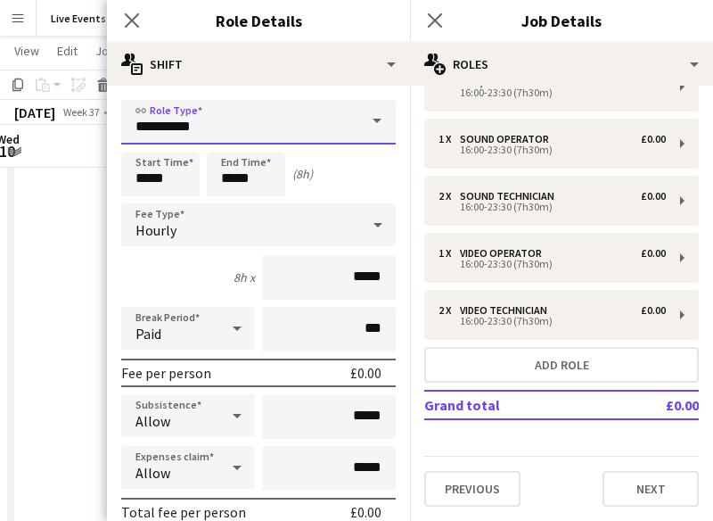
click at [221, 121] on input "**********" at bounding box center [258, 122] width 275 height 45
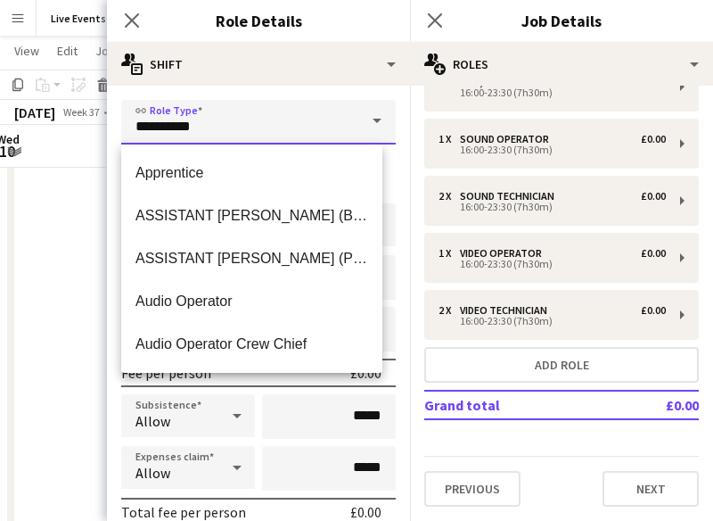
click at [221, 121] on input "**********" at bounding box center [258, 122] width 275 height 45
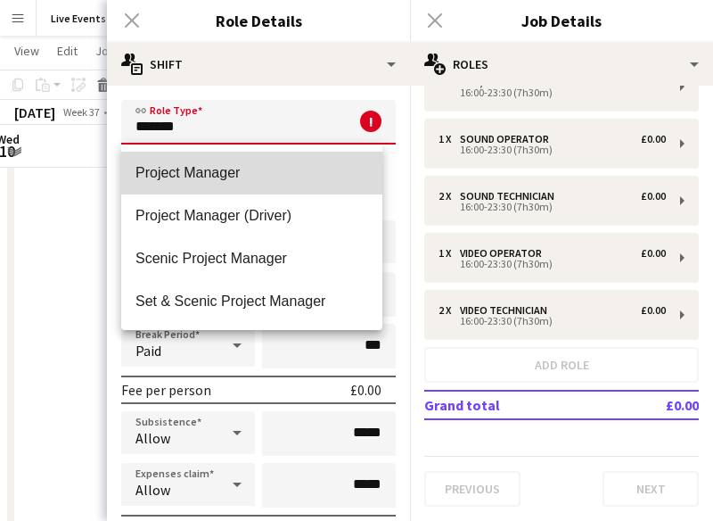
click at [223, 180] on span "Project Manager" at bounding box center [252, 172] width 233 height 17
type input "**********"
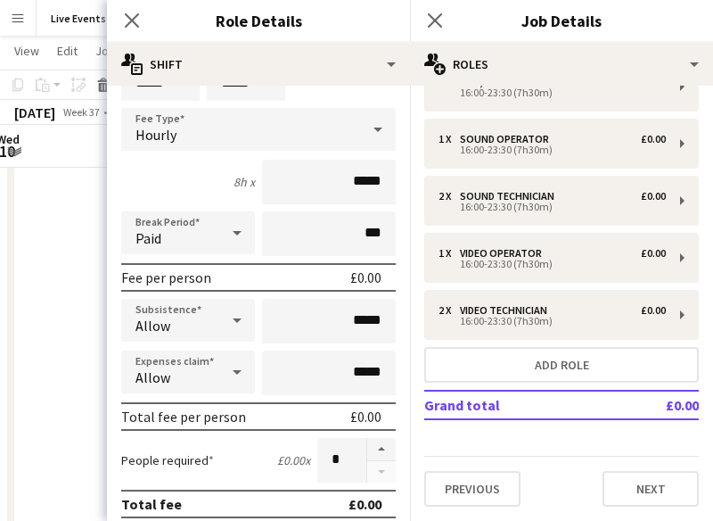
scroll to position [0, 0]
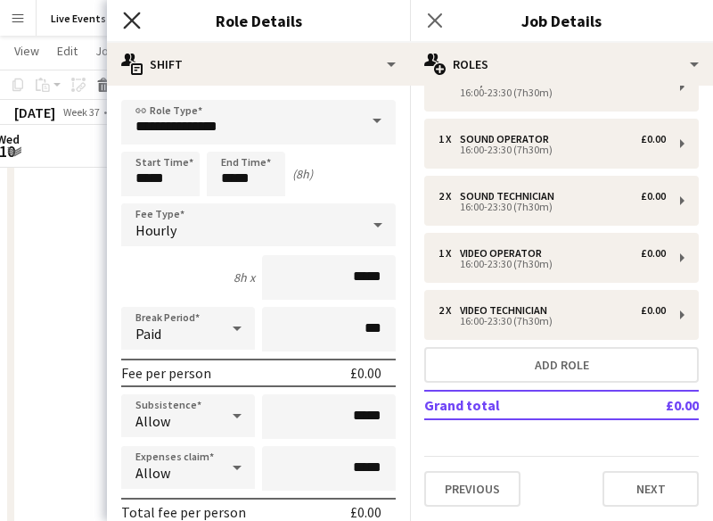
click at [134, 19] on icon at bounding box center [131, 20] width 17 height 17
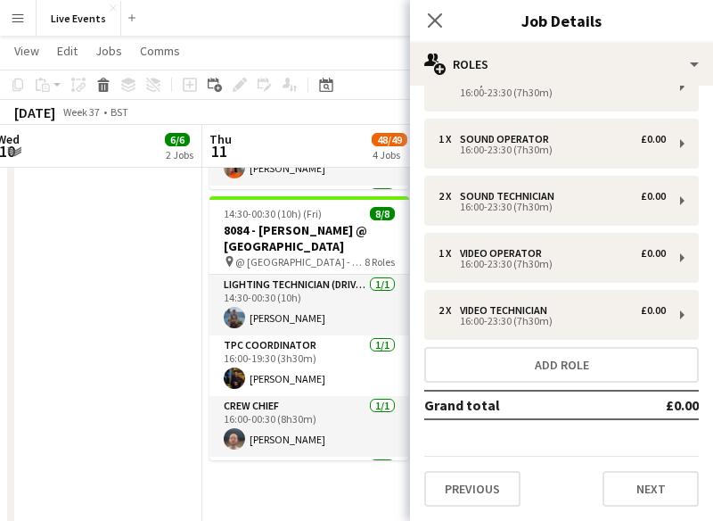
click at [152, 275] on app-date-cell "10:00-17:00 (7h) 3/3 7946 - PREP DAY AT YES EVENTS pin 7946 PREP DAY AT YES EVE…" at bounding box center [95, 71] width 213 height 1391
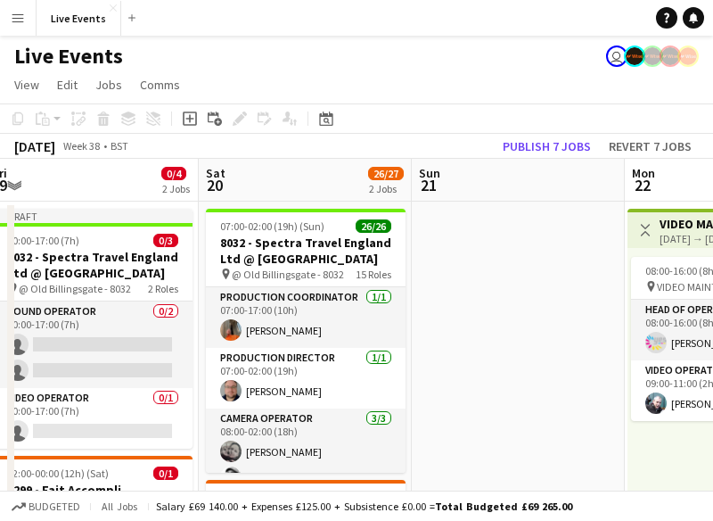
scroll to position [0, 367]
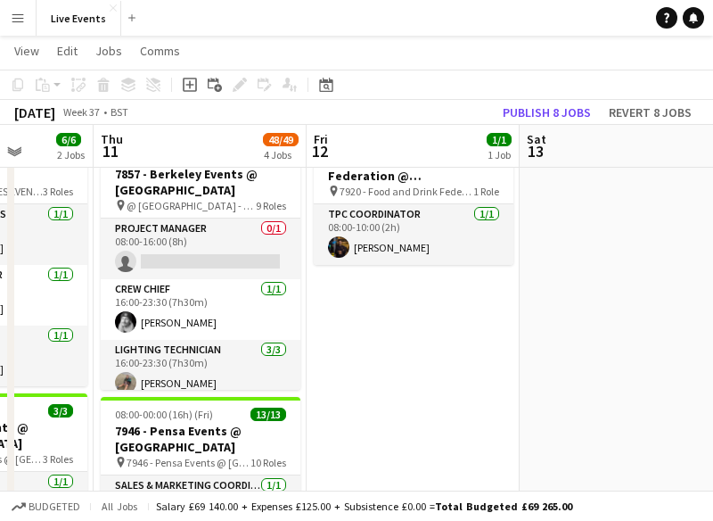
scroll to position [34, 0]
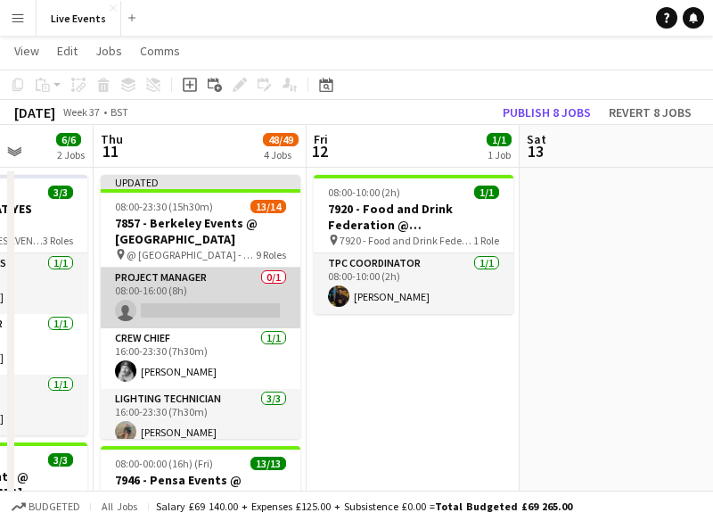
click at [177, 301] on app-card-role "Project Manager 0/1 08:00-16:00 (8h) single-neutral-actions" at bounding box center [201, 297] width 200 height 61
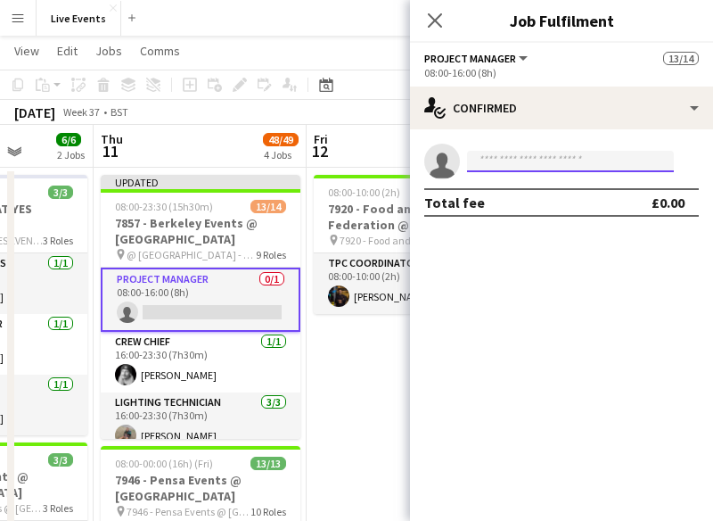
click at [590, 161] on input at bounding box center [570, 161] width 207 height 21
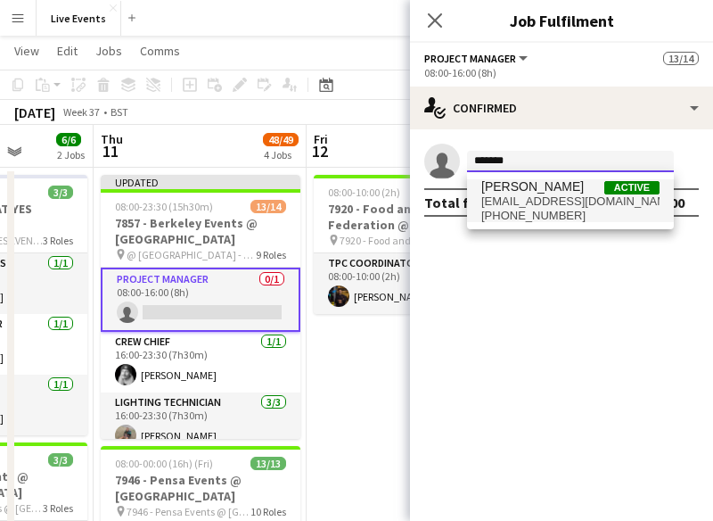
type input "*******"
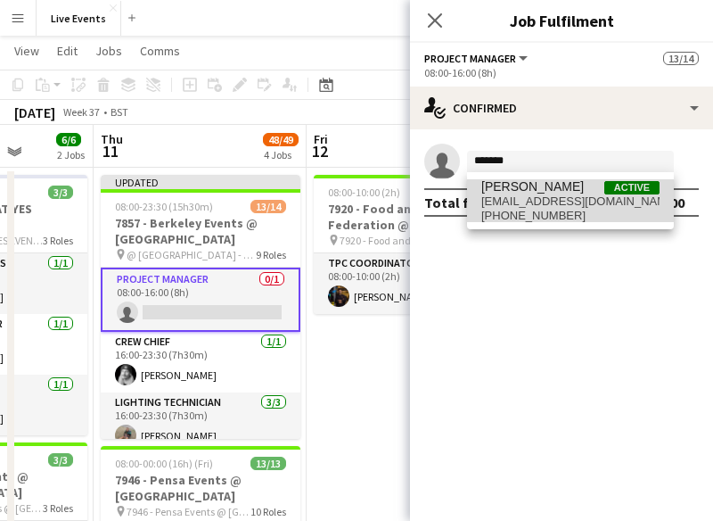
click at [567, 212] on span "[PHONE_NUMBER]" at bounding box center [570, 216] width 178 height 14
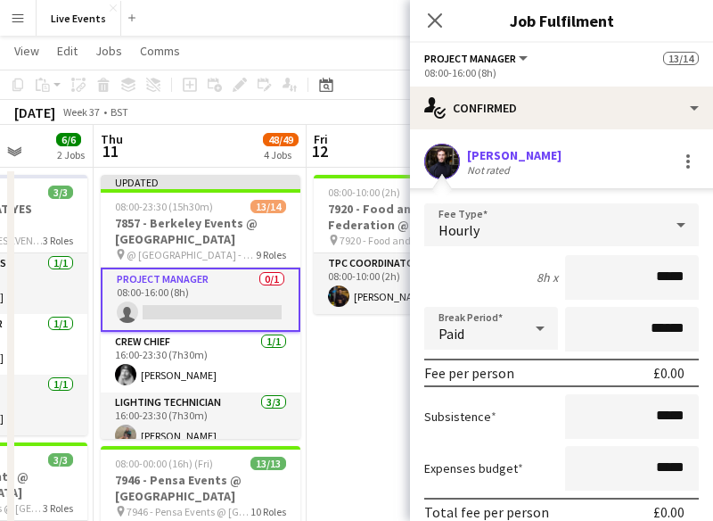
click at [548, 215] on div "Hourly" at bounding box center [543, 224] width 239 height 43
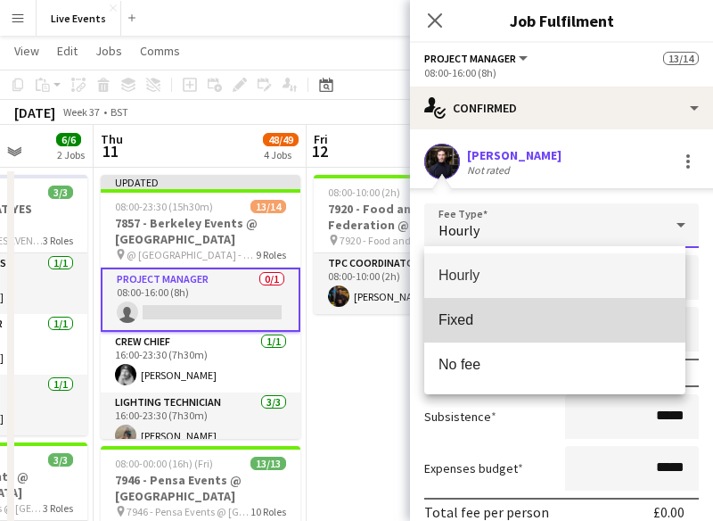
click at [482, 324] on span "Fixed" at bounding box center [555, 319] width 233 height 17
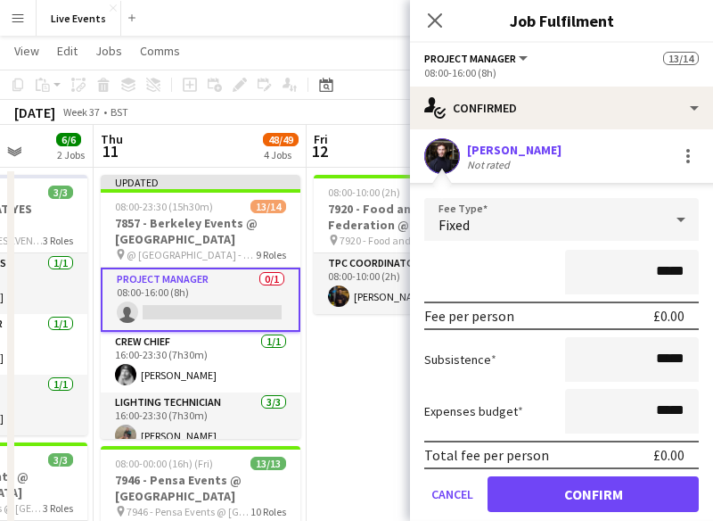
scroll to position [62, 0]
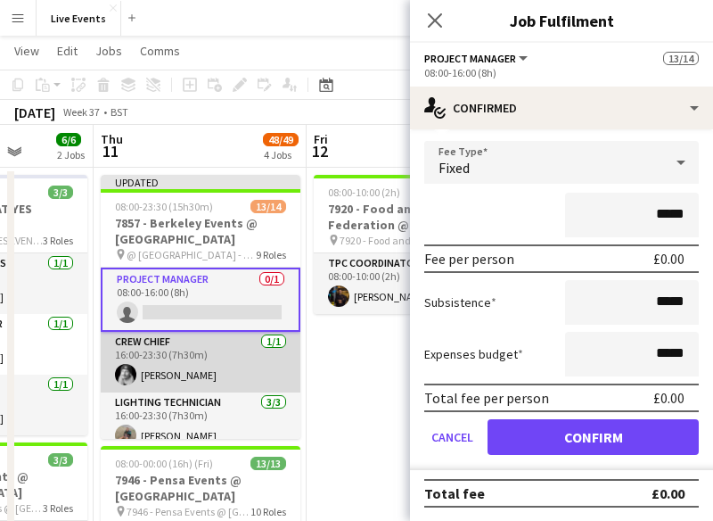
click at [212, 371] on app-card-role "Crew Chief [DATE] 16:00-23:30 (7h30m) [PERSON_NAME]" at bounding box center [201, 362] width 200 height 61
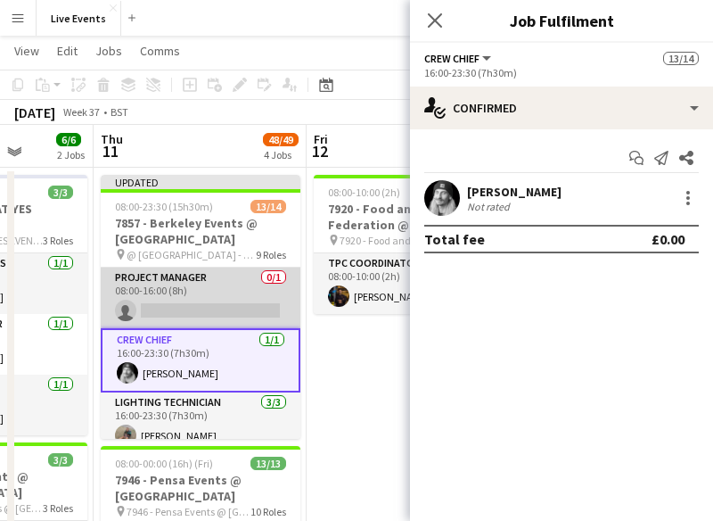
click at [186, 308] on app-card-role "Project Manager 0/1 08:00-16:00 (8h) single-neutral-actions" at bounding box center [201, 297] width 200 height 61
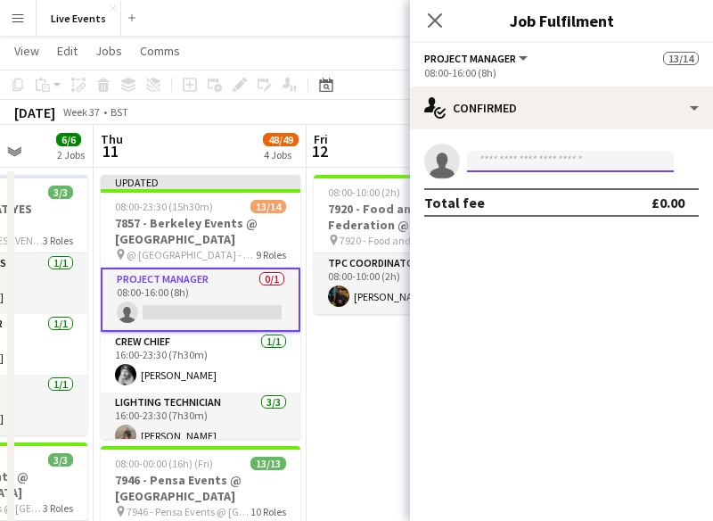
click at [556, 160] on input at bounding box center [570, 161] width 207 height 21
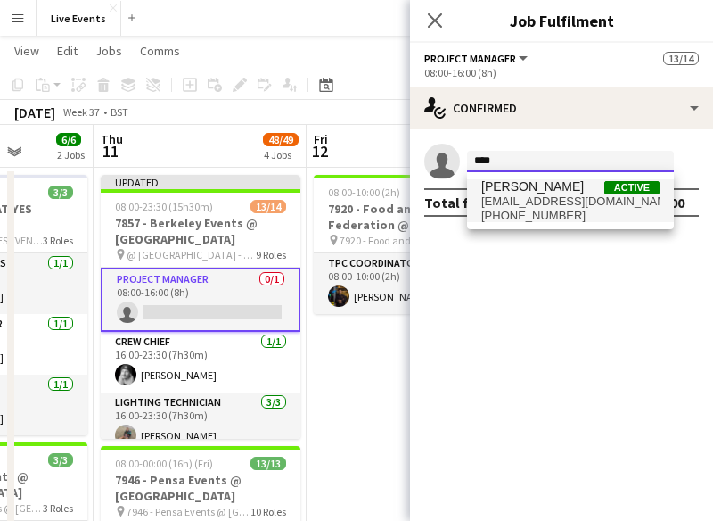
type input "****"
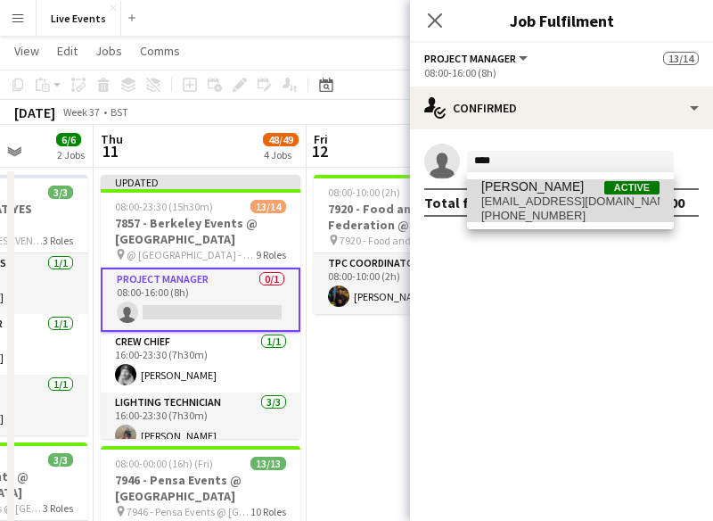
click at [566, 193] on span "[PERSON_NAME] Active" at bounding box center [570, 186] width 178 height 15
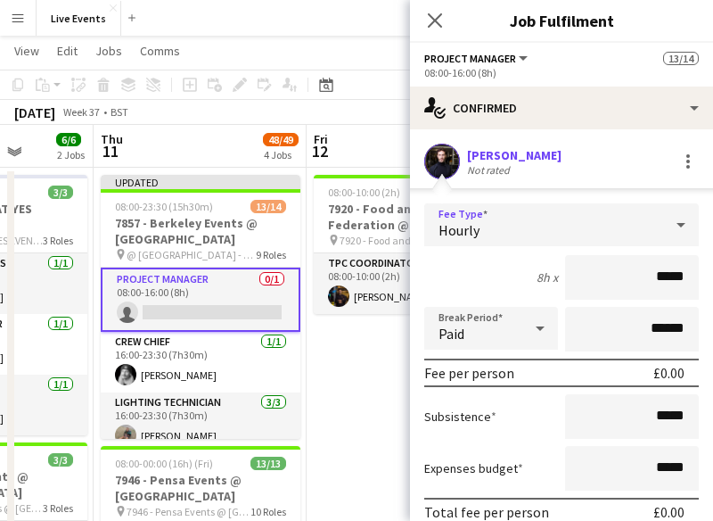
click at [533, 226] on div "Hourly" at bounding box center [543, 224] width 239 height 43
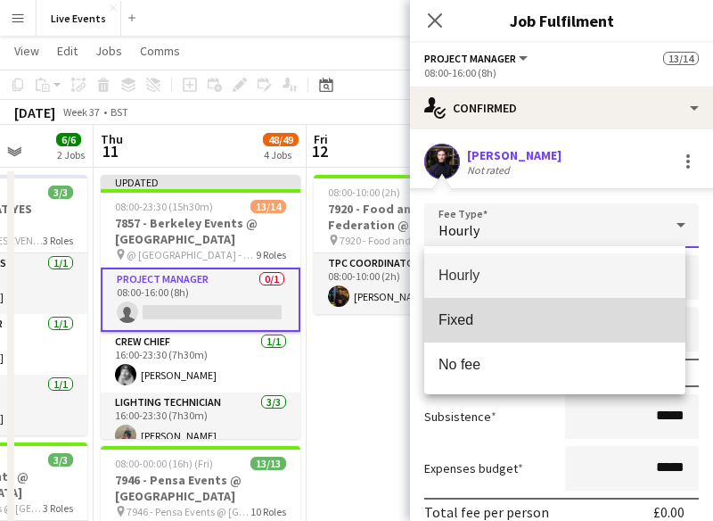
click at [487, 325] on span "Fixed" at bounding box center [555, 319] width 233 height 17
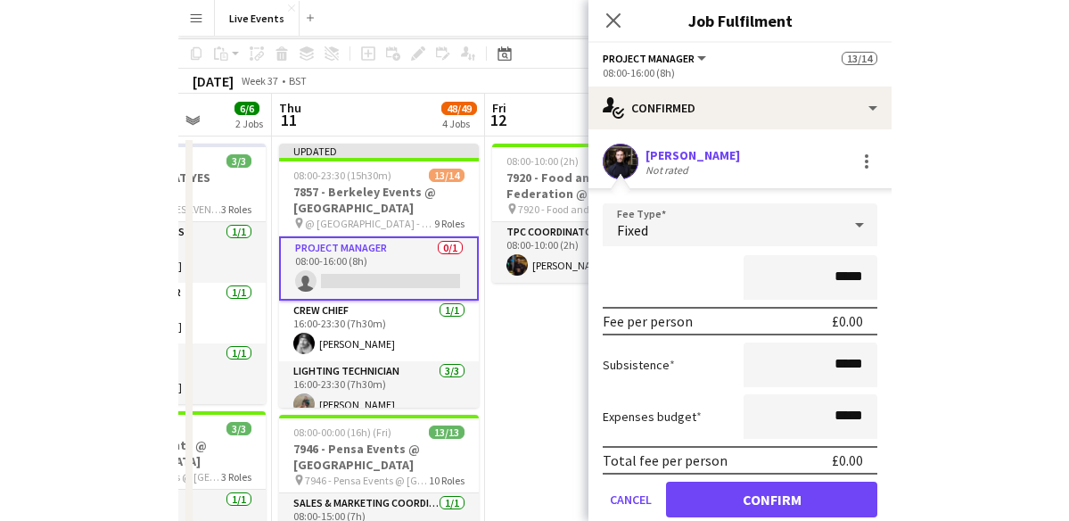
scroll to position [12, 0]
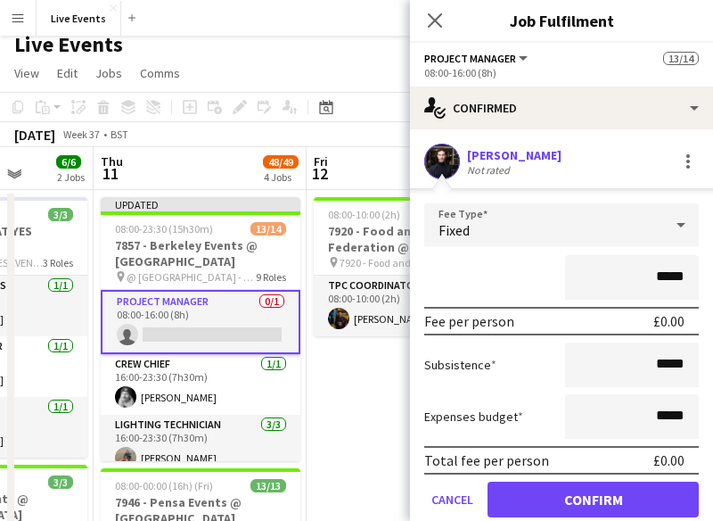
click at [487, 70] on div "08:00-16:00 (8h)" at bounding box center [561, 72] width 275 height 13
click at [524, 62] on button "Project Manager" at bounding box center [477, 58] width 106 height 13
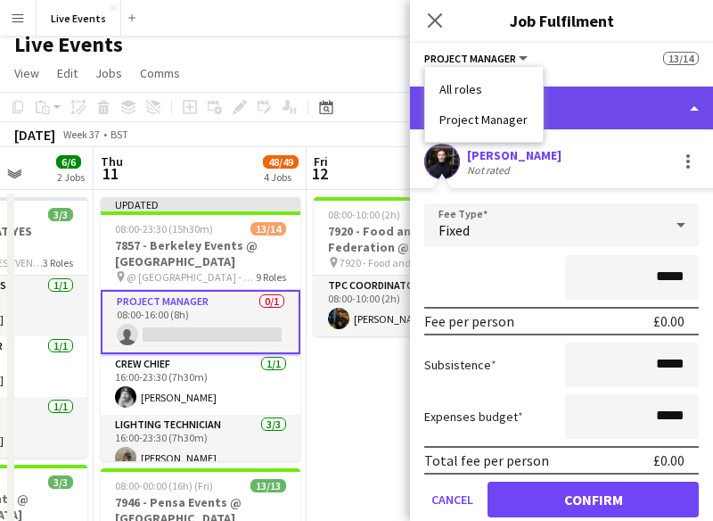
click at [610, 92] on div "single-neutral-actions-check-2 Confirmed" at bounding box center [561, 107] width 303 height 43
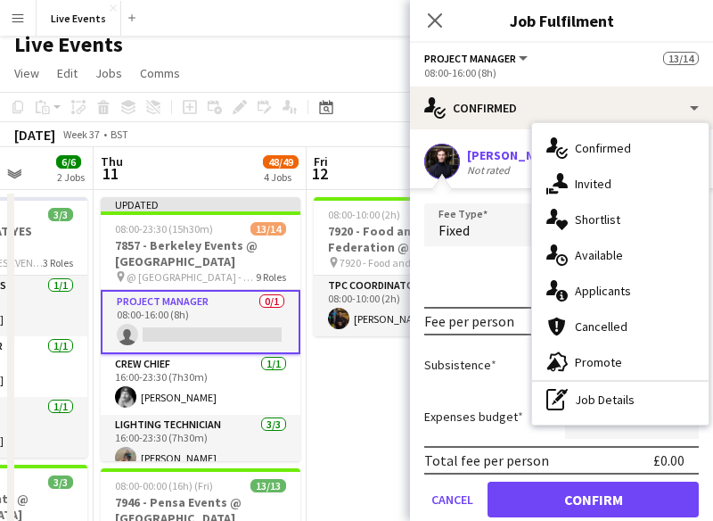
click at [237, 323] on app-card-role "Project Manager 0/1 08:00-16:00 (8h) single-neutral-actions" at bounding box center [201, 322] width 200 height 64
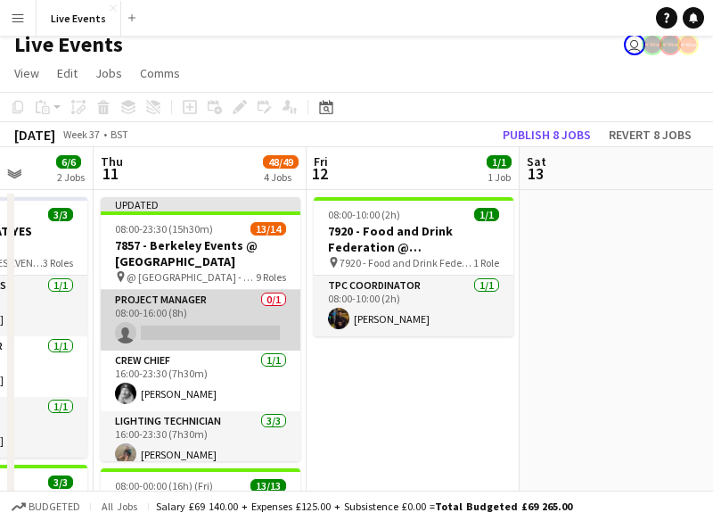
click at [237, 323] on app-card-role "Project Manager 0/1 08:00-16:00 (8h) single-neutral-actions" at bounding box center [201, 320] width 200 height 61
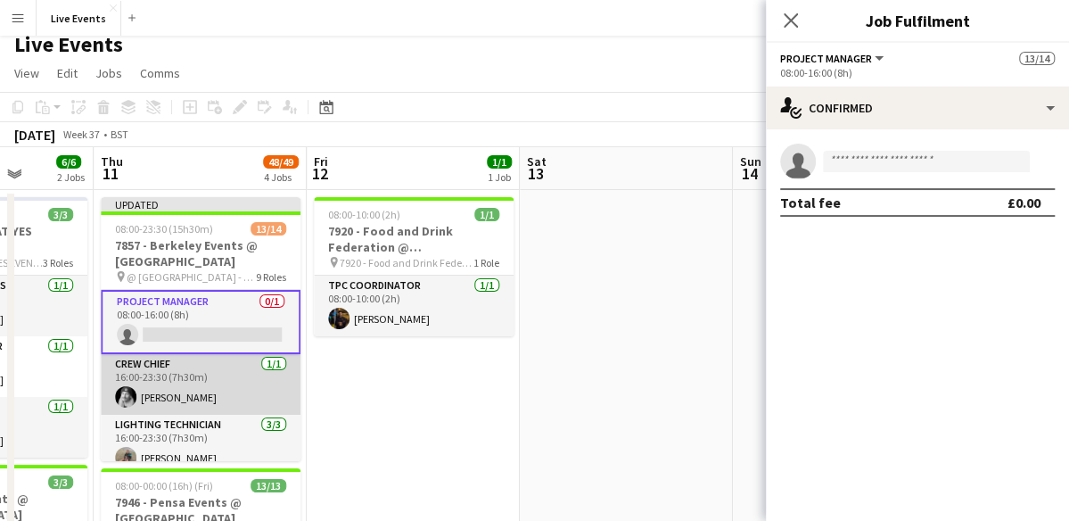
scroll to position [0, 0]
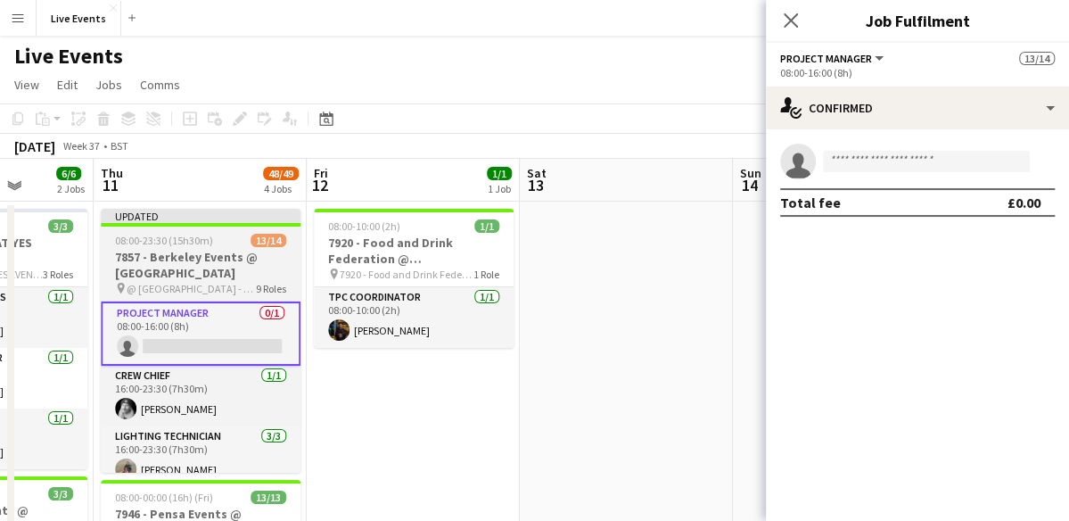
click at [180, 275] on h3 "7857 - Berkeley Events @ [GEOGRAPHIC_DATA]" at bounding box center [201, 265] width 200 height 32
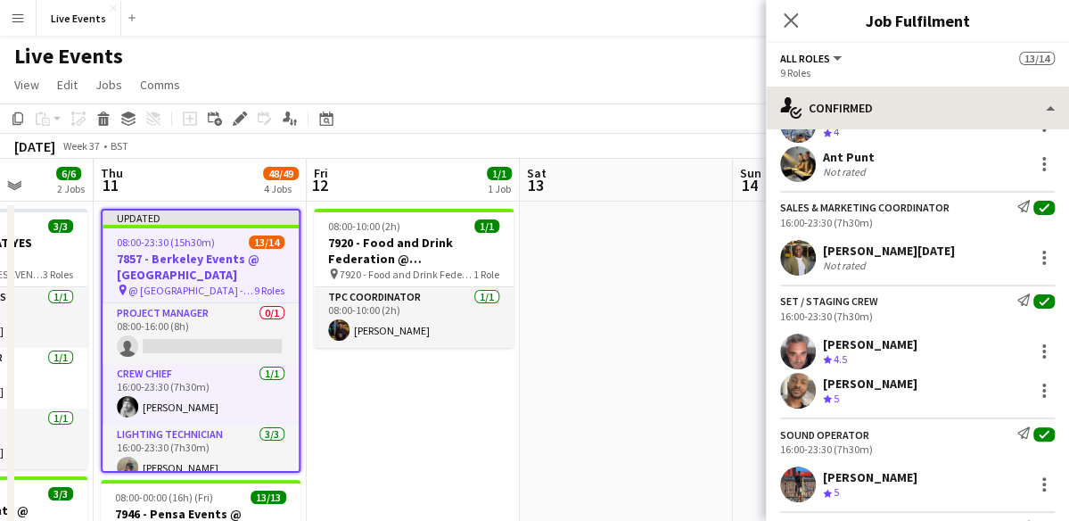
scroll to position [339, 0]
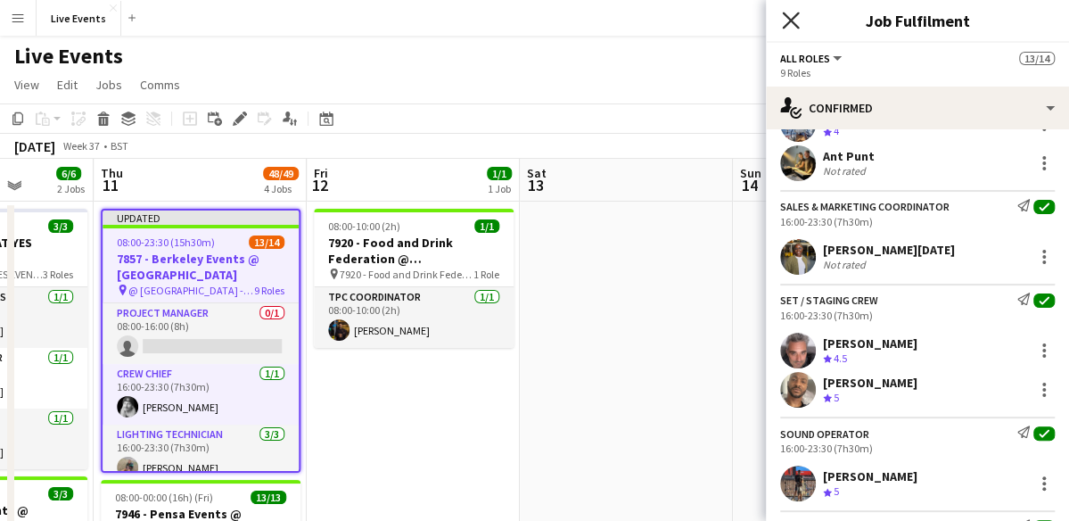
click at [792, 13] on icon "Close pop-in" at bounding box center [790, 20] width 17 height 17
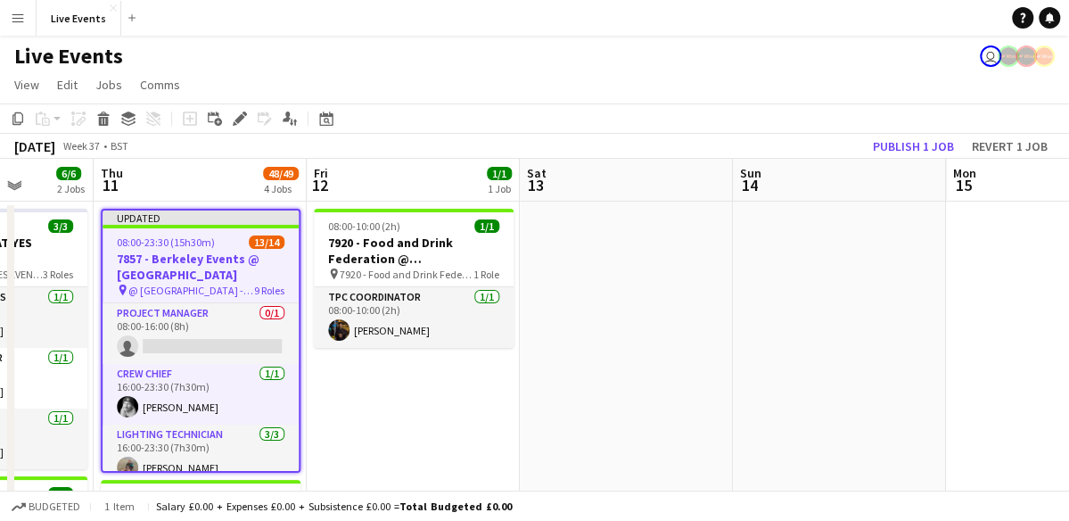
click at [171, 244] on span "08:00-23:30 (15h30m)" at bounding box center [166, 241] width 98 height 13
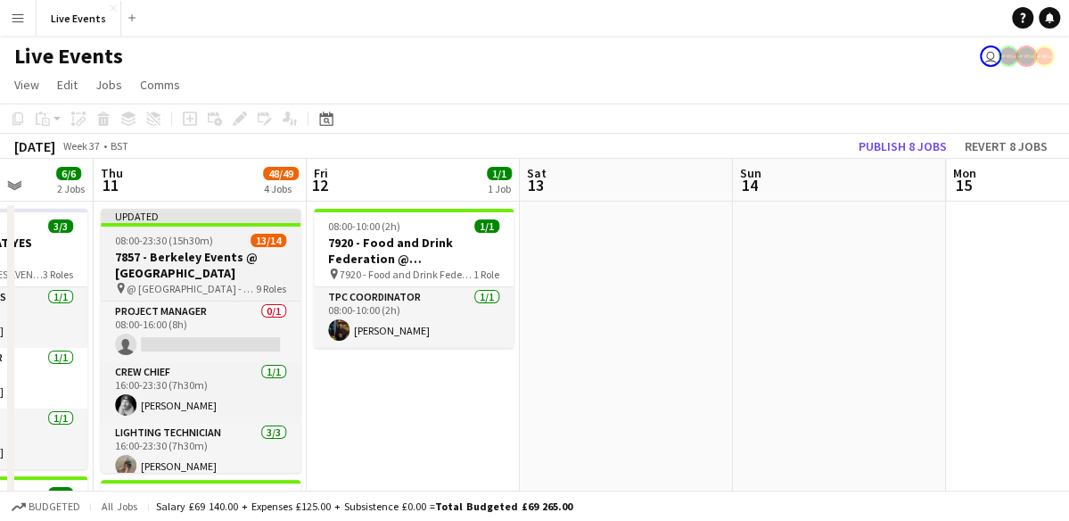
click at [171, 244] on span "08:00-23:30 (15h30m)" at bounding box center [164, 240] width 98 height 13
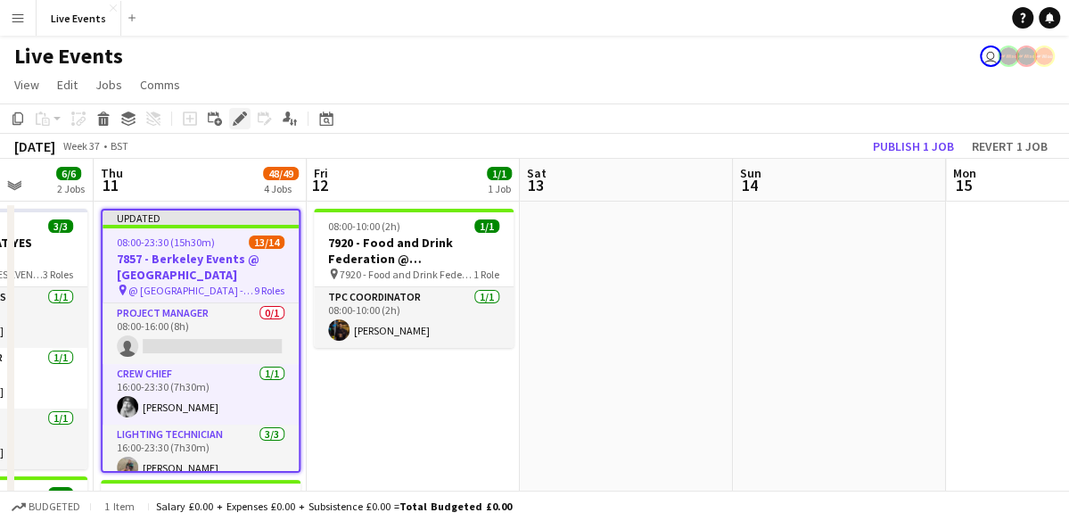
click at [246, 116] on icon "Edit" at bounding box center [240, 118] width 14 height 14
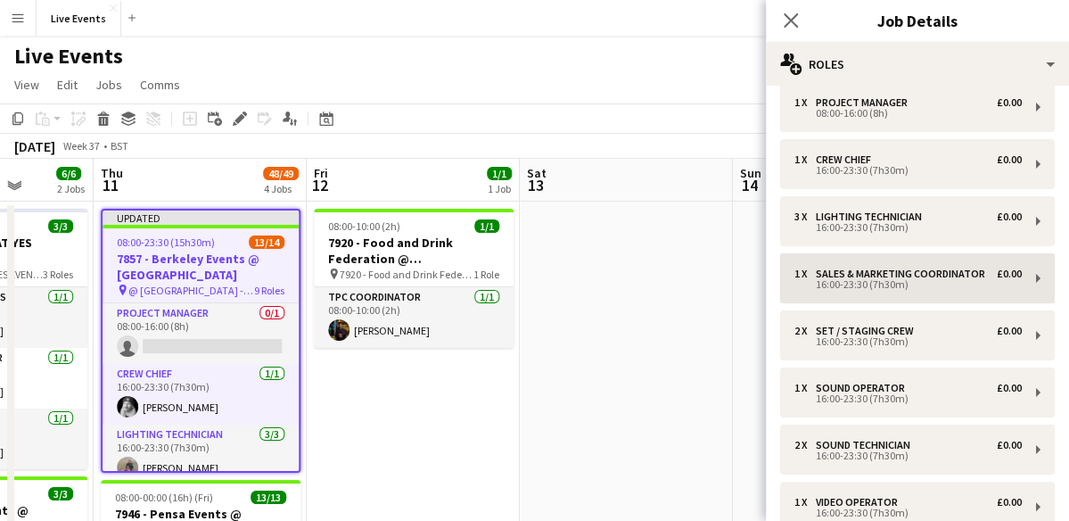
scroll to position [0, 0]
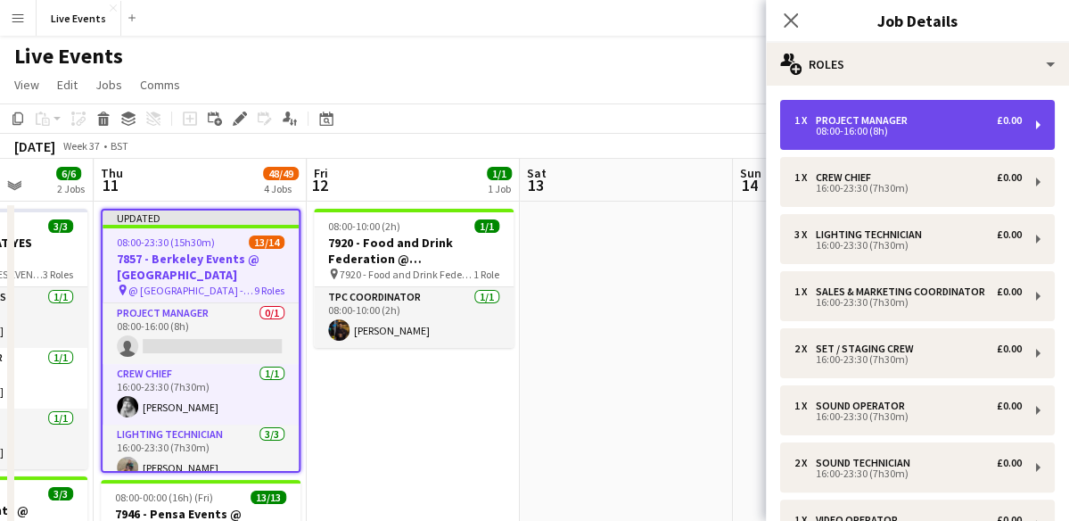
click at [915, 139] on div "1 x Project Manager £0.00 08:00-16:00 (8h)" at bounding box center [917, 125] width 275 height 50
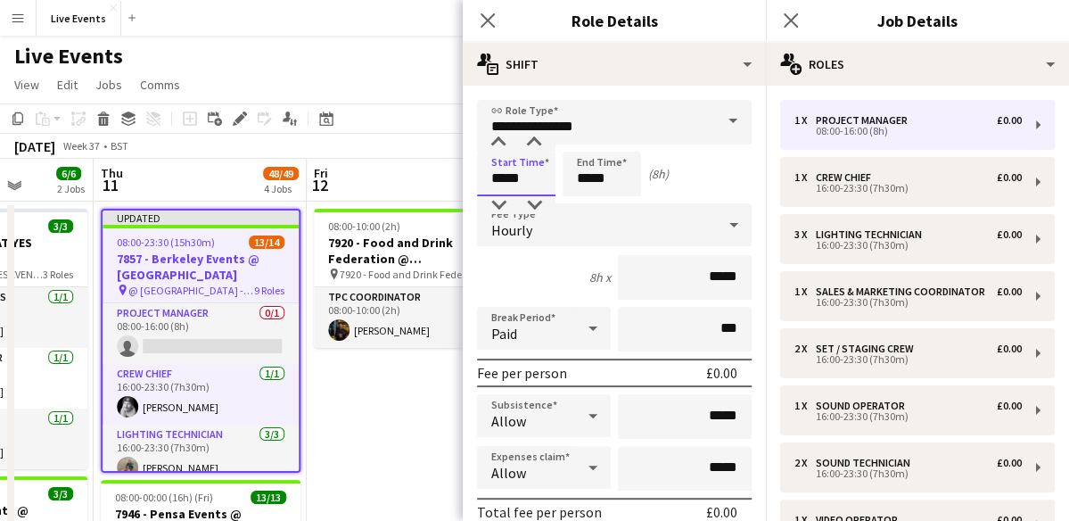
click at [510, 177] on input "*****" at bounding box center [516, 174] width 78 height 45
click at [495, 135] on div at bounding box center [499, 143] width 36 height 18
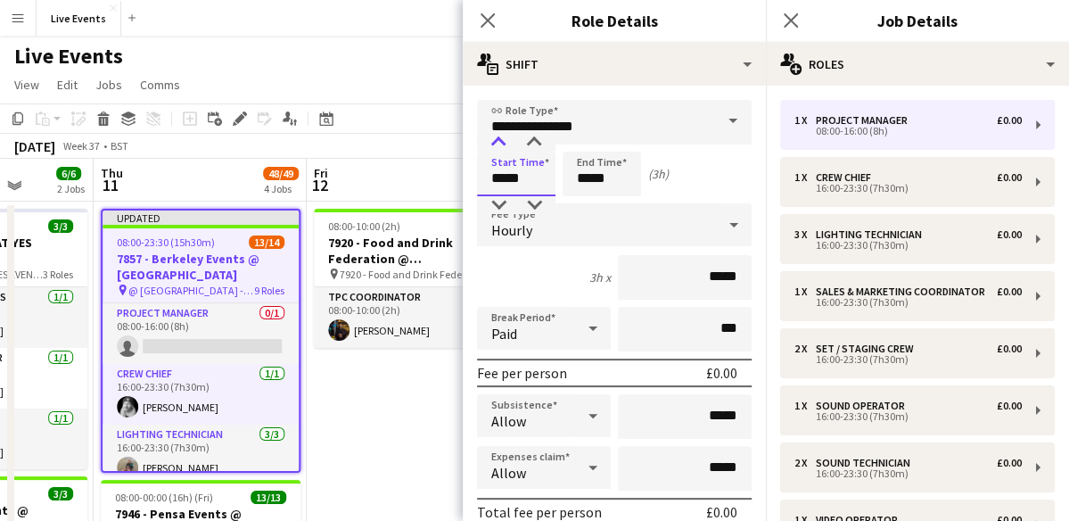
click at [495, 135] on div at bounding box center [499, 143] width 36 height 18
type input "*****"
click at [495, 135] on div at bounding box center [499, 143] width 36 height 18
click at [644, 218] on div "Hourly" at bounding box center [596, 224] width 239 height 43
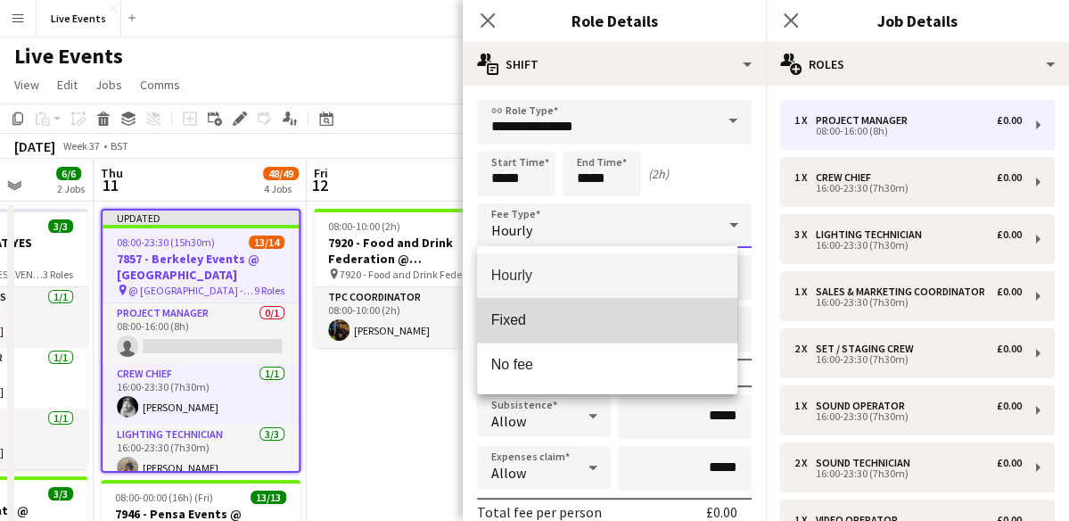
click at [565, 324] on span "Fixed" at bounding box center [607, 319] width 233 height 17
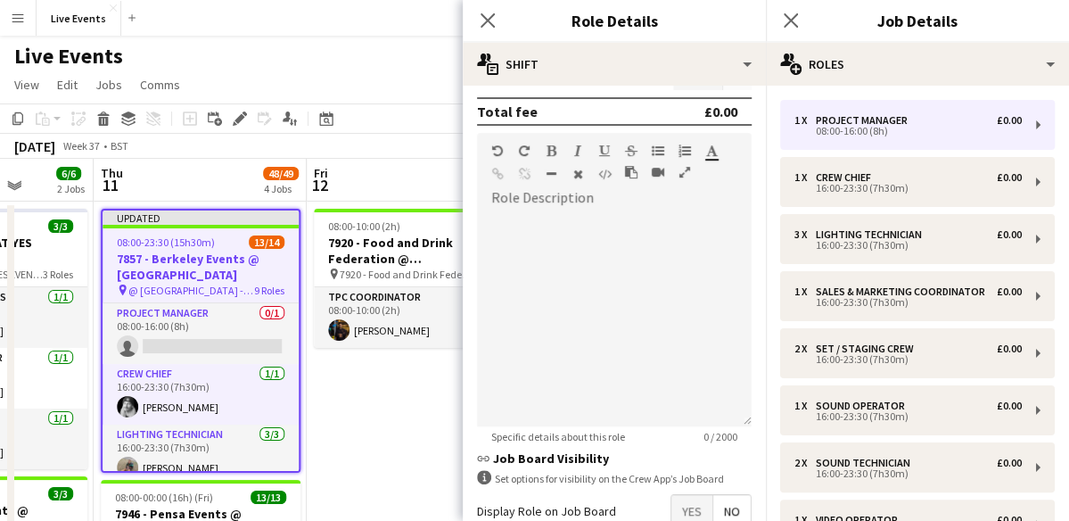
scroll to position [507, 0]
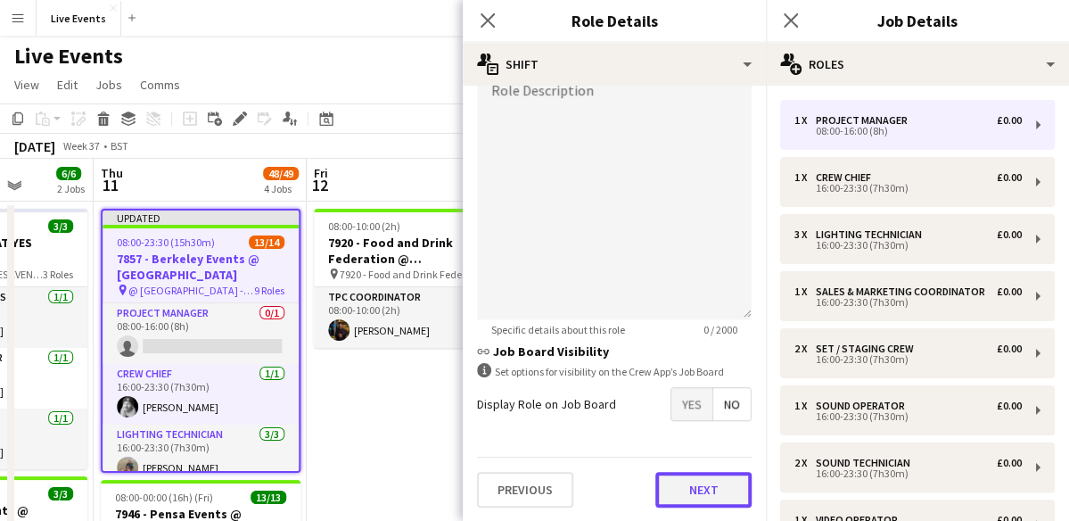
click at [701, 500] on button "Next" at bounding box center [703, 490] width 96 height 36
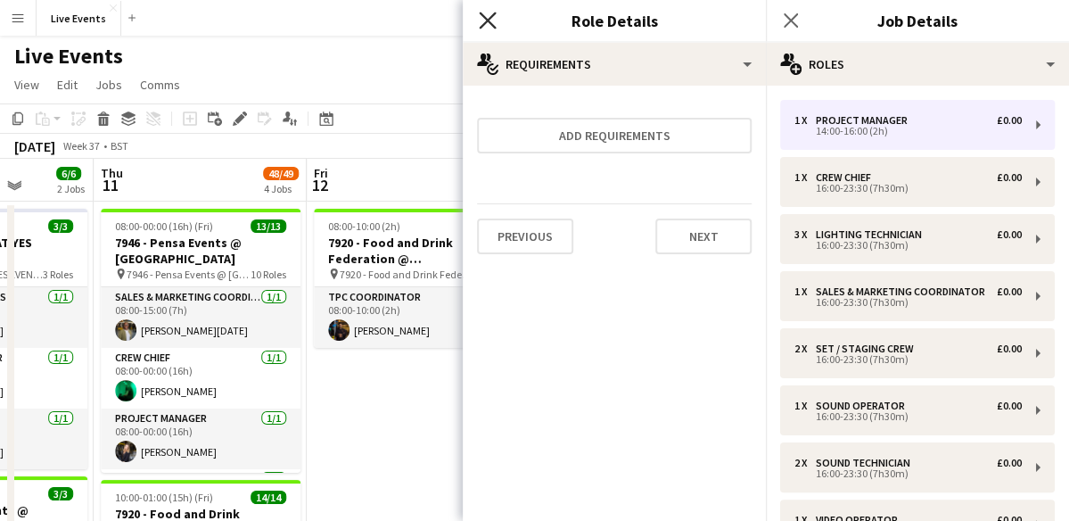
click at [487, 18] on icon "Close pop-in" at bounding box center [487, 20] width 17 height 17
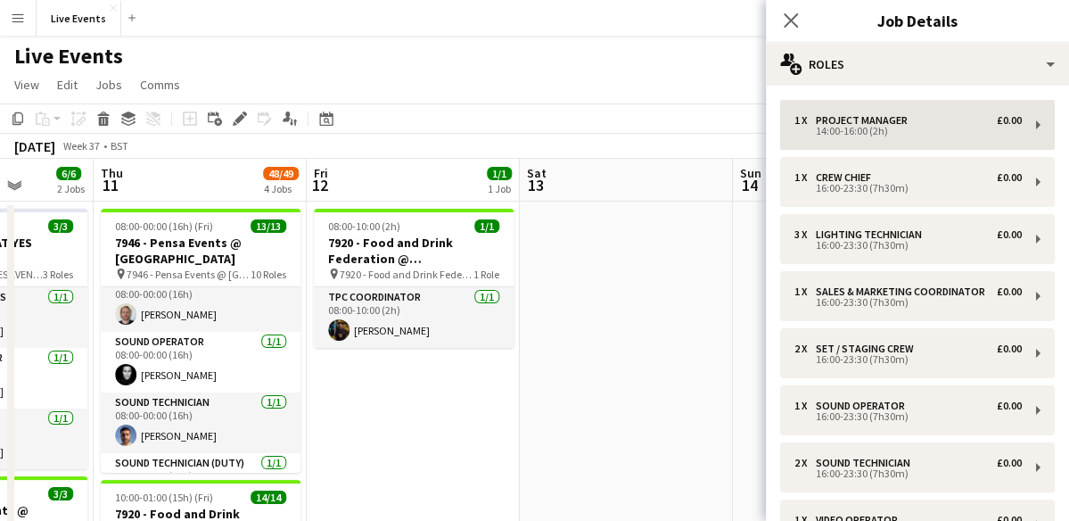
scroll to position [314, 0]
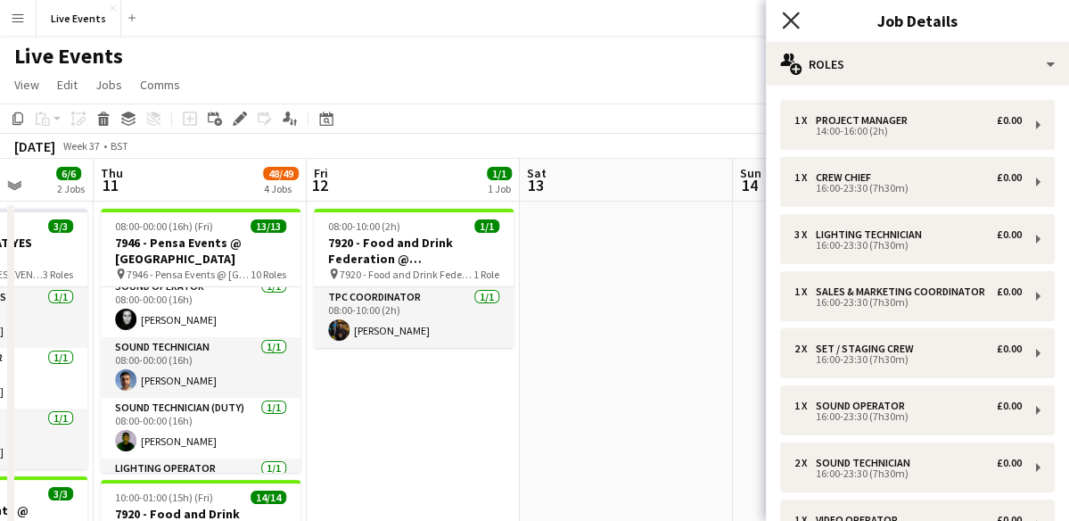
click at [786, 12] on app-icon "Close pop-in" at bounding box center [791, 21] width 26 height 26
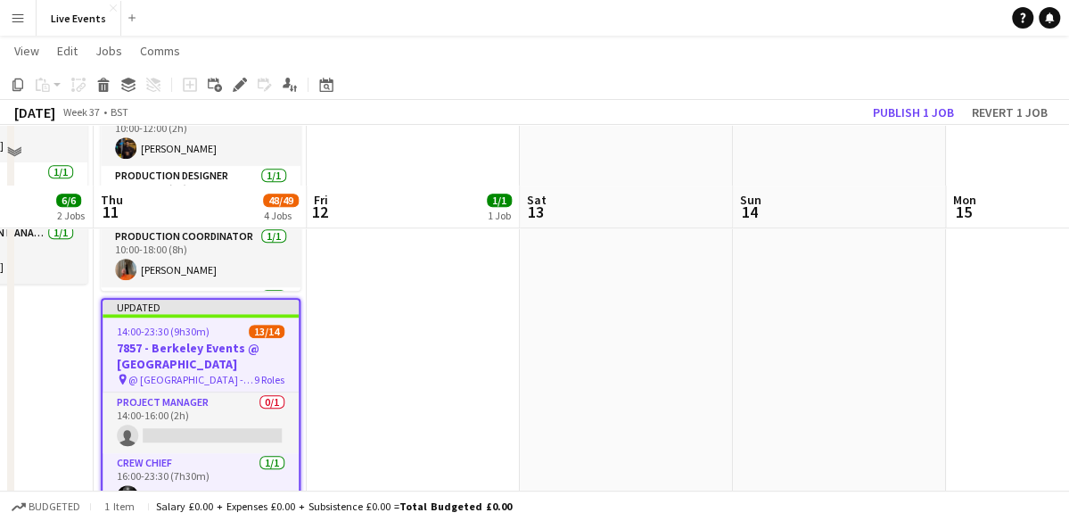
scroll to position [537, 0]
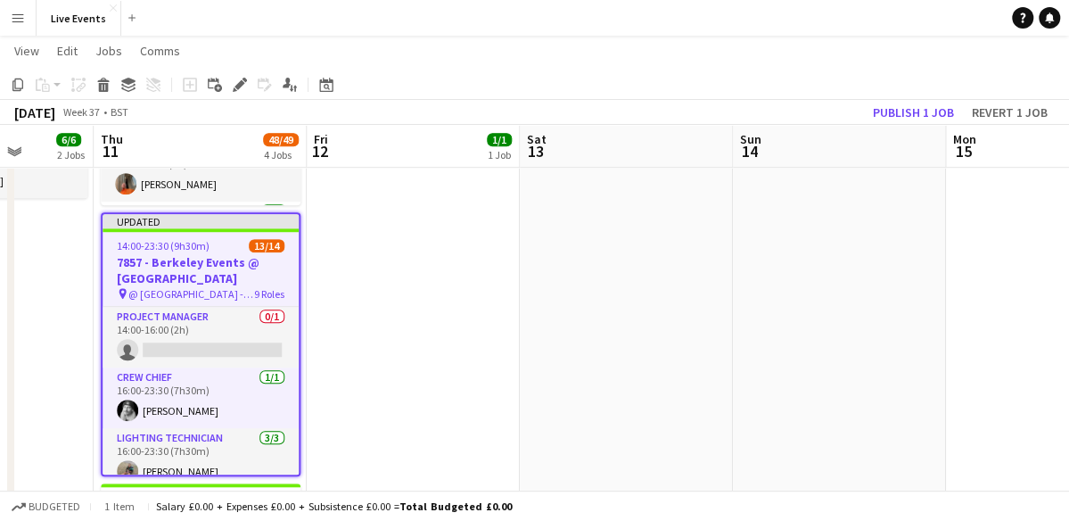
click at [203, 266] on h3 "7857 - Berkeley Events @ [GEOGRAPHIC_DATA]" at bounding box center [201, 270] width 196 height 32
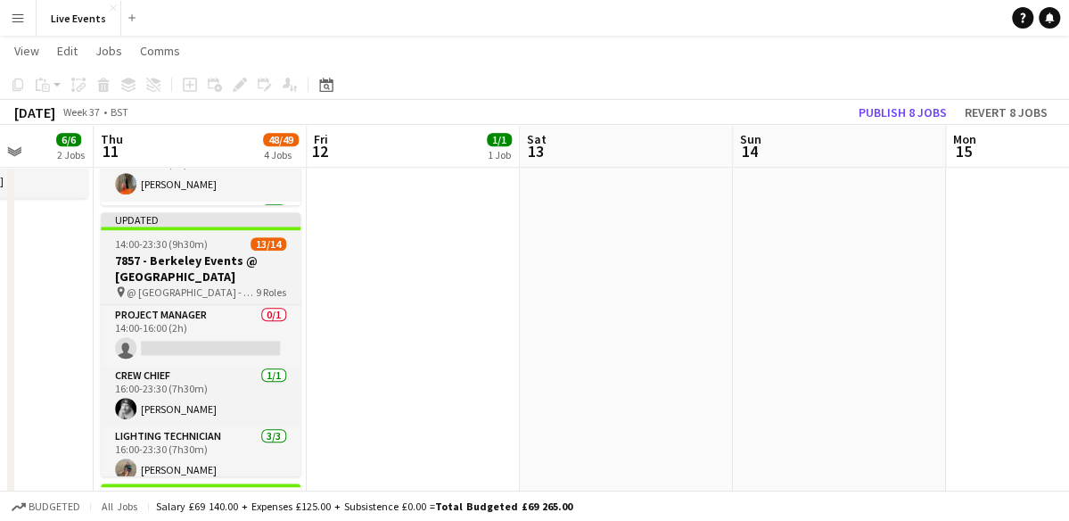
click at [203, 266] on h3 "7857 - Berkeley Events @ [GEOGRAPHIC_DATA]" at bounding box center [201, 268] width 200 height 32
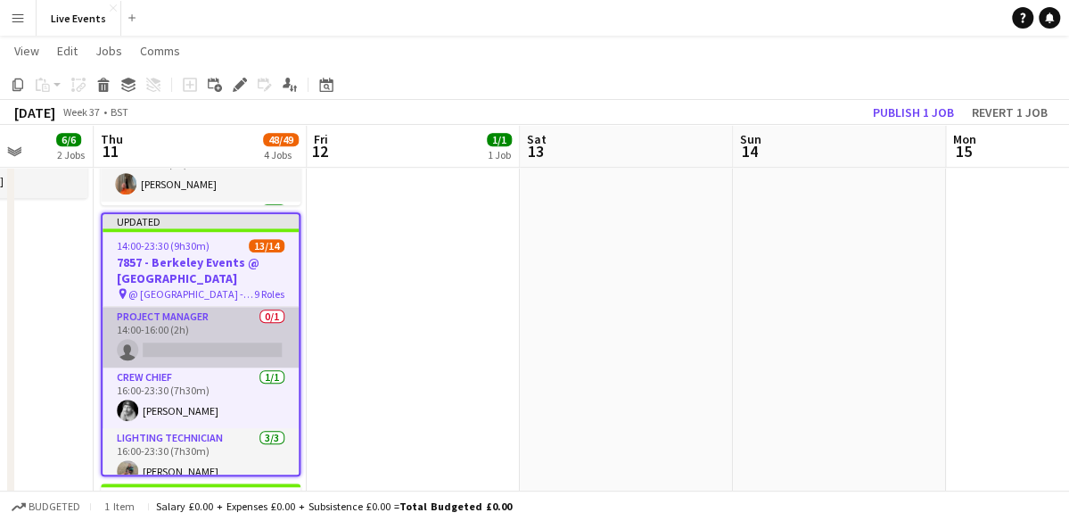
click at [202, 350] on app-card-role "Project Manager 0/1 14:00-16:00 (2h) single-neutral-actions" at bounding box center [201, 337] width 196 height 61
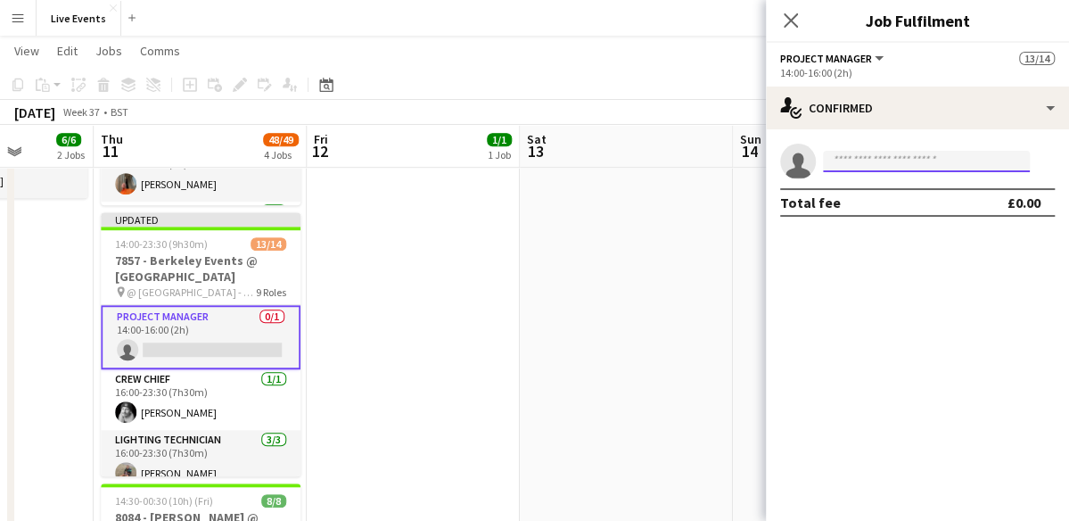
click at [881, 161] on input at bounding box center [926, 161] width 207 height 21
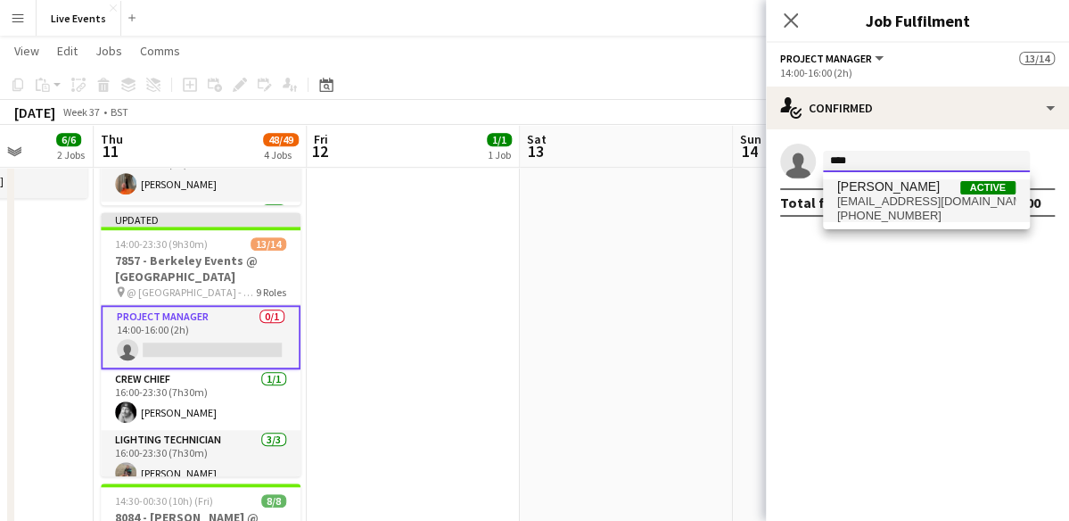
type input "****"
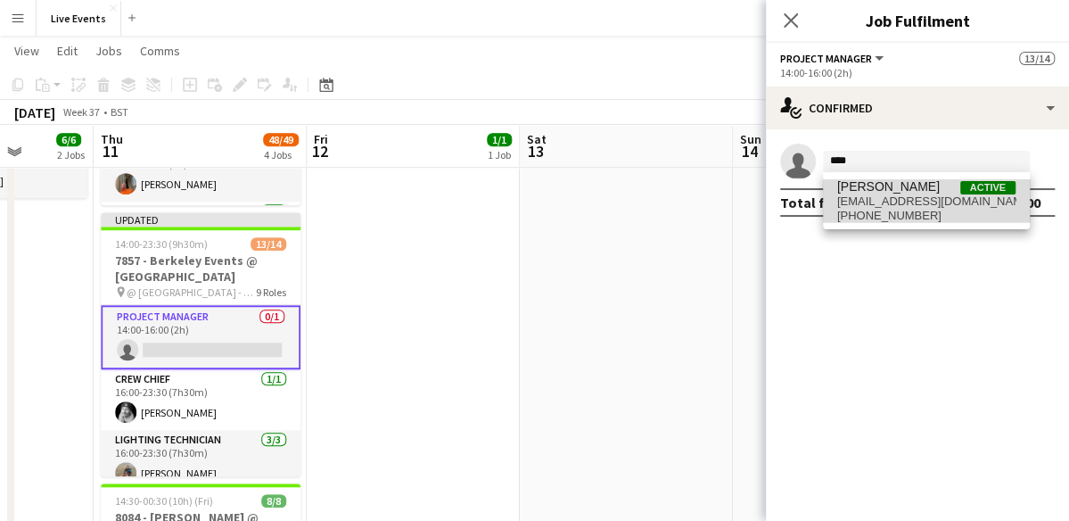
click at [932, 196] on span "[EMAIL_ADDRESS][DOMAIN_NAME]" at bounding box center [926, 201] width 178 height 14
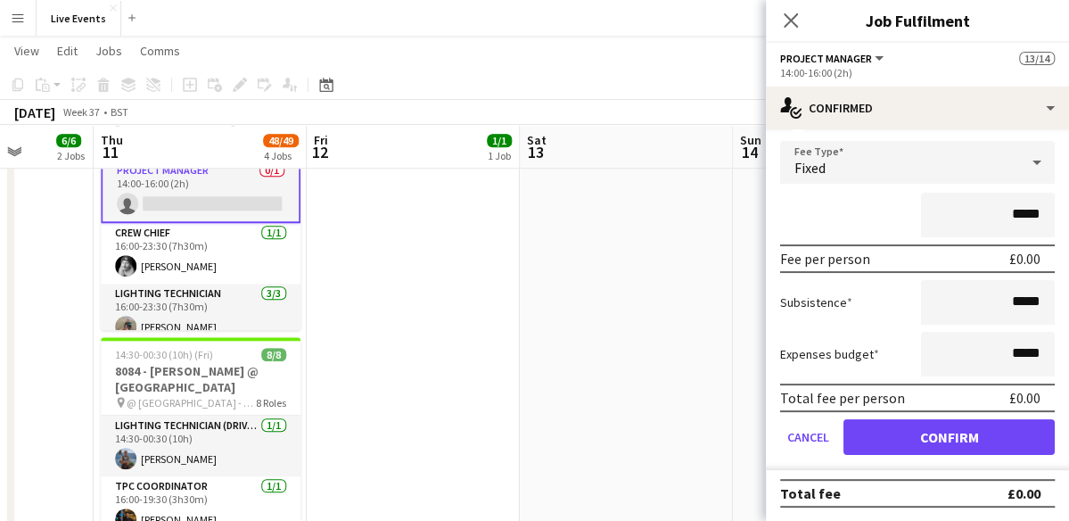
scroll to position [684, 0]
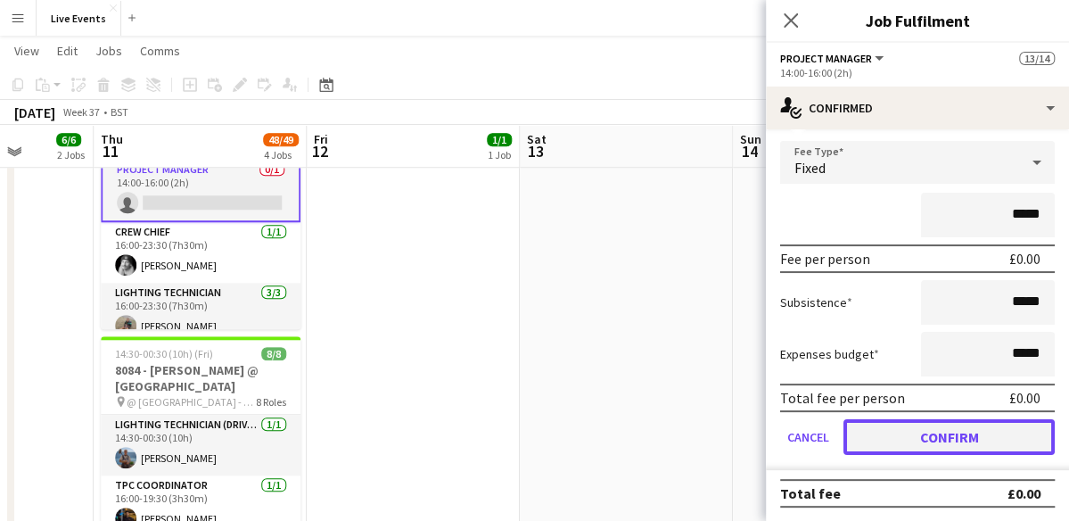
click at [938, 432] on button "Confirm" at bounding box center [948, 437] width 211 height 36
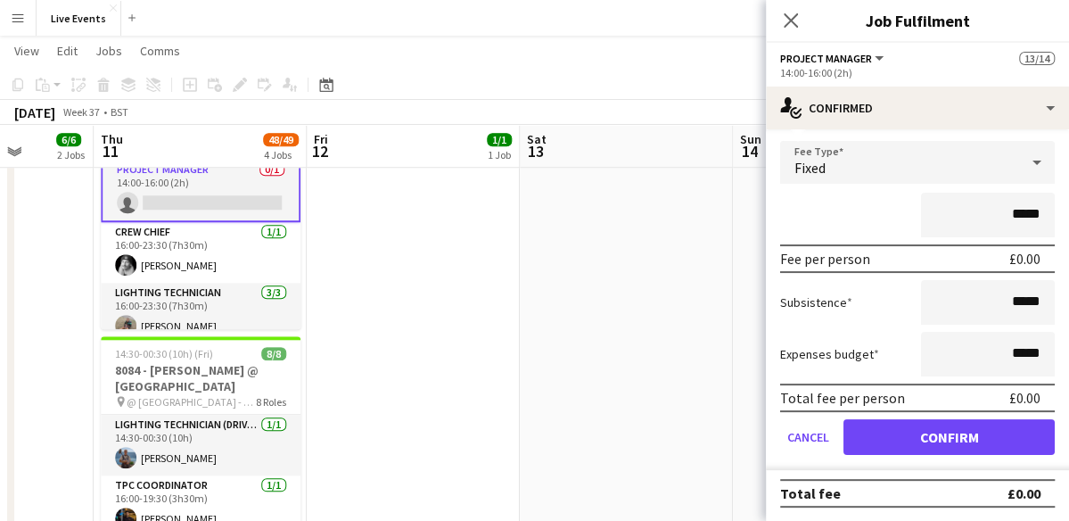
scroll to position [0, 0]
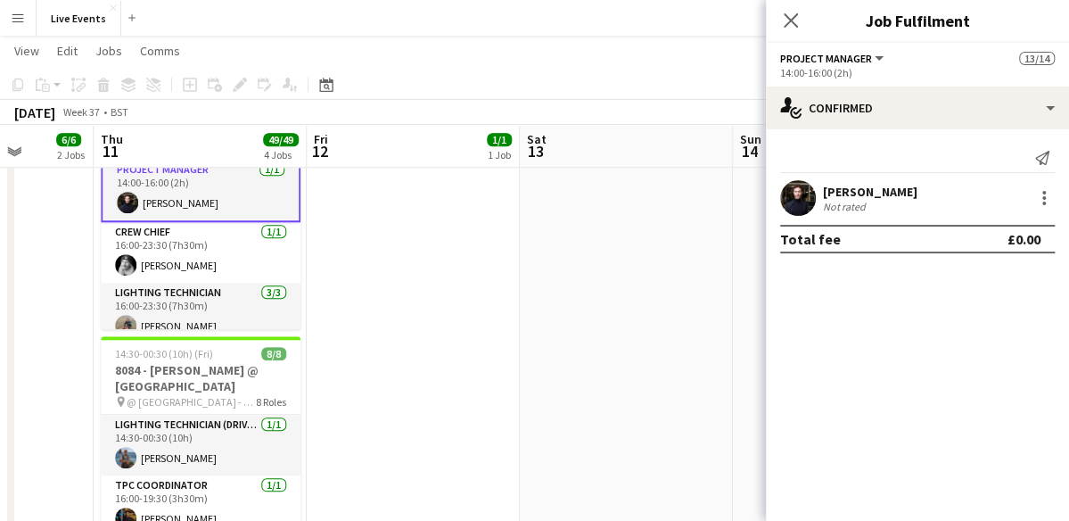
click at [792, 197] on app-user-avatar at bounding box center [798, 198] width 36 height 36
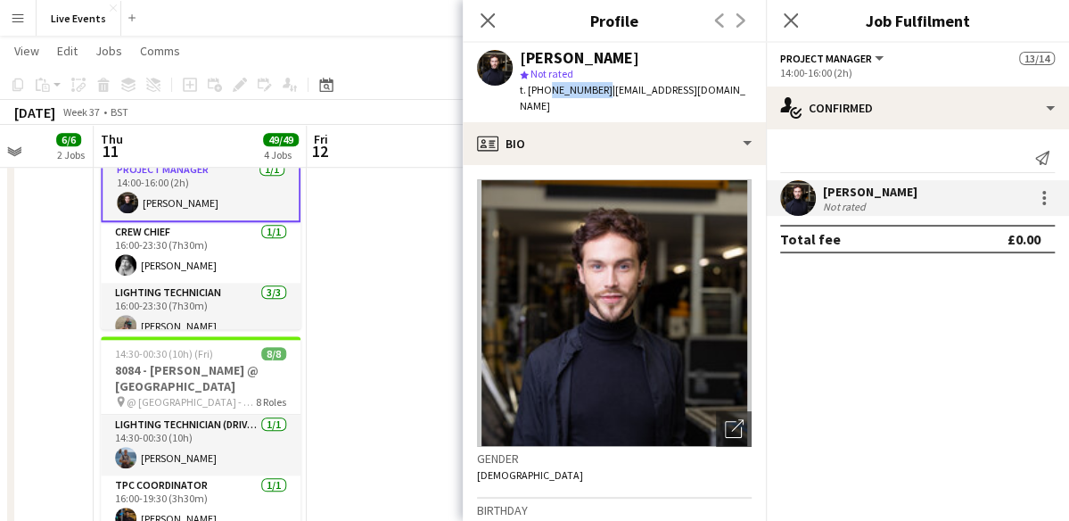
drag, startPoint x: 544, startPoint y: 87, endPoint x: 596, endPoint y: 87, distance: 52.6
click at [596, 87] on span "t. [PHONE_NUMBER]" at bounding box center [566, 89] width 93 height 13
copy span "7904379768"
click at [966, 340] on mat-expansion-panel "check Confirmed Send notification [PERSON_NAME] Not rated Total fee £0.00" at bounding box center [917, 324] width 303 height 391
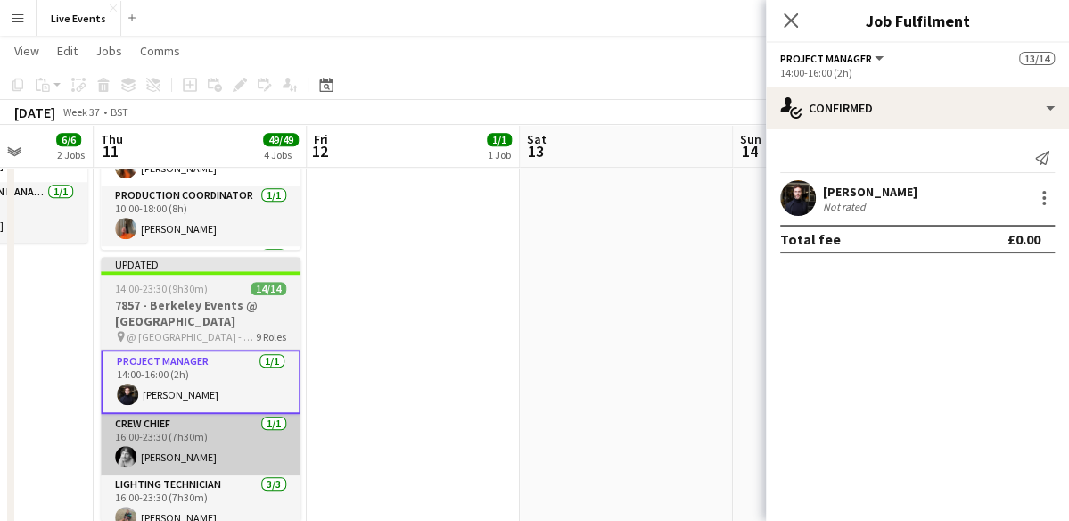
scroll to position [488, 0]
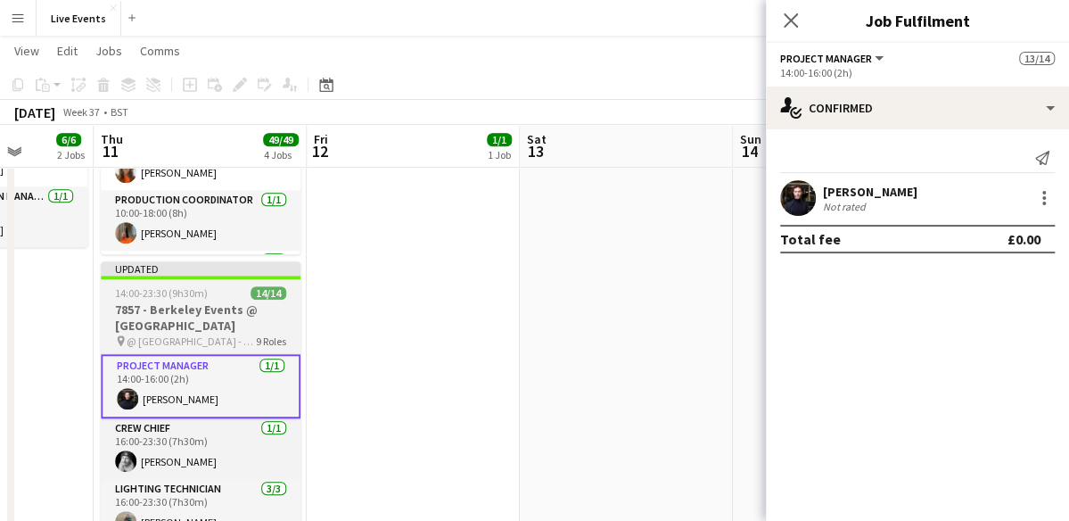
click at [209, 290] on div "14:00-23:30 (9h30m) 14/14" at bounding box center [201, 292] width 200 height 13
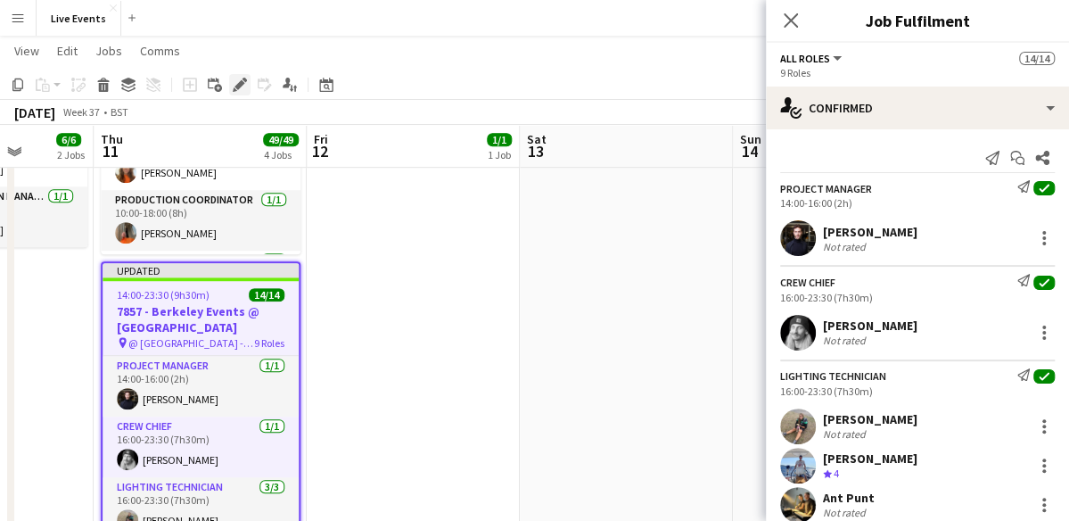
click at [241, 89] on icon "Edit" at bounding box center [240, 85] width 14 height 14
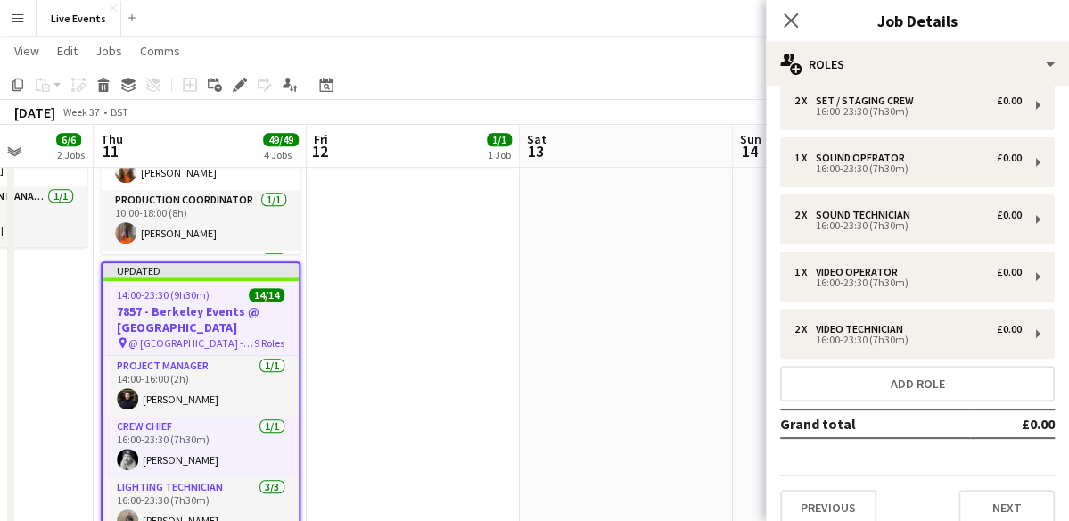
scroll to position [278, 0]
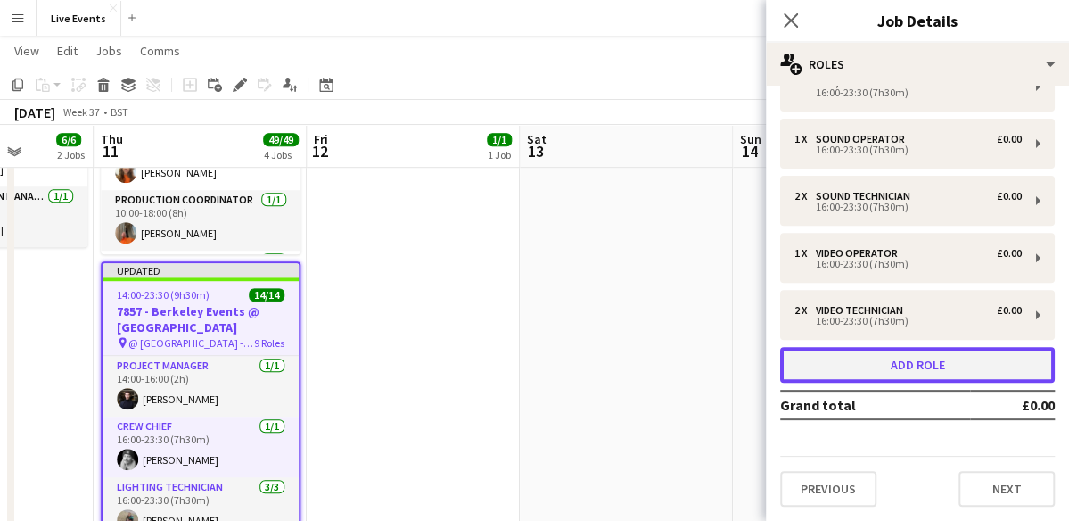
click at [861, 374] on button "Add role" at bounding box center [917, 365] width 275 height 36
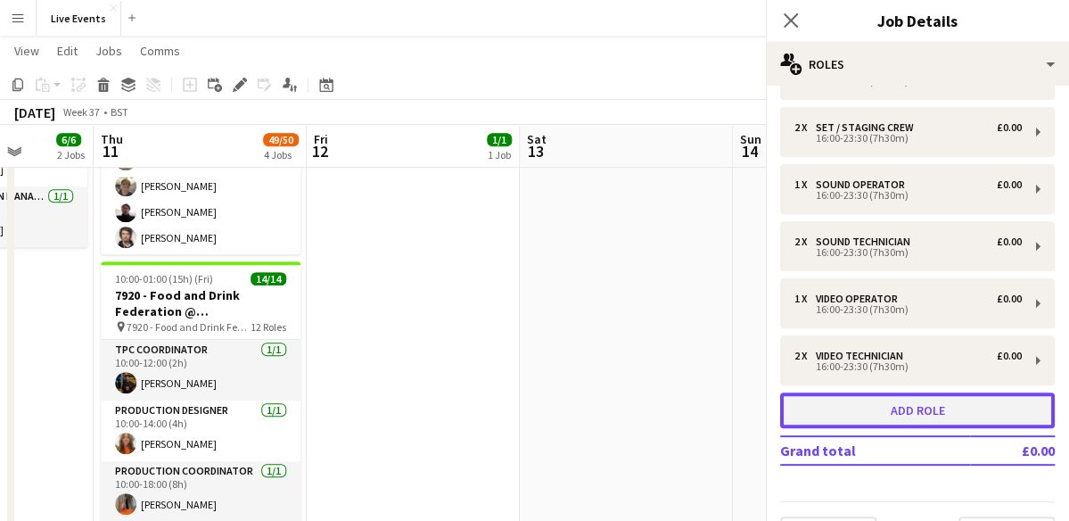
scroll to position [335, 0]
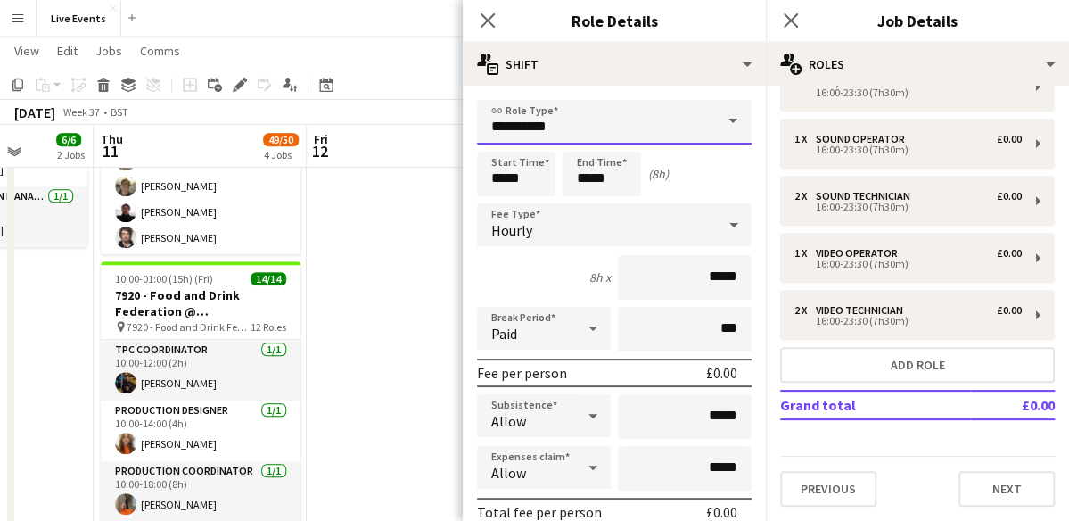
click at [587, 113] on input "**********" at bounding box center [614, 122] width 275 height 45
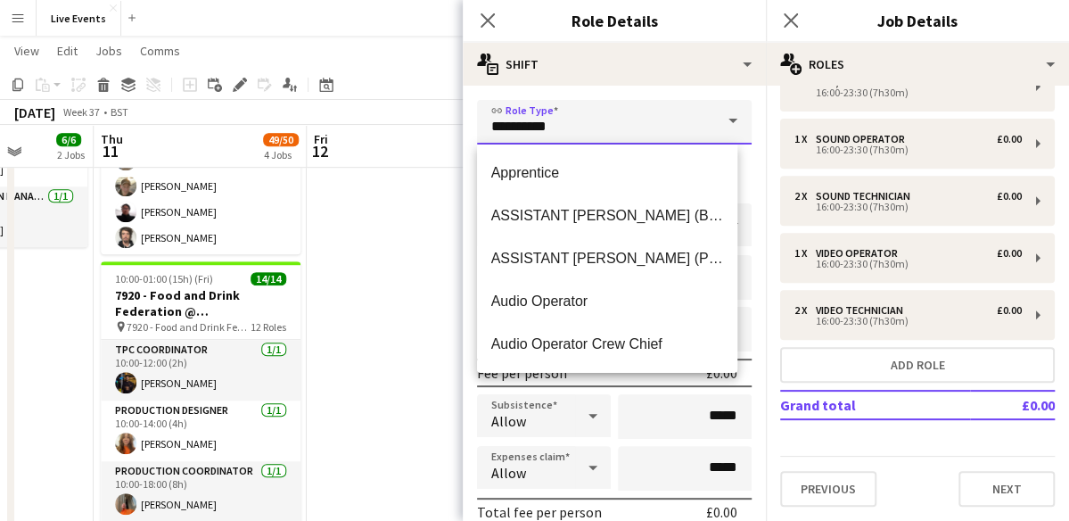
click at [587, 113] on input "**********" at bounding box center [614, 122] width 275 height 45
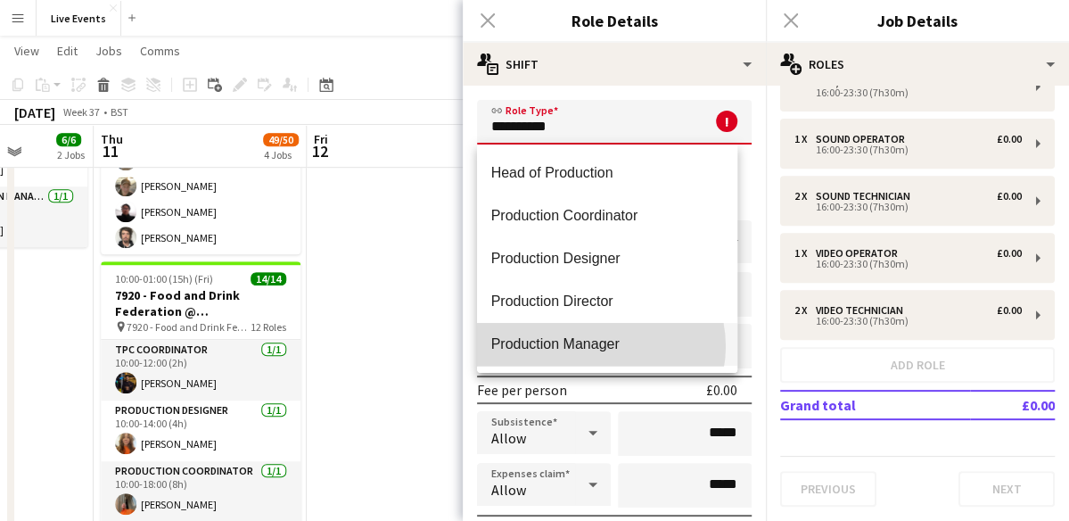
click at [598, 346] on span "Production Manager" at bounding box center [607, 343] width 233 height 17
type input "**********"
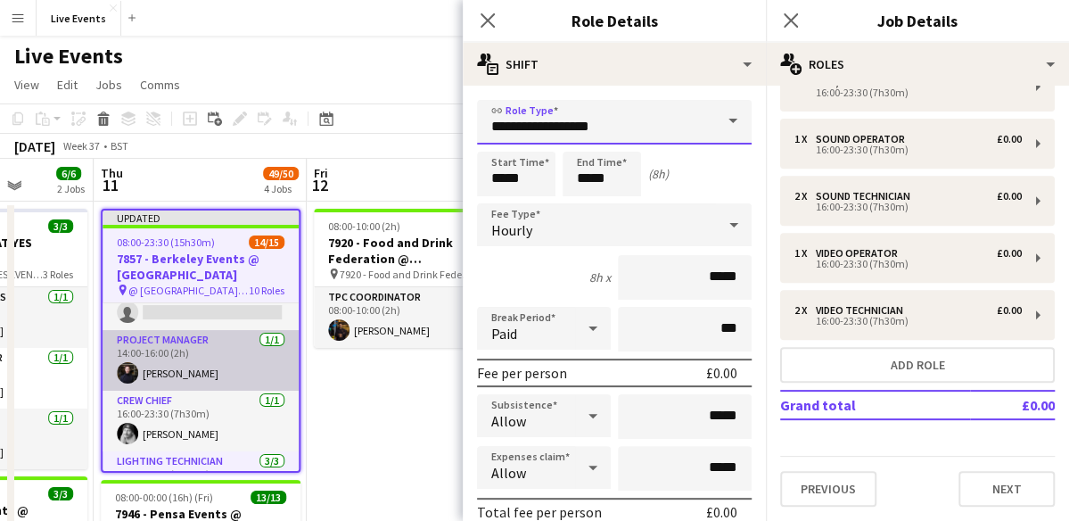
scroll to position [0, 0]
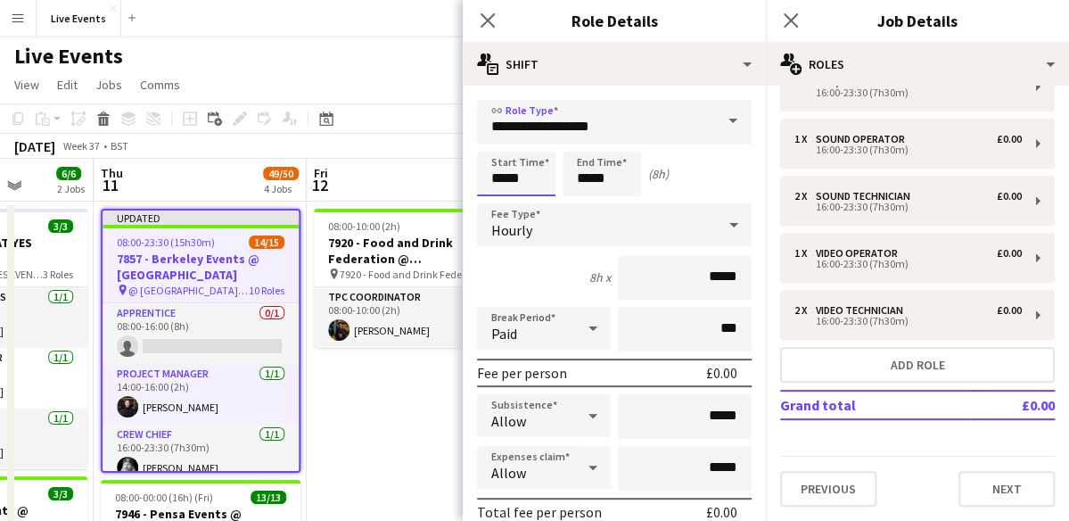
click at [505, 178] on input "*****" at bounding box center [516, 174] width 78 height 45
click at [500, 137] on div at bounding box center [499, 143] width 36 height 18
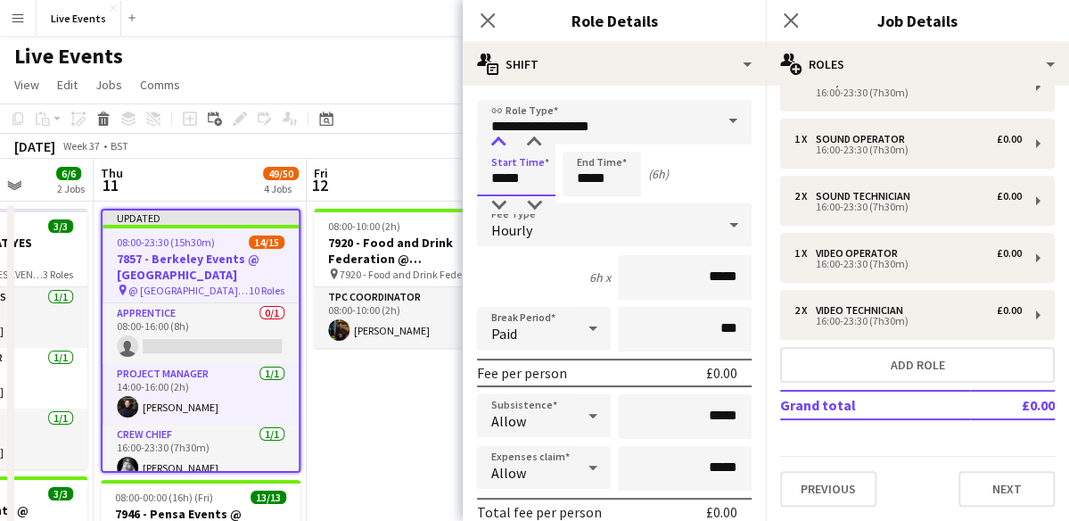
click at [500, 137] on div at bounding box center [499, 143] width 36 height 18
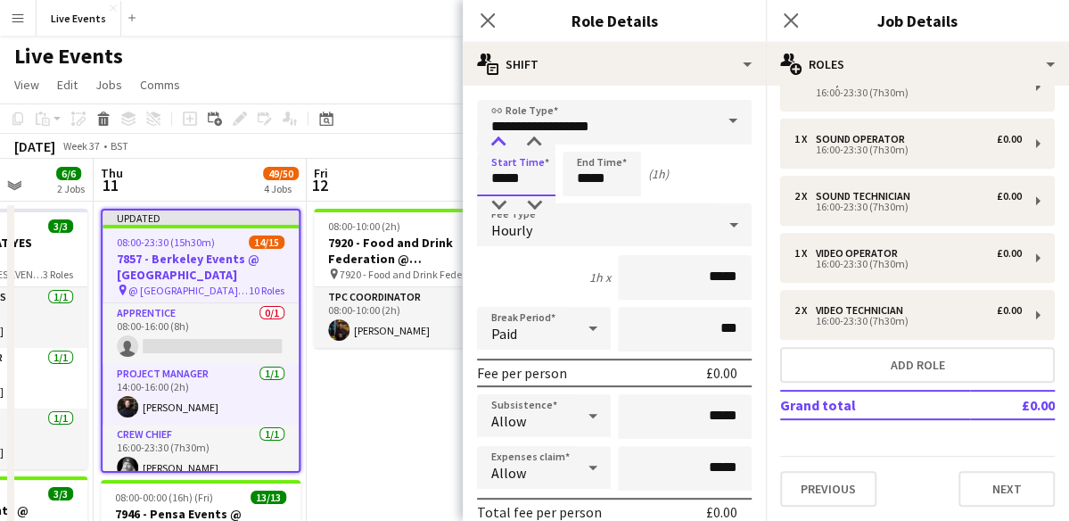
type input "*****"
click at [500, 137] on div at bounding box center [499, 143] width 36 height 18
click at [601, 117] on input "**********" at bounding box center [614, 122] width 275 height 45
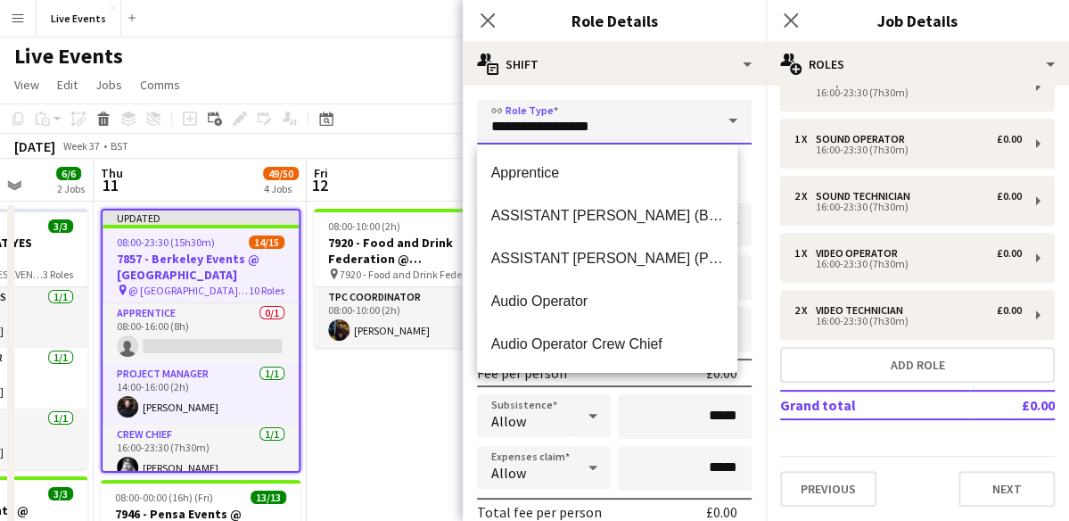
click at [601, 117] on input "**********" at bounding box center [614, 122] width 275 height 45
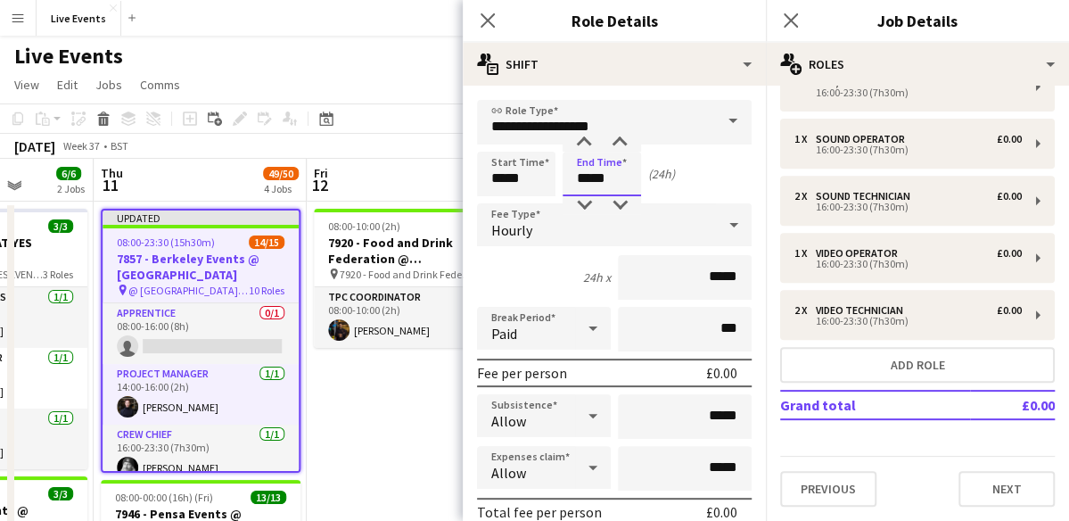
click at [587, 184] on input "*****" at bounding box center [602, 174] width 78 height 45
click at [585, 134] on div at bounding box center [584, 143] width 36 height 18
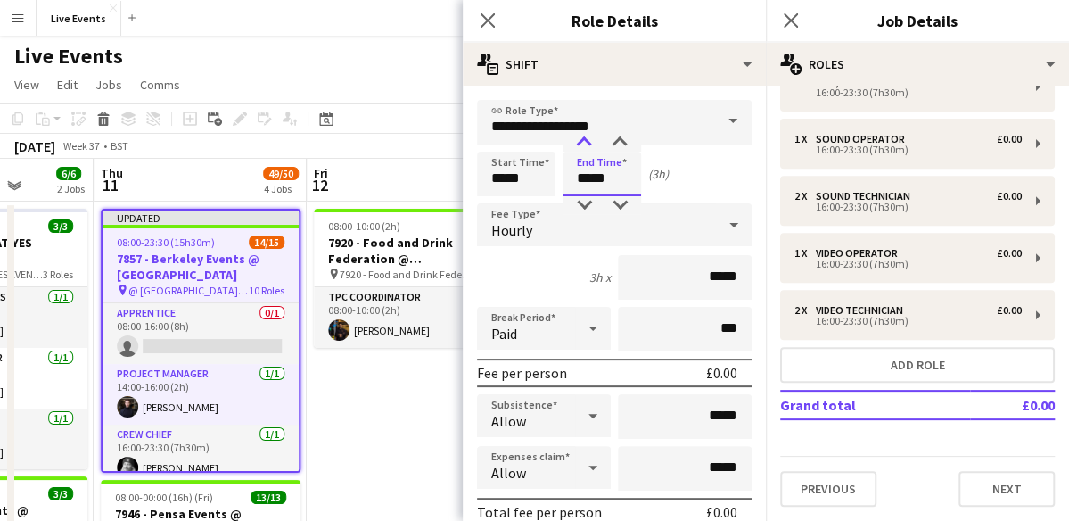
click at [585, 134] on div at bounding box center [584, 143] width 36 height 18
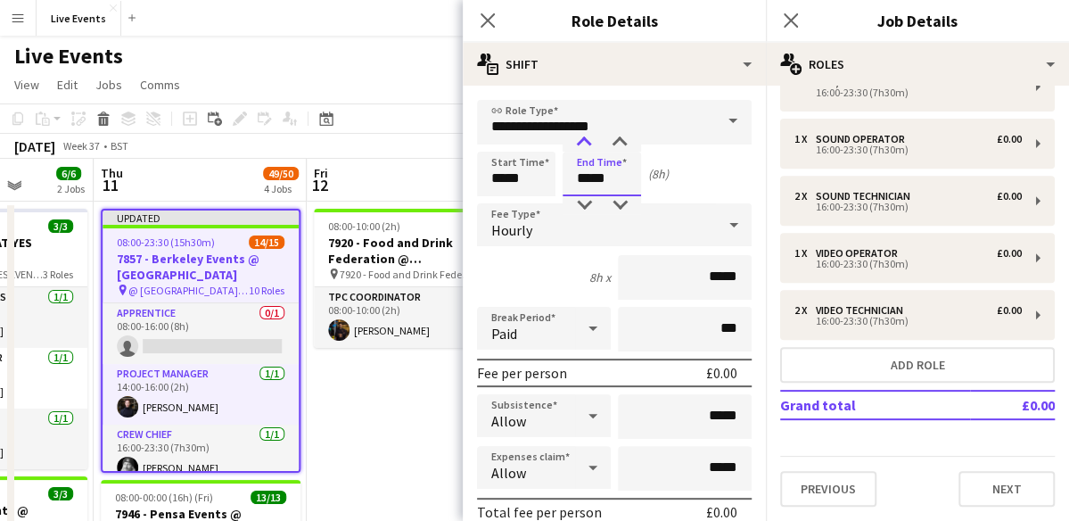
click at [585, 134] on div at bounding box center [584, 143] width 36 height 18
type input "*****"
click at [585, 134] on div at bounding box center [584, 143] width 36 height 18
click at [553, 224] on div "Hourly" at bounding box center [596, 224] width 239 height 43
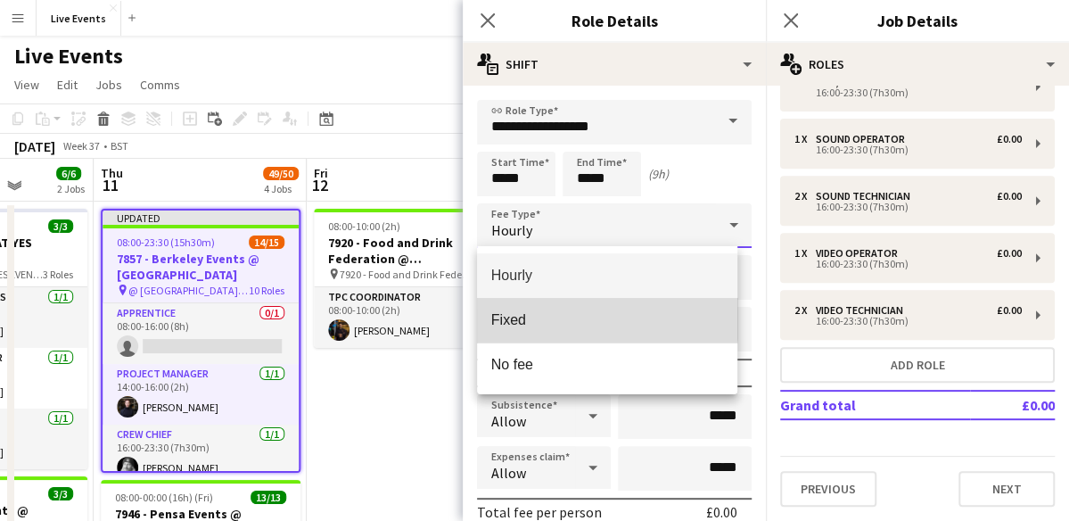
click at [521, 310] on mat-option "Fixed" at bounding box center [607, 320] width 261 height 45
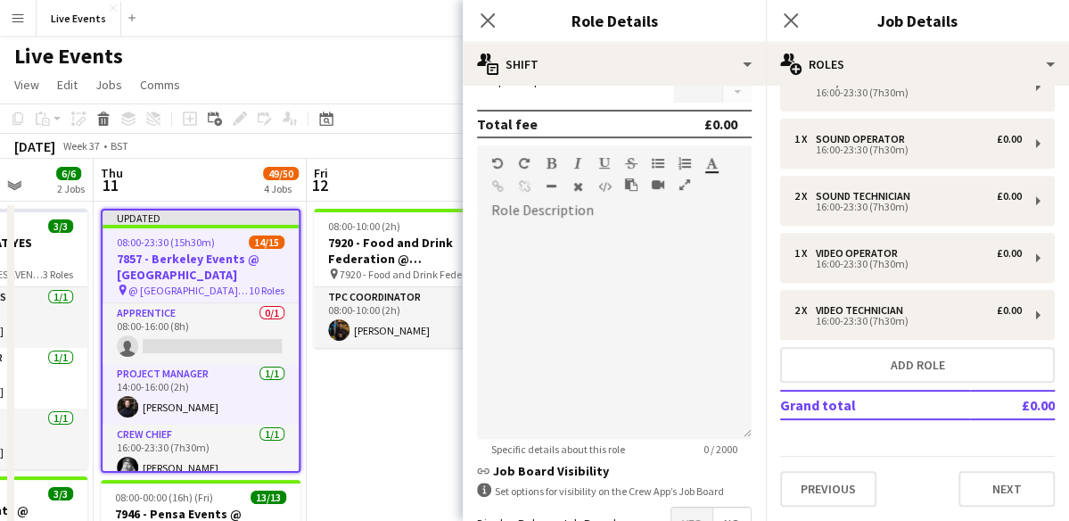
scroll to position [507, 0]
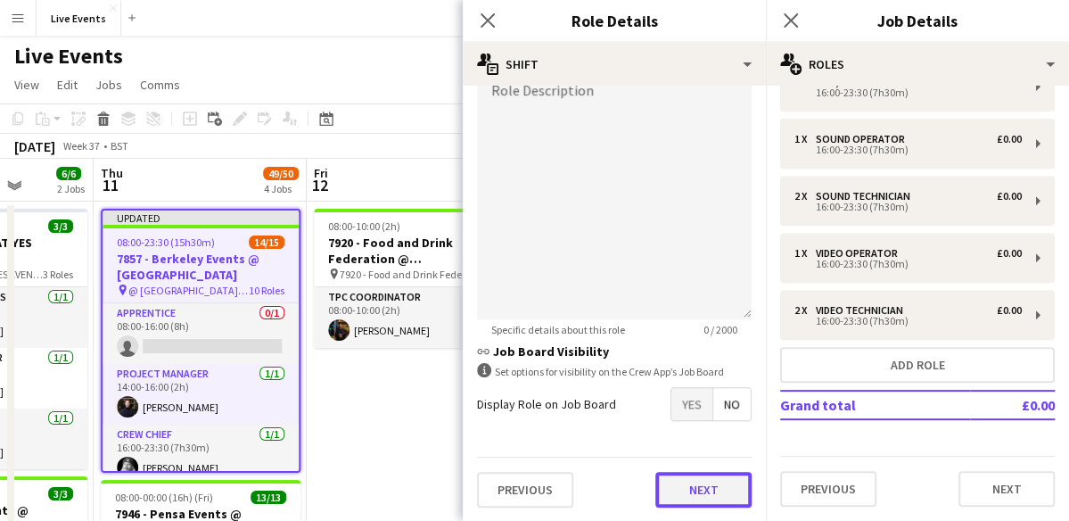
click at [701, 504] on button "Next" at bounding box center [703, 490] width 96 height 36
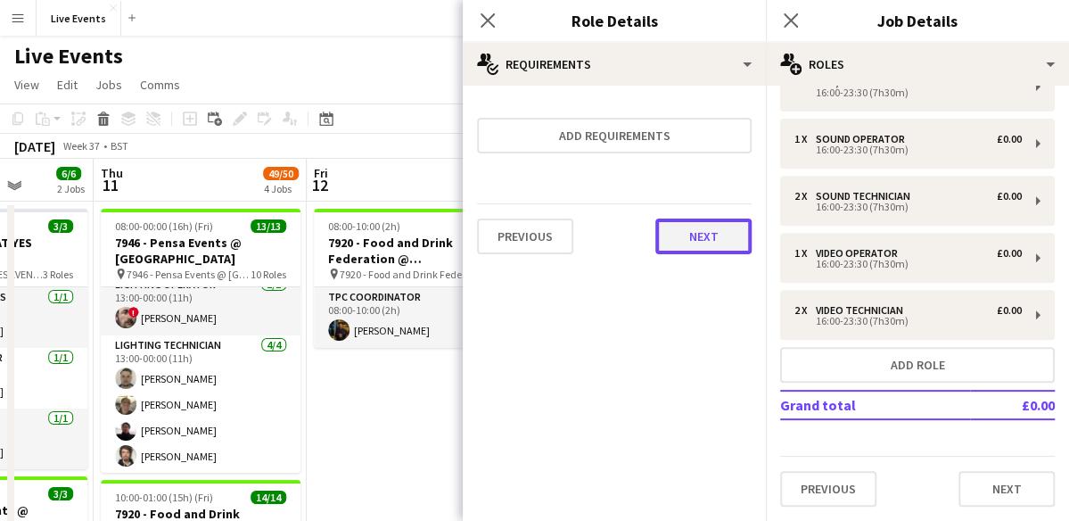
click at [708, 233] on button "Next" at bounding box center [703, 236] width 96 height 36
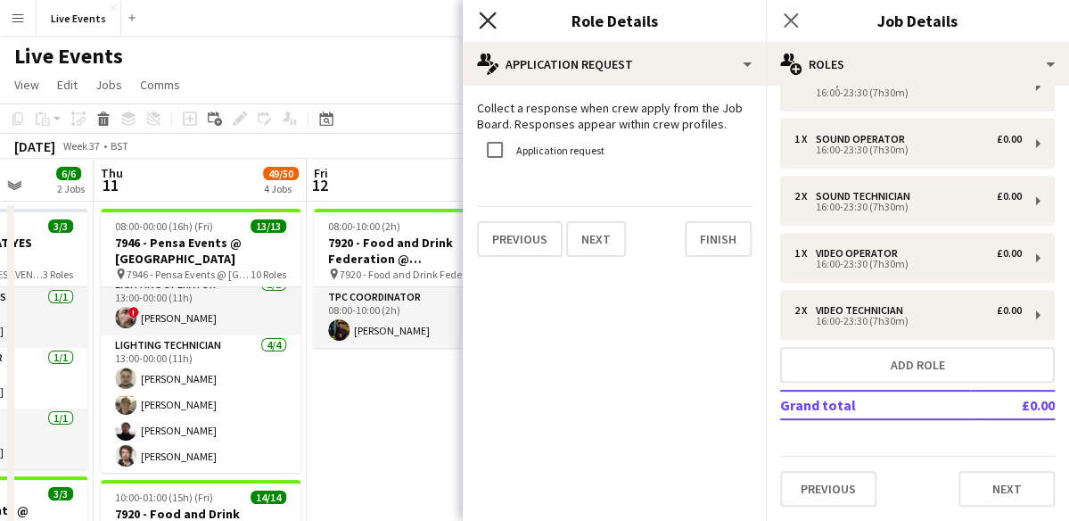
click at [489, 26] on icon "Close pop-in" at bounding box center [487, 20] width 17 height 17
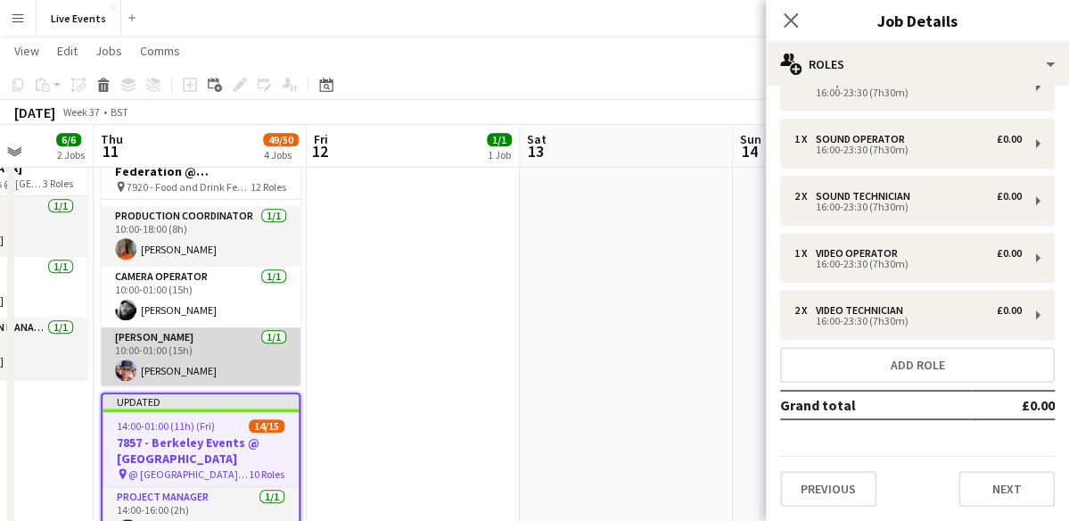
scroll to position [116, 0]
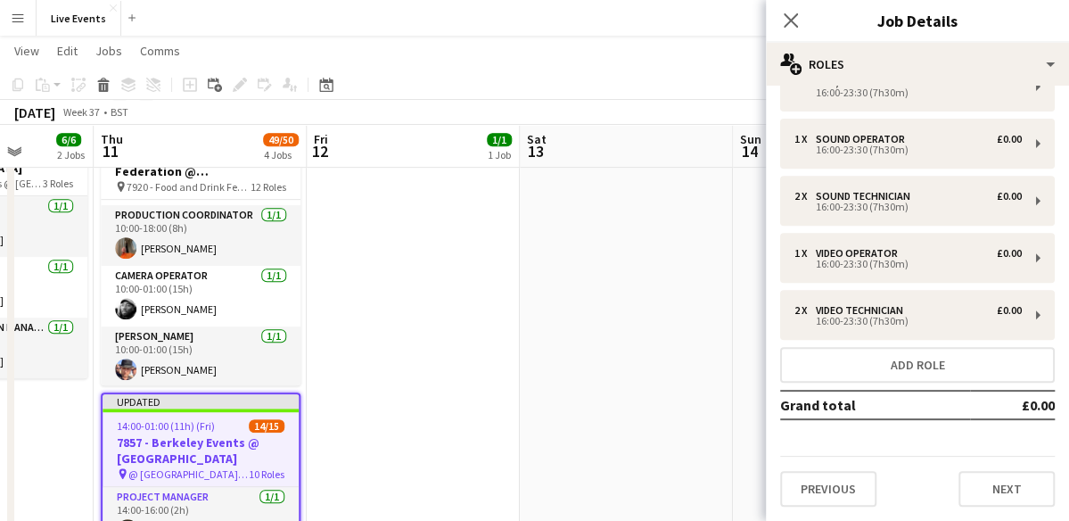
click at [219, 446] on h3 "7857 - Berkeley Events @ [GEOGRAPHIC_DATA]" at bounding box center [201, 450] width 196 height 32
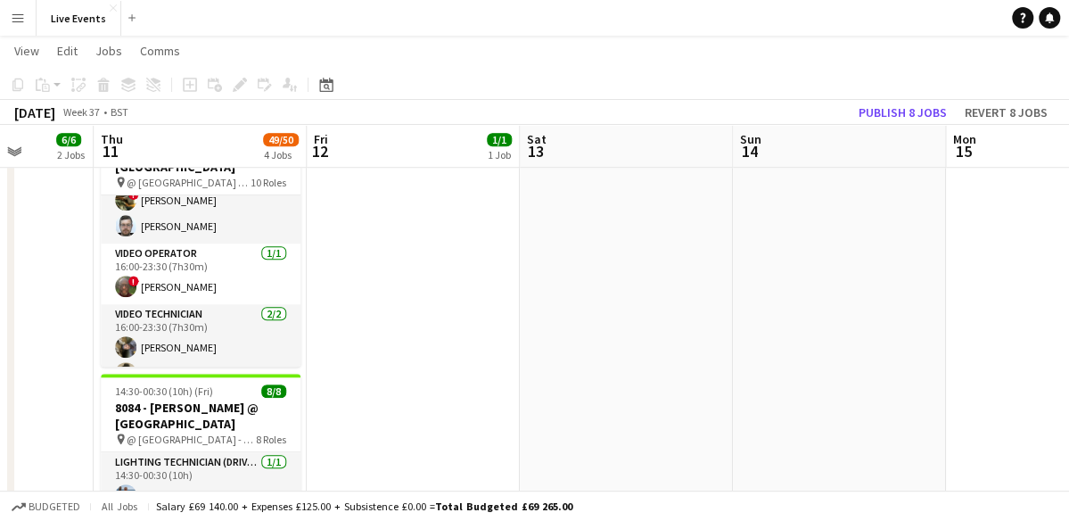
scroll to position [563, 0]
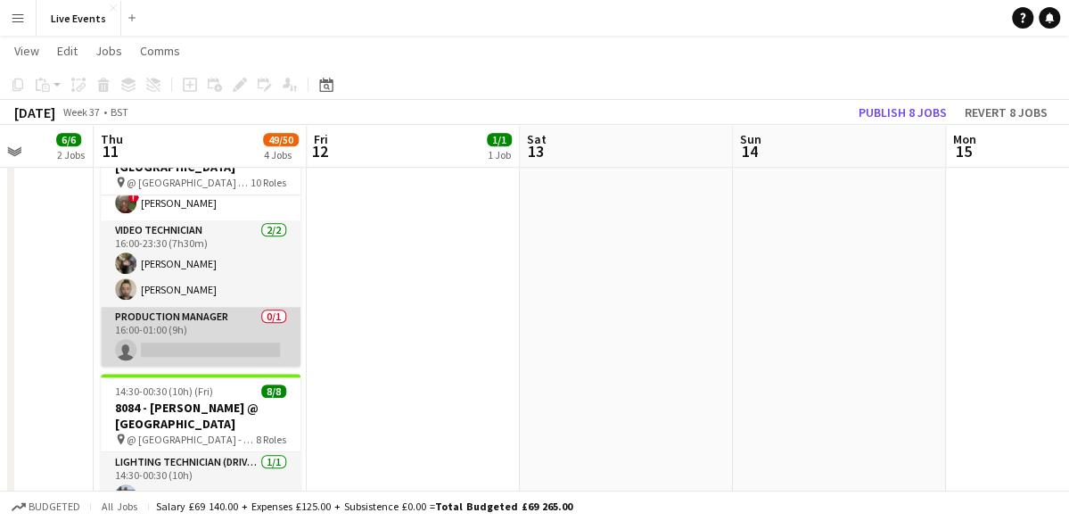
click at [206, 332] on app-card-role "Production Manager 0/1 16:00-01:00 (9h) single-neutral-actions" at bounding box center [201, 337] width 200 height 61
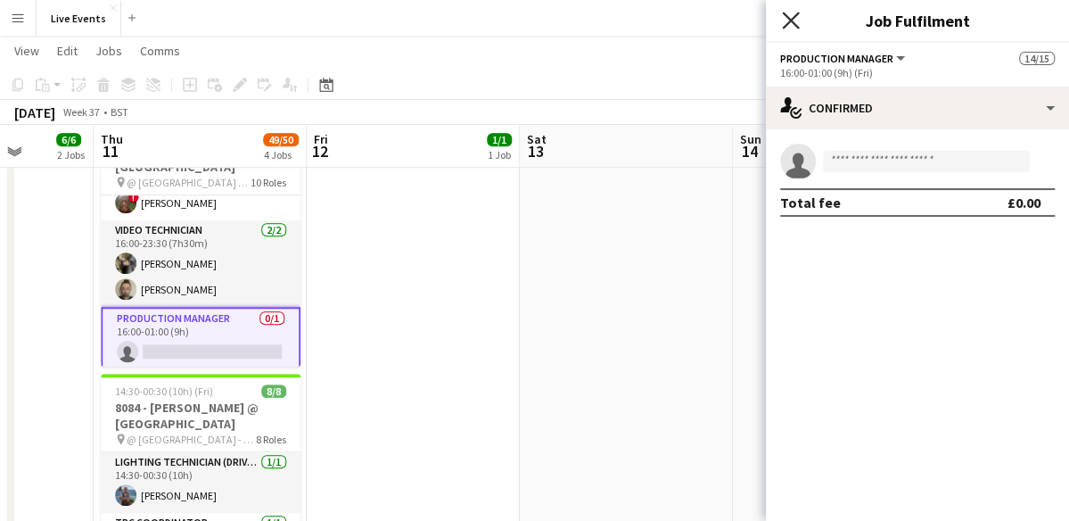
click at [793, 13] on icon "Close pop-in" at bounding box center [790, 20] width 17 height 17
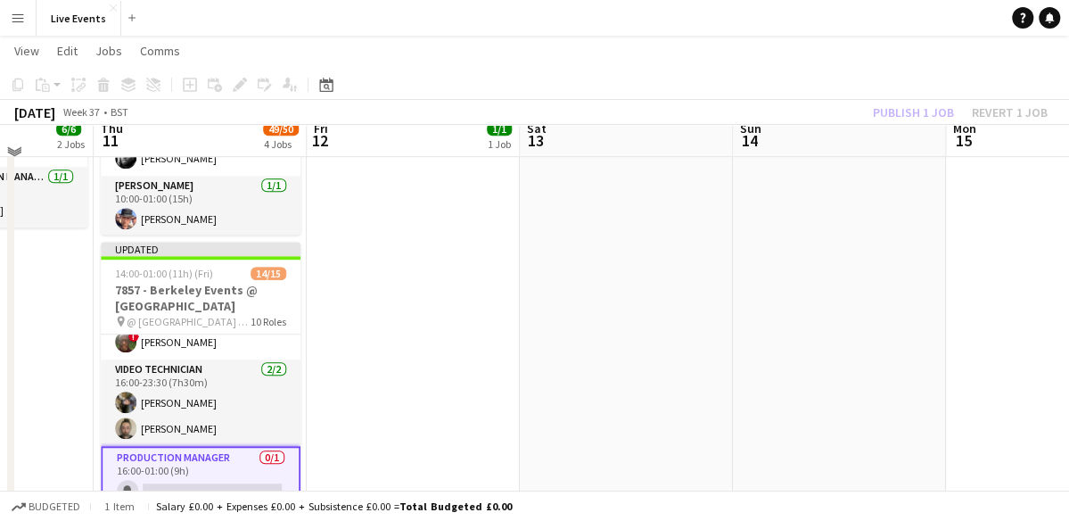
scroll to position [492, 0]
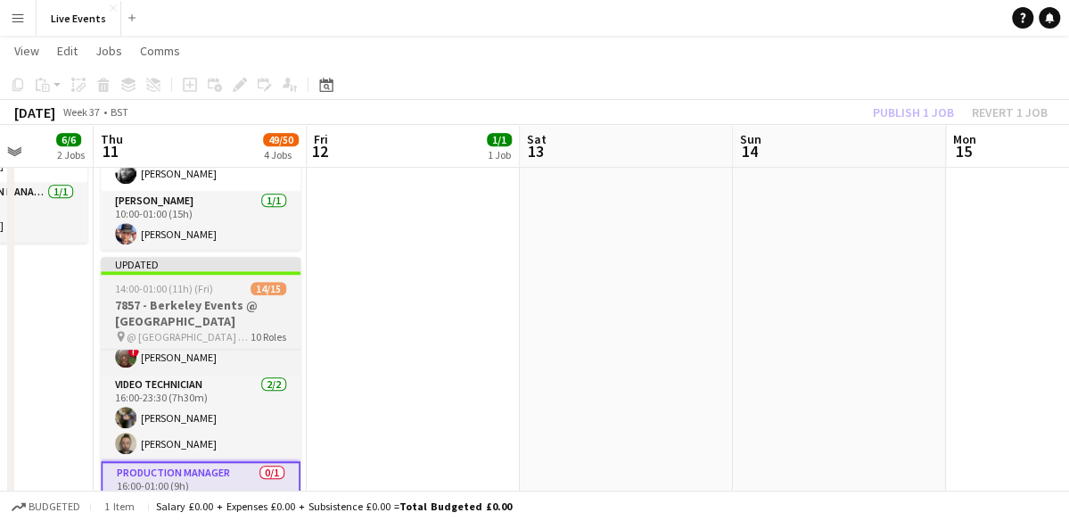
click at [235, 317] on h3 "7857 - Berkeley Events @ [GEOGRAPHIC_DATA]" at bounding box center [201, 313] width 200 height 32
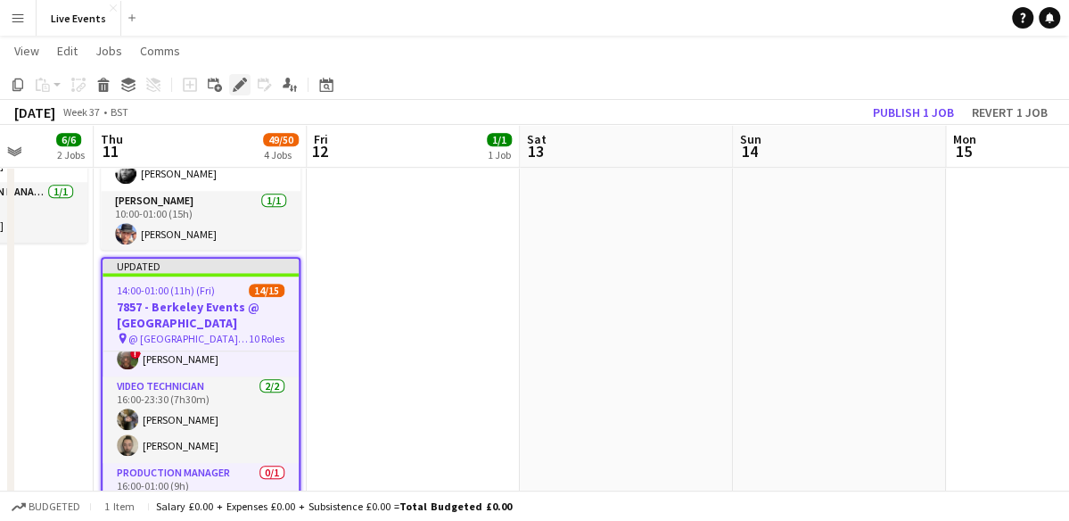
click at [241, 79] on icon "Edit" at bounding box center [240, 85] width 14 height 14
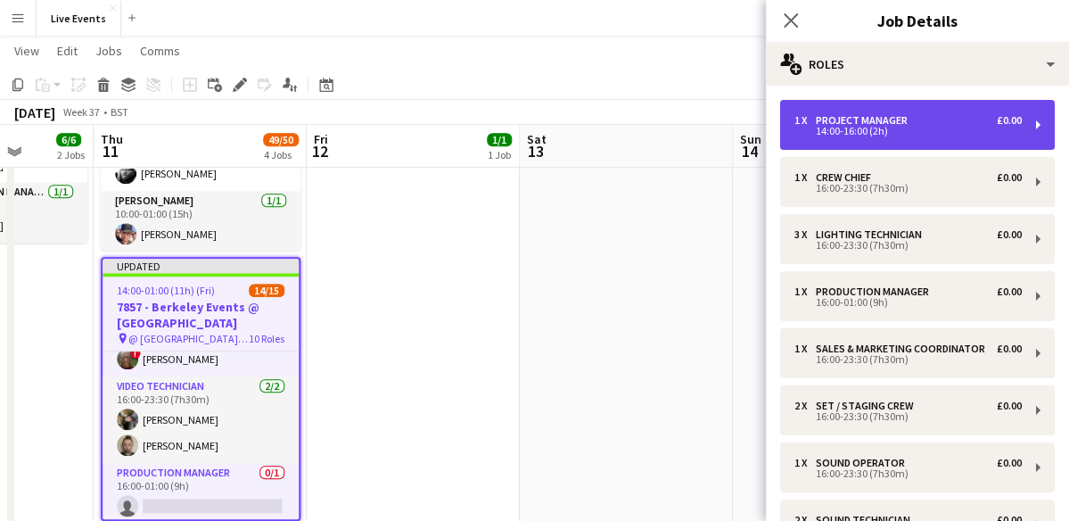
click at [916, 133] on div "14:00-16:00 (2h)" at bounding box center [907, 131] width 227 height 9
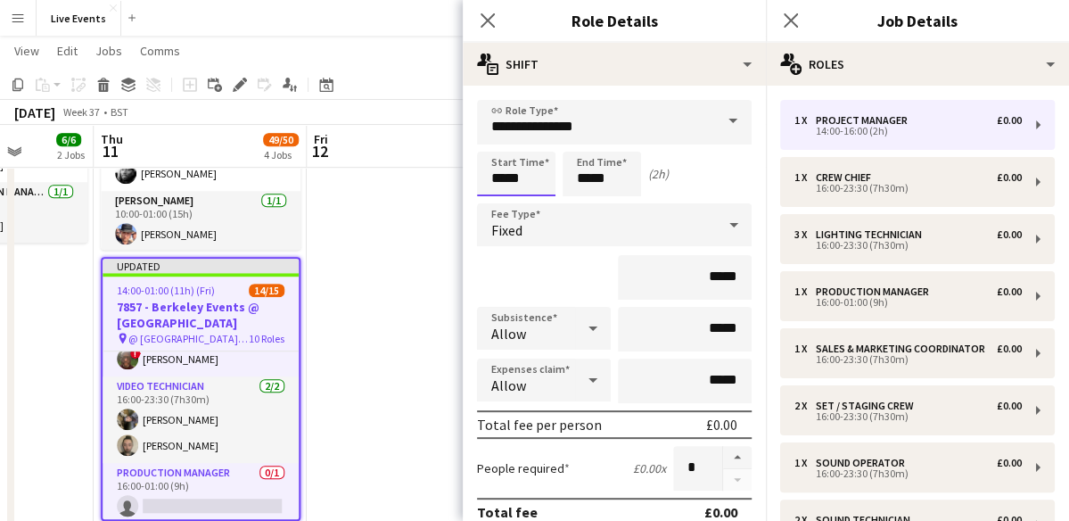
click at [510, 177] on input "*****" at bounding box center [516, 174] width 78 height 45
drag, startPoint x: 510, startPoint y: 177, endPoint x: 499, endPoint y: 145, distance: 33.0
click at [499, 171] on app-time-picker "*****" at bounding box center [516, 177] width 78 height 13
click at [497, 140] on div at bounding box center [499, 143] width 36 height 18
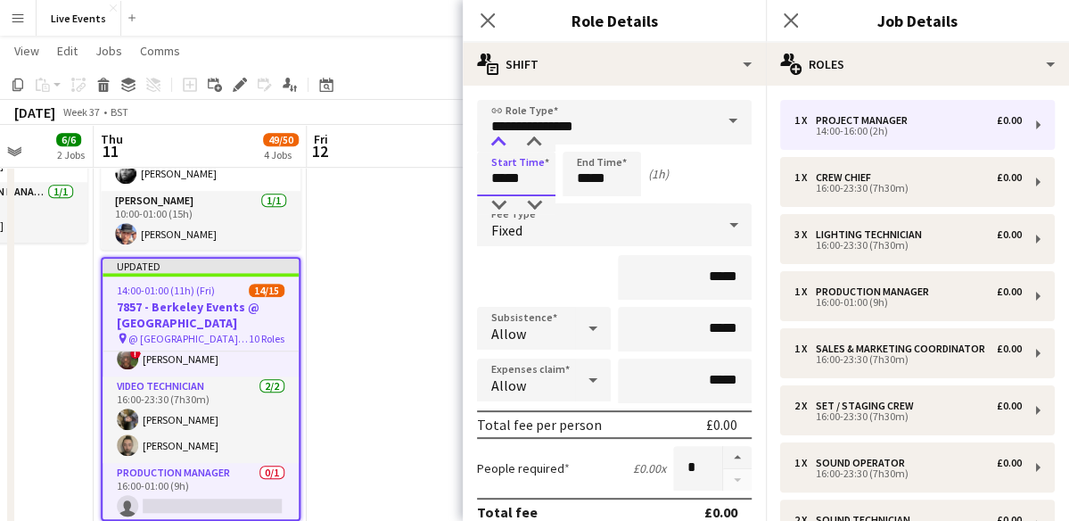
click at [497, 140] on div at bounding box center [499, 143] width 36 height 18
type input "*****"
drag, startPoint x: 500, startPoint y: 202, endPoint x: 601, endPoint y: 172, distance: 105.2
click at [601, 172] on div "Start Time ***** End Time ***** (24h)" at bounding box center [614, 174] width 275 height 45
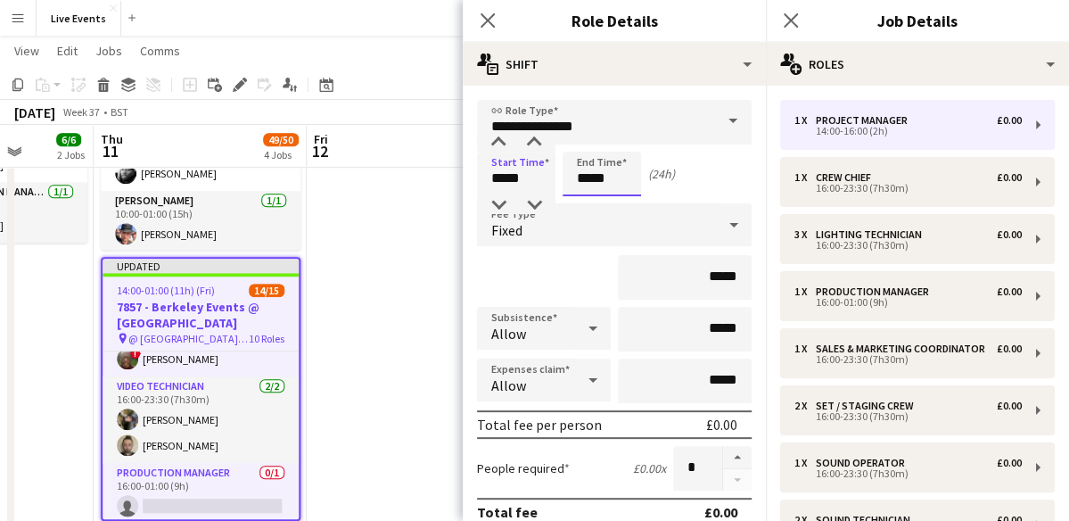
click at [601, 172] on input "*****" at bounding box center [602, 174] width 78 height 45
click at [587, 136] on div at bounding box center [584, 143] width 36 height 18
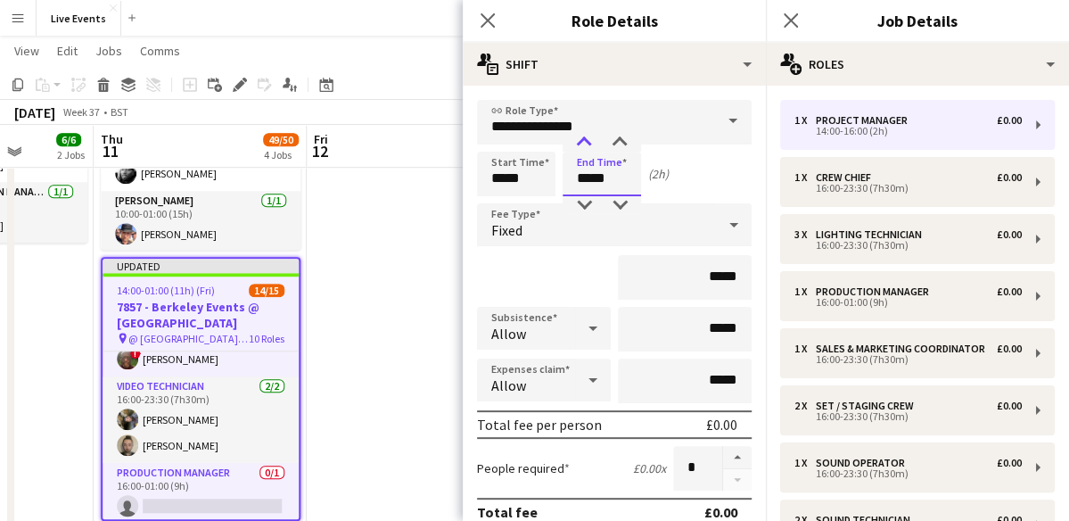
click at [587, 136] on div at bounding box center [584, 143] width 36 height 18
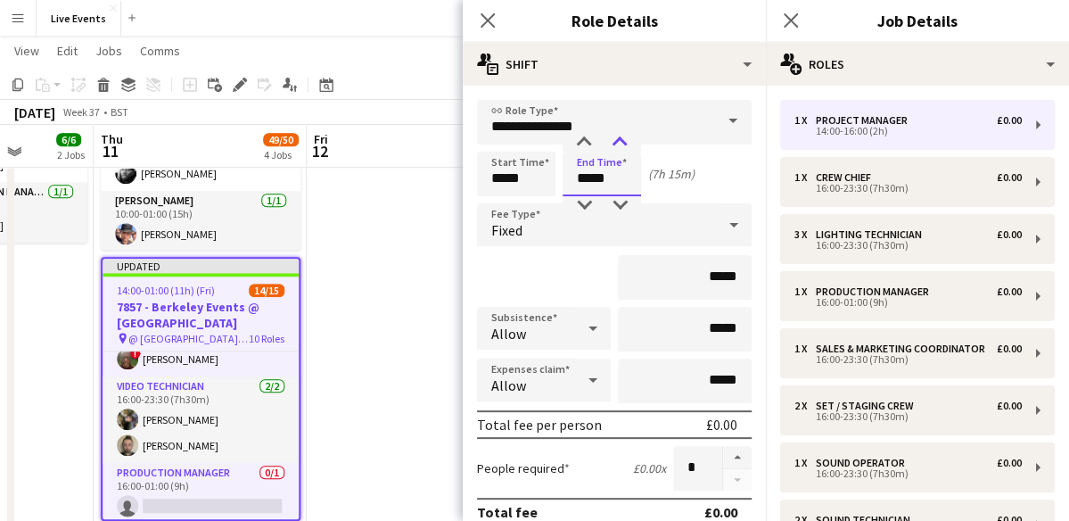
click at [618, 148] on div at bounding box center [620, 143] width 36 height 18
type input "*****"
click at [618, 148] on div at bounding box center [620, 143] width 36 height 18
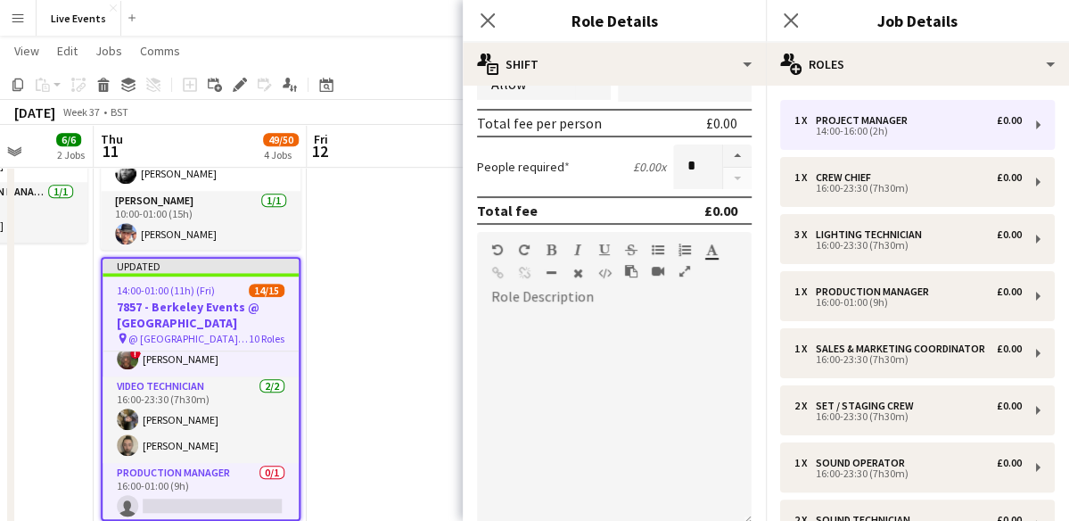
scroll to position [332, 0]
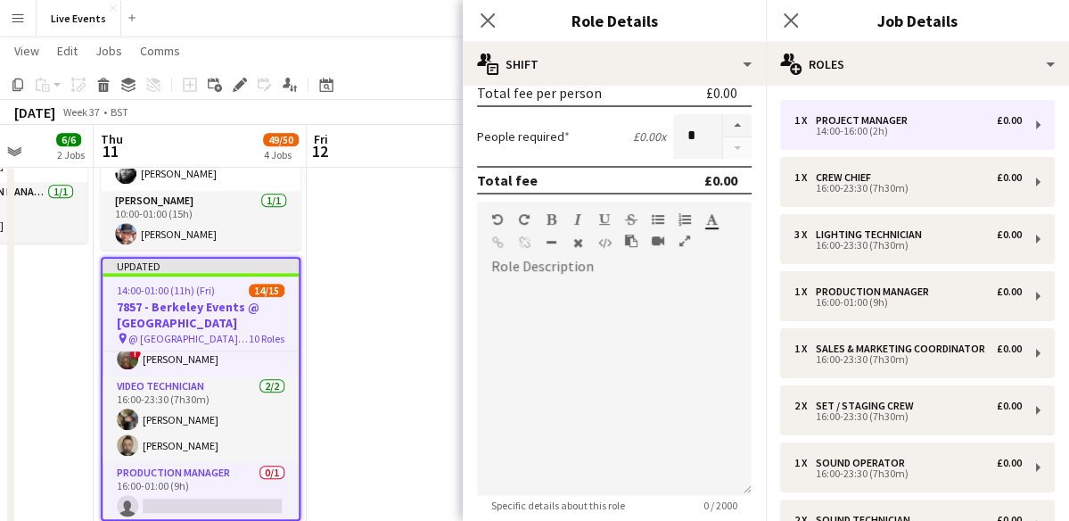
click at [472, 19] on div "Close pop-in" at bounding box center [488, 20] width 50 height 41
click at [487, 12] on app-icon "Close pop-in" at bounding box center [488, 21] width 26 height 26
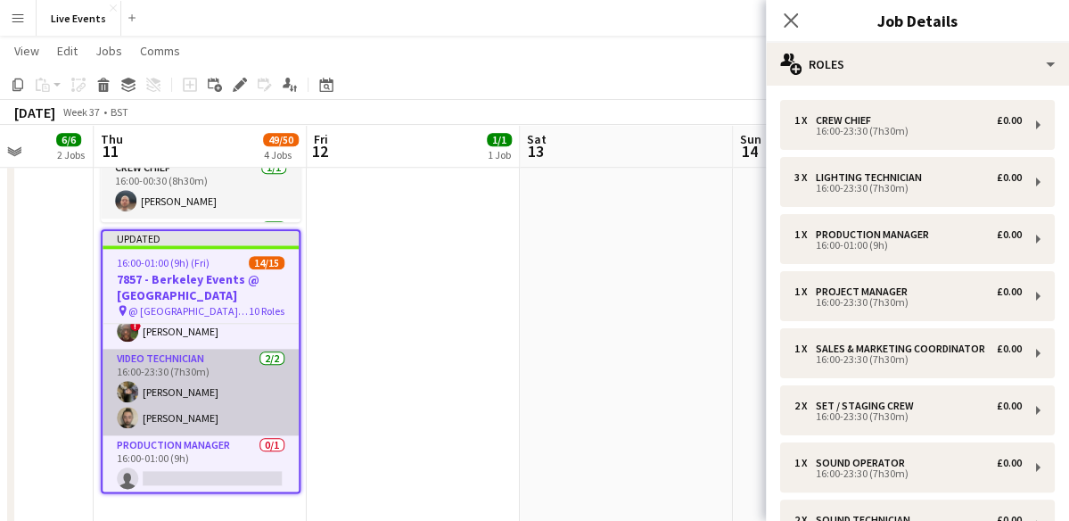
scroll to position [567, 0]
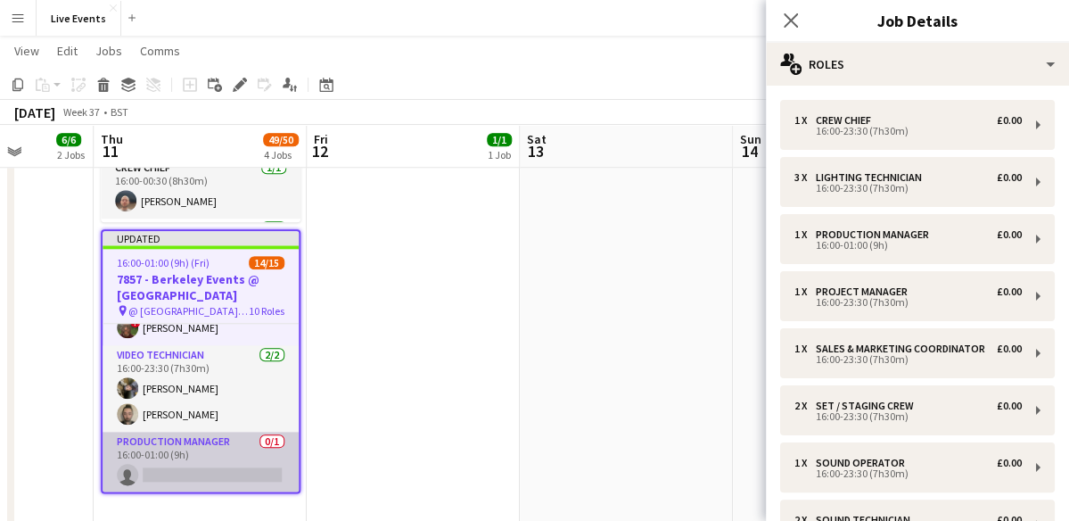
click at [194, 475] on app-card-role "Production Manager 0/1 16:00-01:00 (9h) single-neutral-actions" at bounding box center [201, 461] width 196 height 61
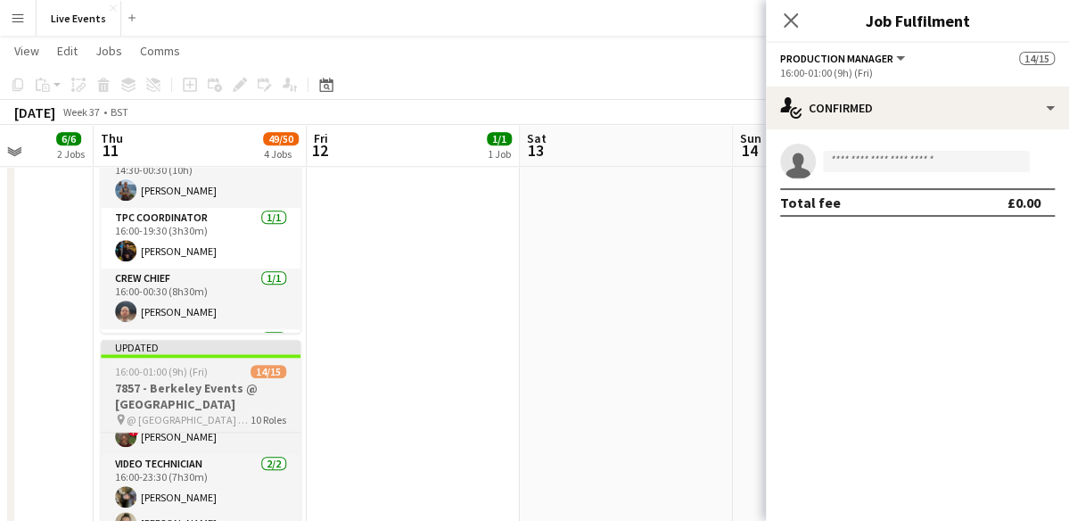
scroll to position [679, 0]
click at [178, 365] on app-job-card "Updated 16:00-01:00 (9h) (Fri) 14/15 7857 - Berkeley Events @ [GEOGRAPHIC_DATA]…" at bounding box center [201, 473] width 200 height 264
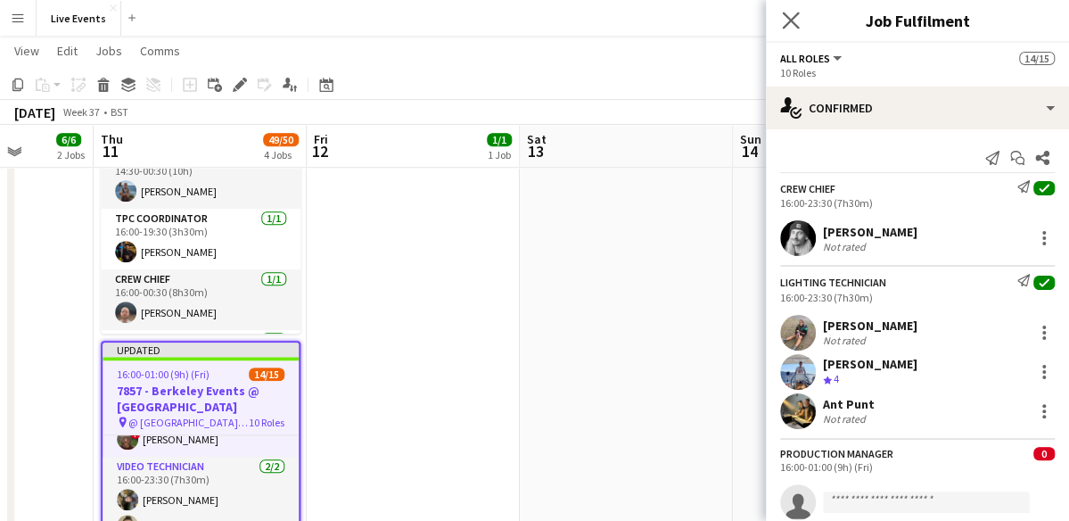
click at [794, 29] on app-icon "Close pop-in" at bounding box center [791, 21] width 26 height 26
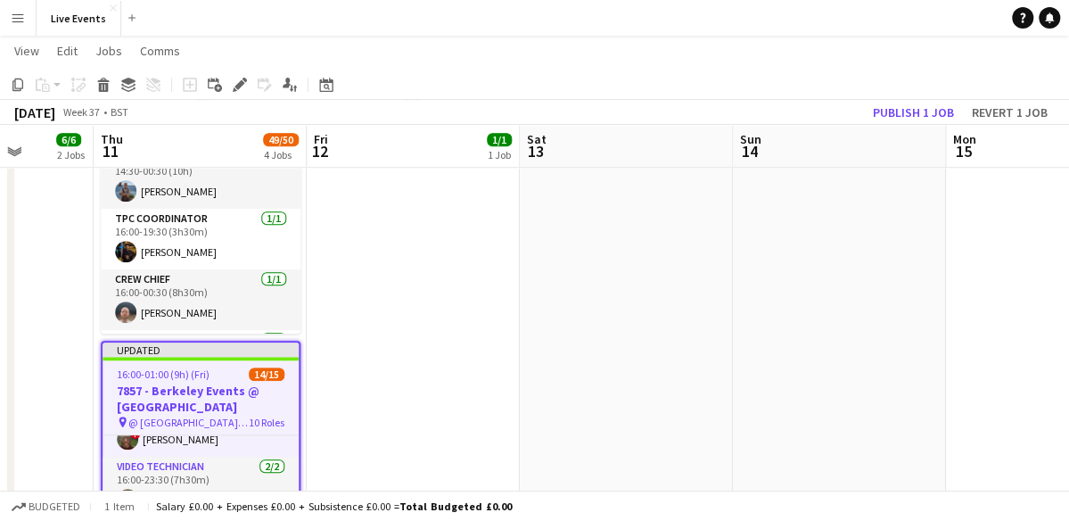
click at [185, 411] on h3 "7857 - Berkeley Events @ [GEOGRAPHIC_DATA]" at bounding box center [201, 398] width 196 height 32
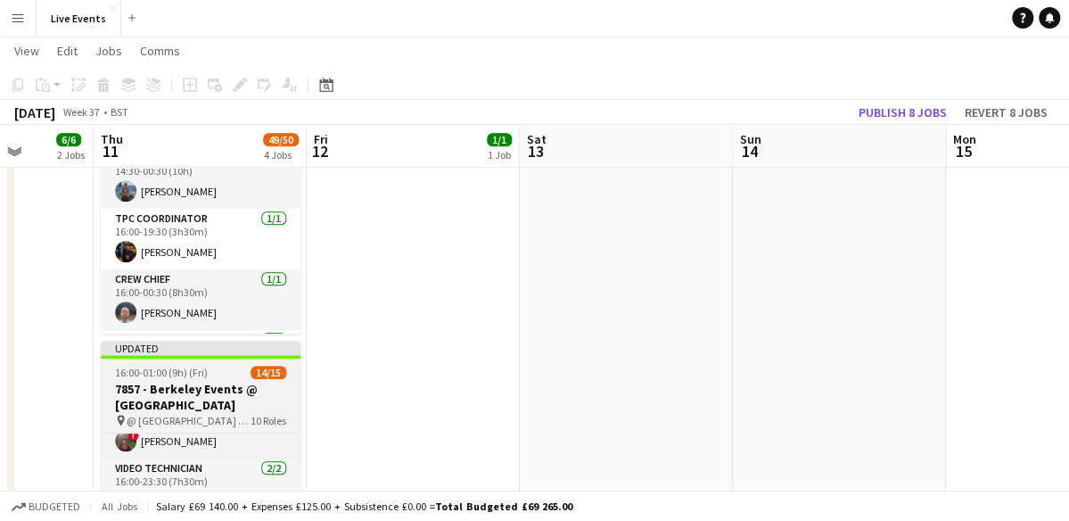
click at [185, 411] on h3 "7857 - Berkeley Events @ [GEOGRAPHIC_DATA]" at bounding box center [201, 397] width 200 height 32
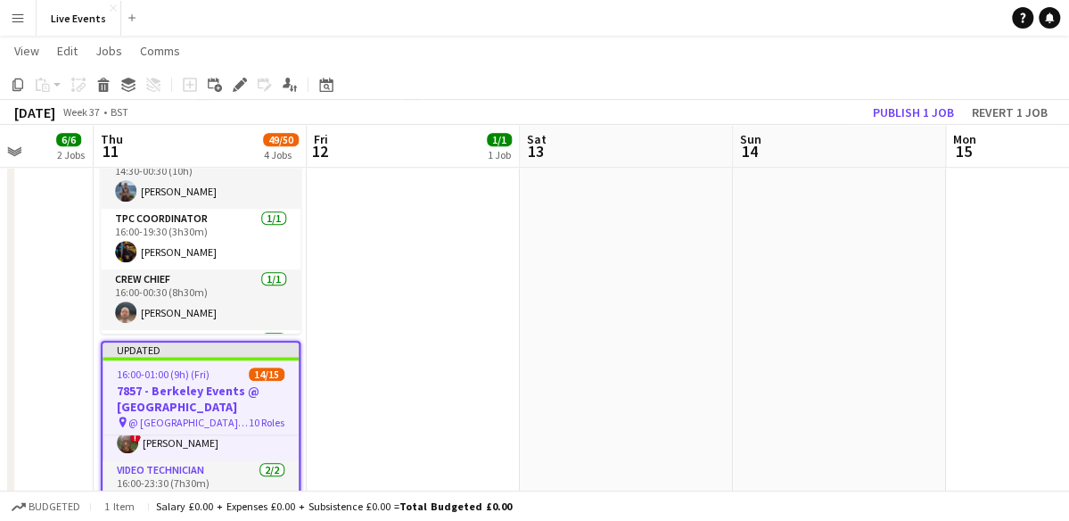
scroll to position [567, 0]
click at [244, 79] on icon at bounding box center [244, 80] width 4 height 4
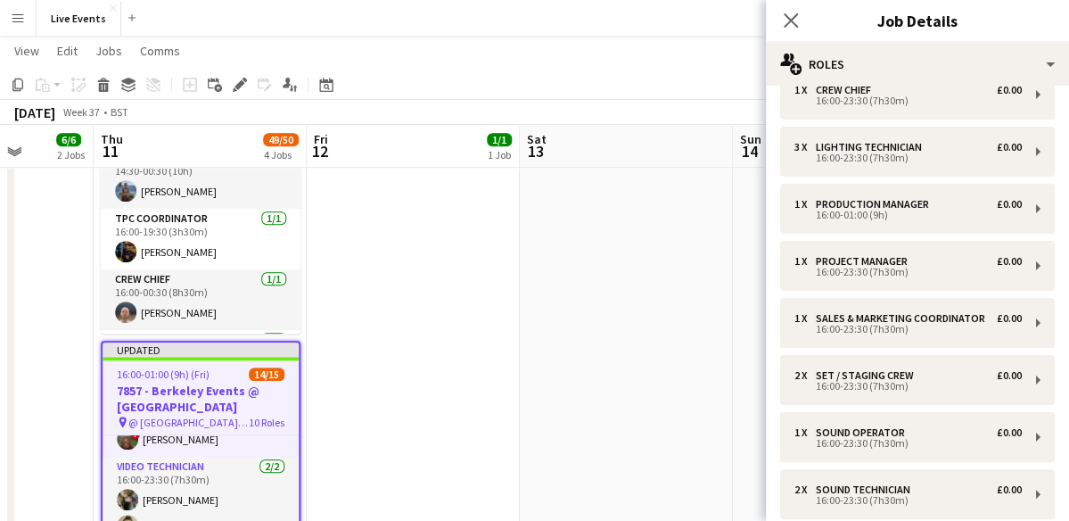
scroll to position [27, 0]
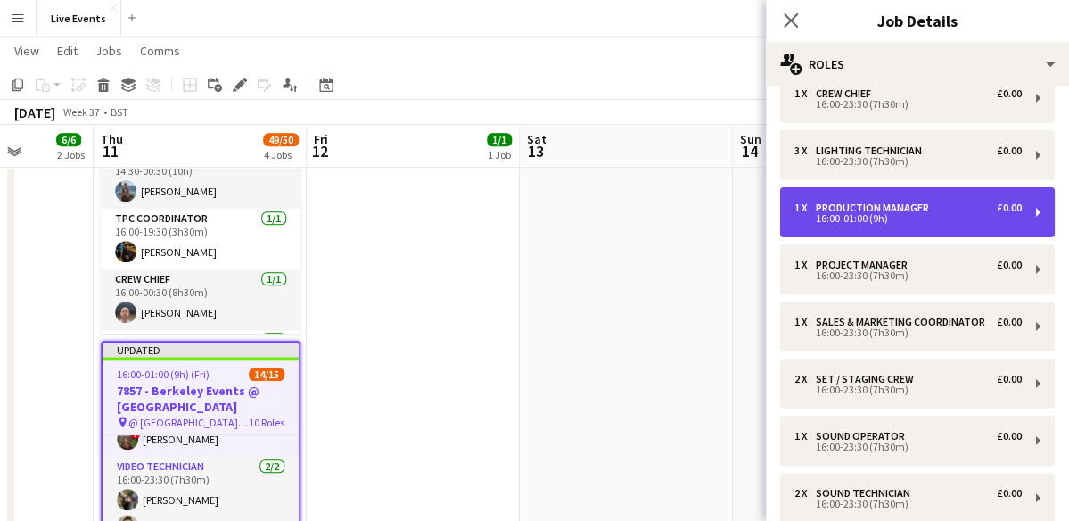
click at [879, 221] on div "16:00-01:00 (9h)" at bounding box center [907, 218] width 227 height 9
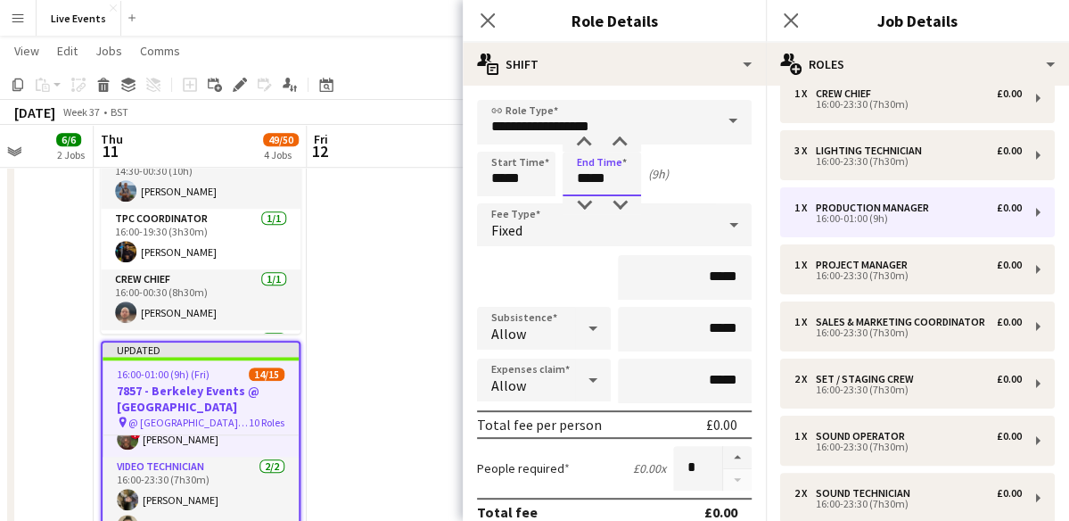
click at [592, 157] on input "*****" at bounding box center [602, 174] width 78 height 45
click at [575, 206] on div at bounding box center [584, 205] width 36 height 18
click at [619, 200] on div at bounding box center [620, 205] width 36 height 18
type input "*****"
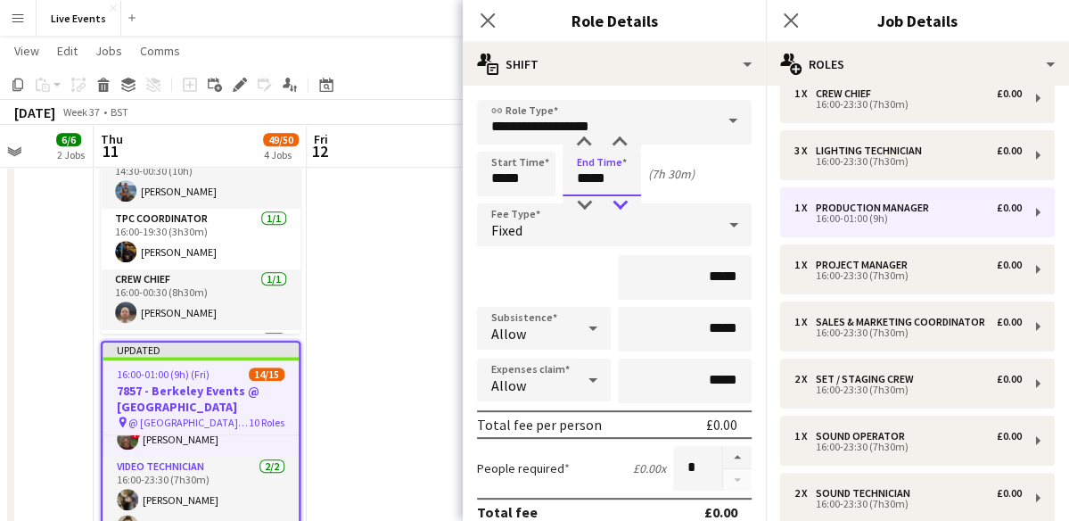
click at [619, 200] on div at bounding box center [620, 205] width 36 height 18
click at [488, 22] on icon at bounding box center [487, 20] width 17 height 17
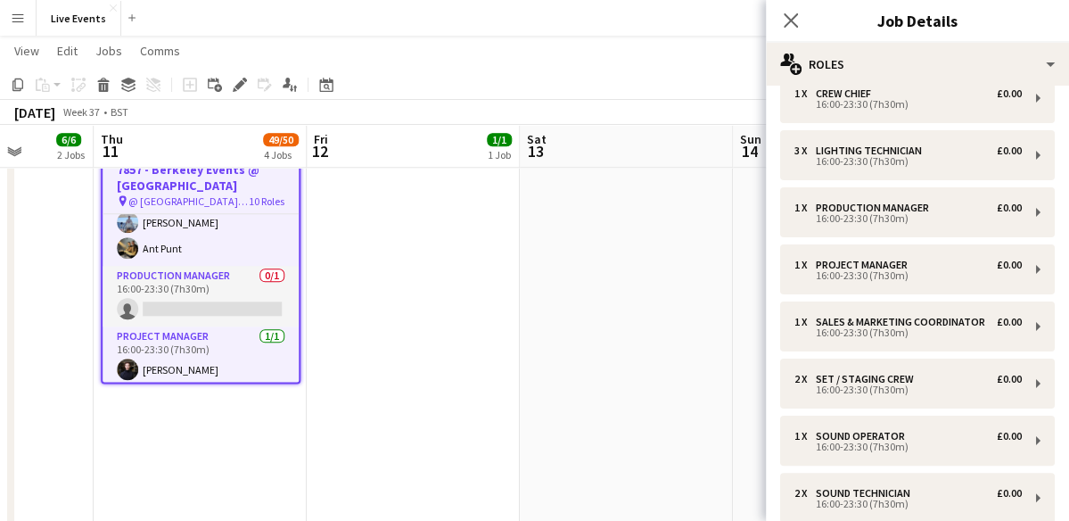
scroll to position [123, 0]
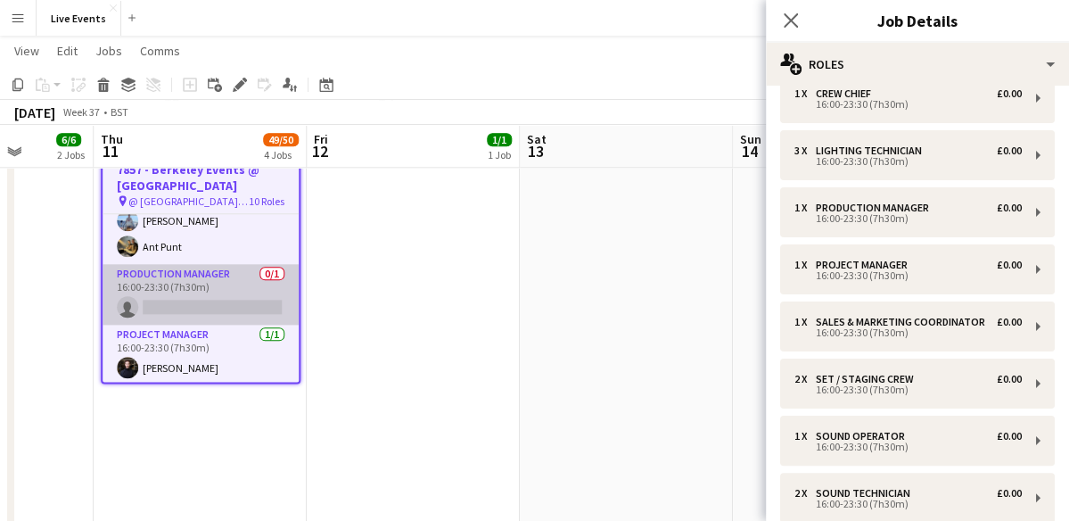
click at [240, 299] on app-card-role "Production Manager 0/1 16:00-23:30 (7h30m) single-neutral-actions" at bounding box center [201, 294] width 196 height 61
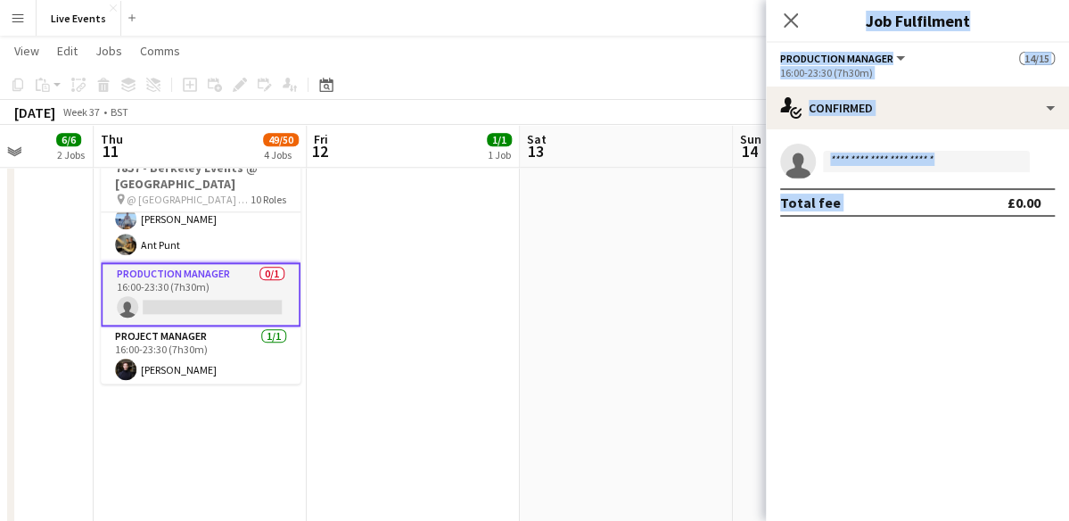
drag, startPoint x: 922, startPoint y: 419, endPoint x: 852, endPoint y: -78, distance: 501.4
click at [854, 170] on input at bounding box center [926, 161] width 207 height 21
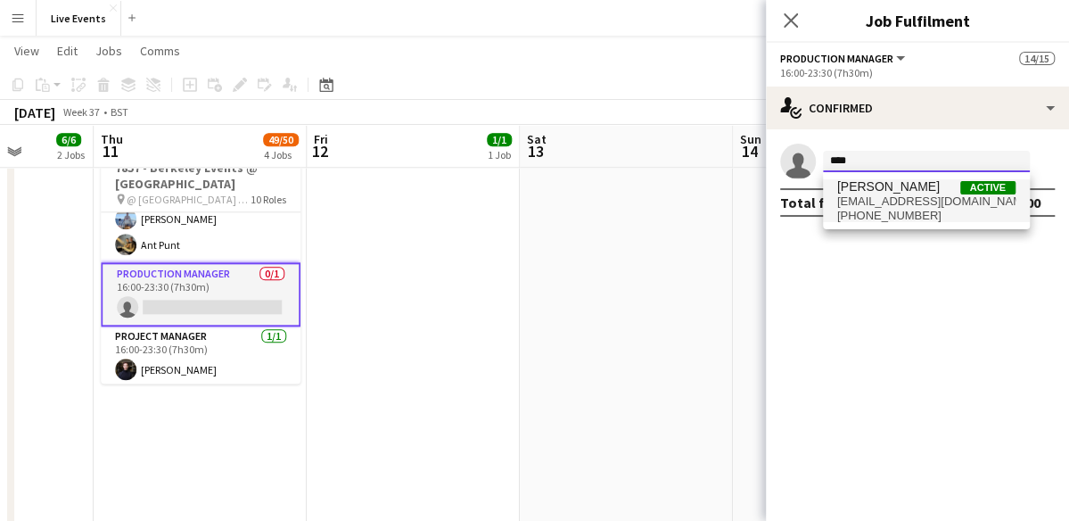
type input "****"
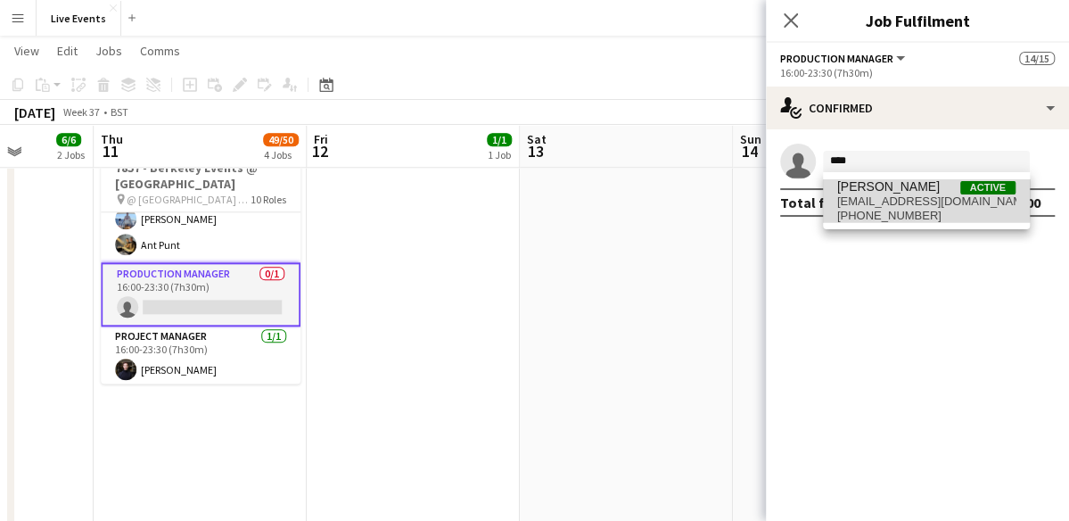
click at [858, 198] on span "[EMAIL_ADDRESS][DOMAIN_NAME]" at bounding box center [926, 201] width 178 height 14
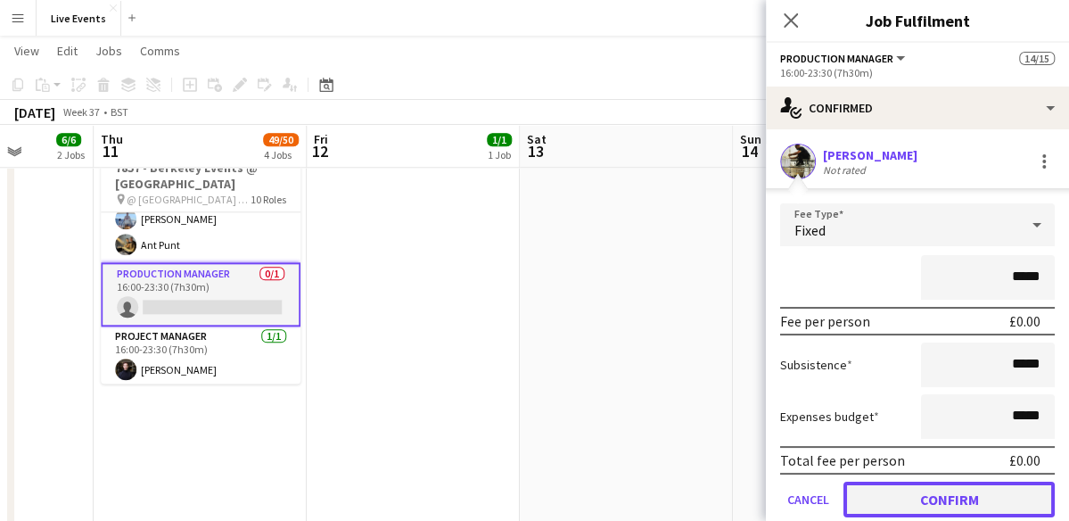
click at [930, 495] on button "Confirm" at bounding box center [948, 499] width 211 height 36
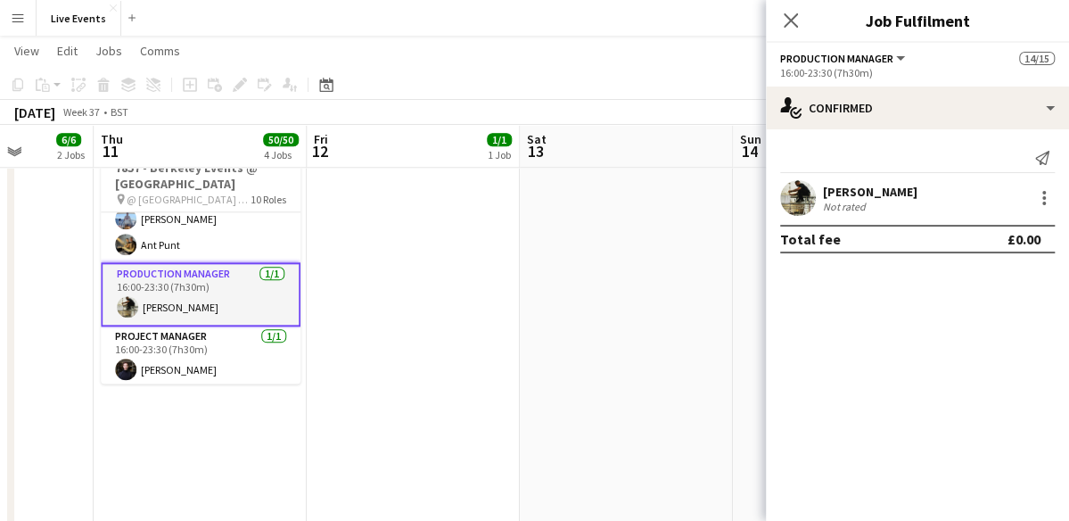
click at [794, 201] on app-user-avatar at bounding box center [798, 198] width 36 height 36
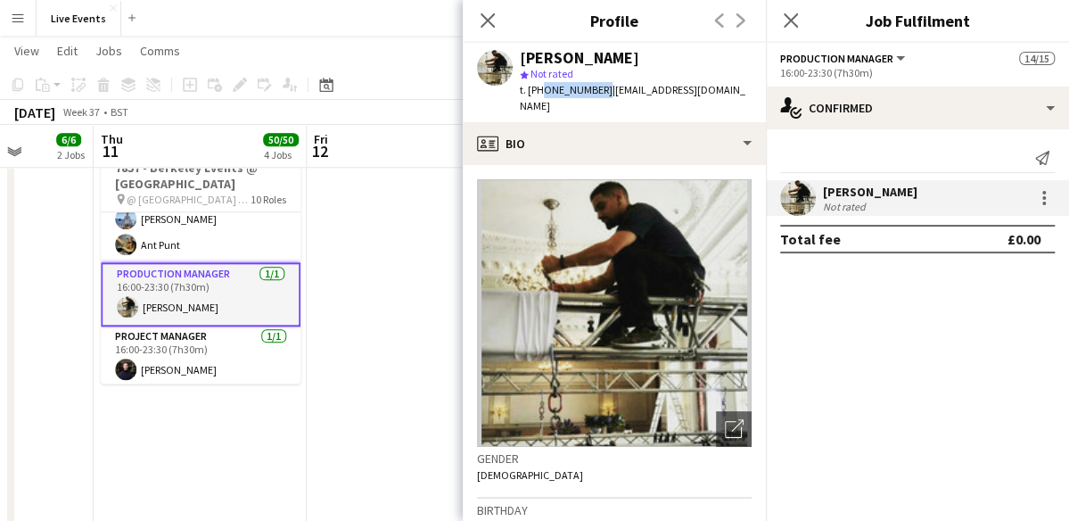
drag, startPoint x: 540, startPoint y: 89, endPoint x: 597, endPoint y: 98, distance: 57.7
click at [597, 98] on div "t. [PHONE_NUMBER] | [EMAIL_ADDRESS][DOMAIN_NAME]" at bounding box center [636, 98] width 232 height 32
copy span "47944060433"
click at [484, 24] on icon at bounding box center [487, 20] width 17 height 17
